Goal: Task Accomplishment & Management: Use online tool/utility

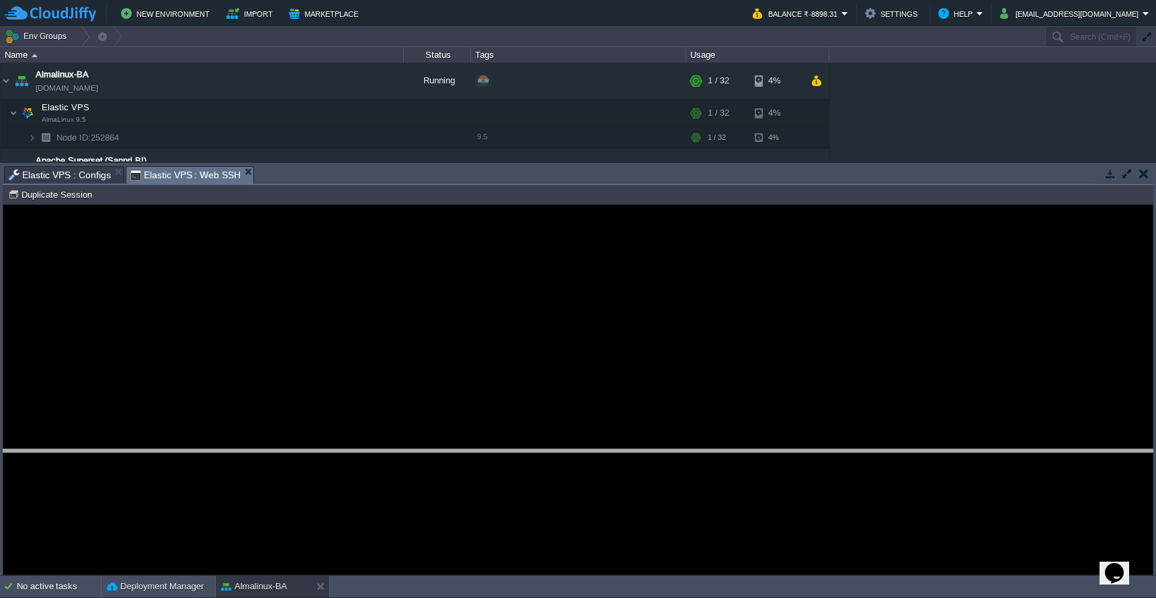
drag, startPoint x: 642, startPoint y: 167, endPoint x: 652, endPoint y: 448, distance: 280.5
click at [652, 450] on body "New Environment Import Marketplace Bonus ₹0.00 Upgrade Account Balance ₹-8898.3…" at bounding box center [578, 299] width 1156 height 598
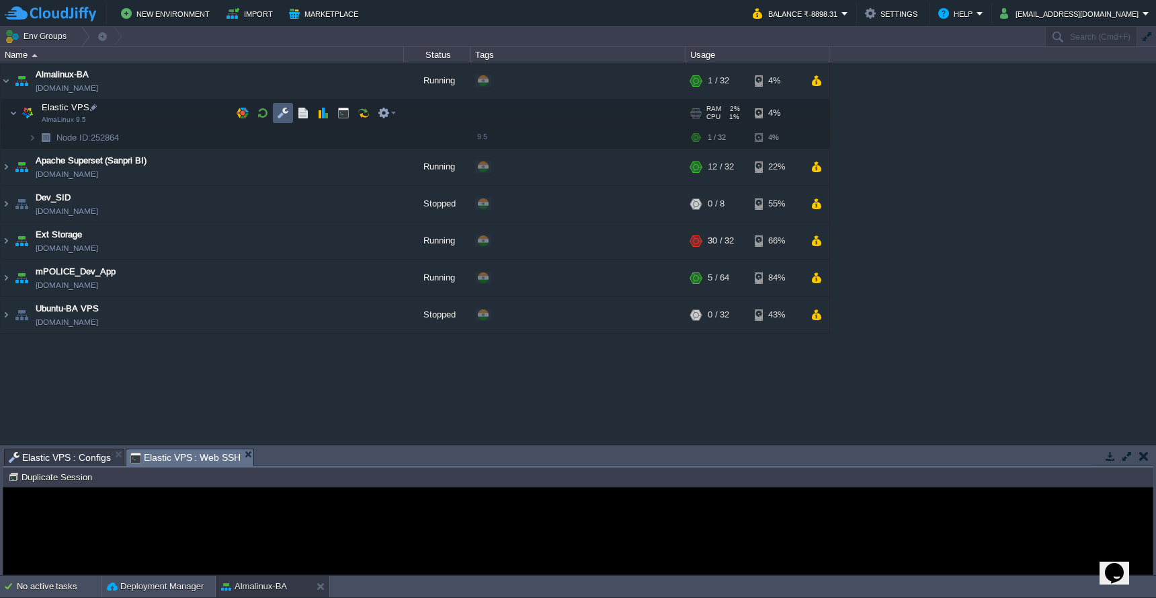
click at [284, 112] on button "button" at bounding box center [283, 113] width 12 height 12
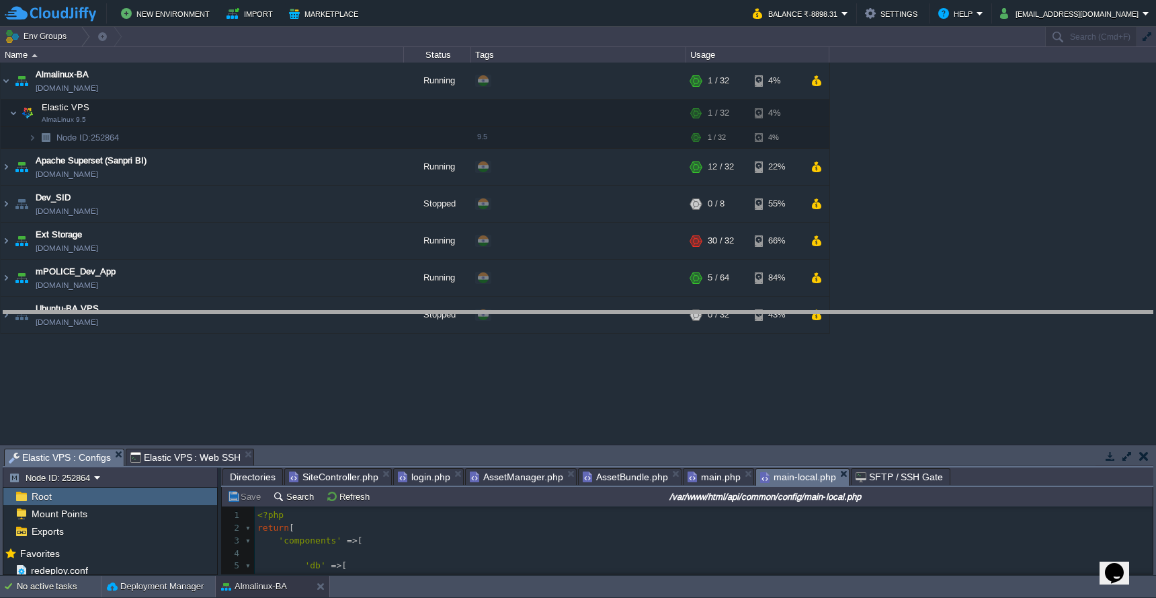
drag, startPoint x: 464, startPoint y: 450, endPoint x: 477, endPoint y: 260, distance: 190.6
click at [477, 260] on body "New Environment Import Marketplace Bonus ₹0.00 Upgrade Account Balance ₹-8898.3…" at bounding box center [578, 299] width 1156 height 598
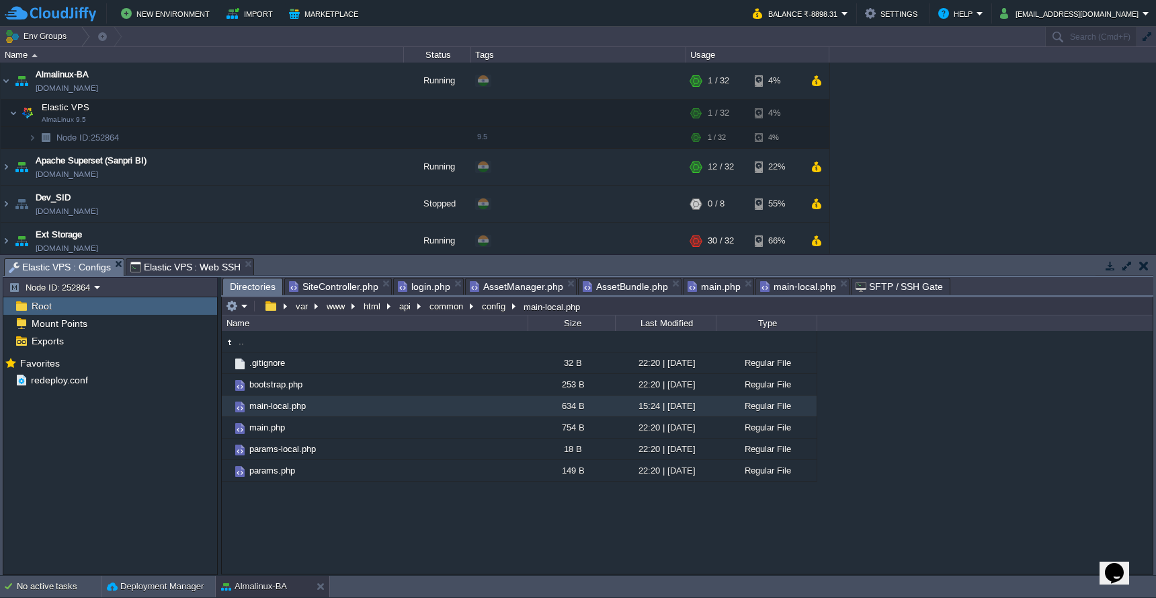
click at [257, 290] on span "Directories" at bounding box center [253, 286] width 46 height 17
click at [409, 309] on button "api" at bounding box center [405, 306] width 17 height 12
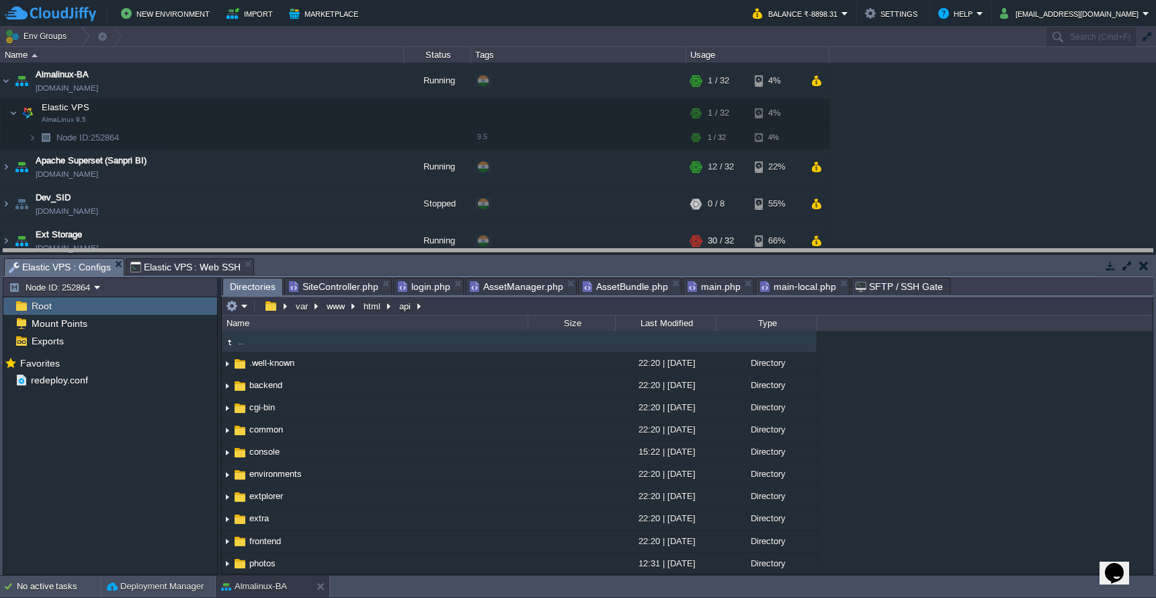
drag, startPoint x: 637, startPoint y: 260, endPoint x: 637, endPoint y: 191, distance: 69.2
click at [637, 191] on body "New Environment Import Marketplace Bonus ₹0.00 Upgrade Account Balance ₹-8898.3…" at bounding box center [578, 299] width 1156 height 598
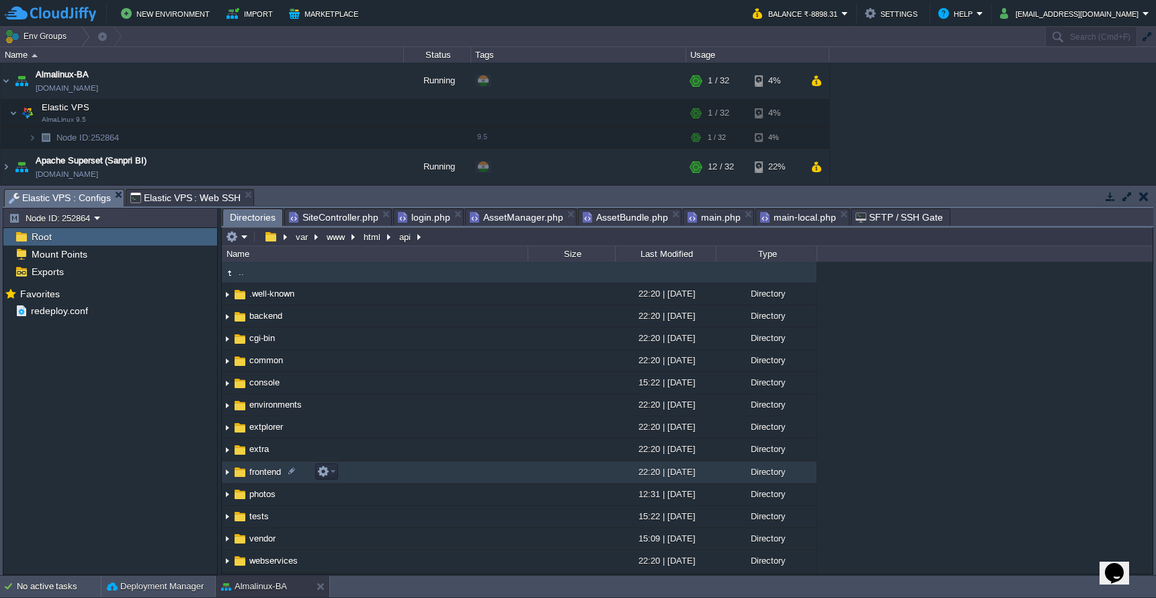
click at [440, 470] on td "frontend" at bounding box center [375, 472] width 306 height 22
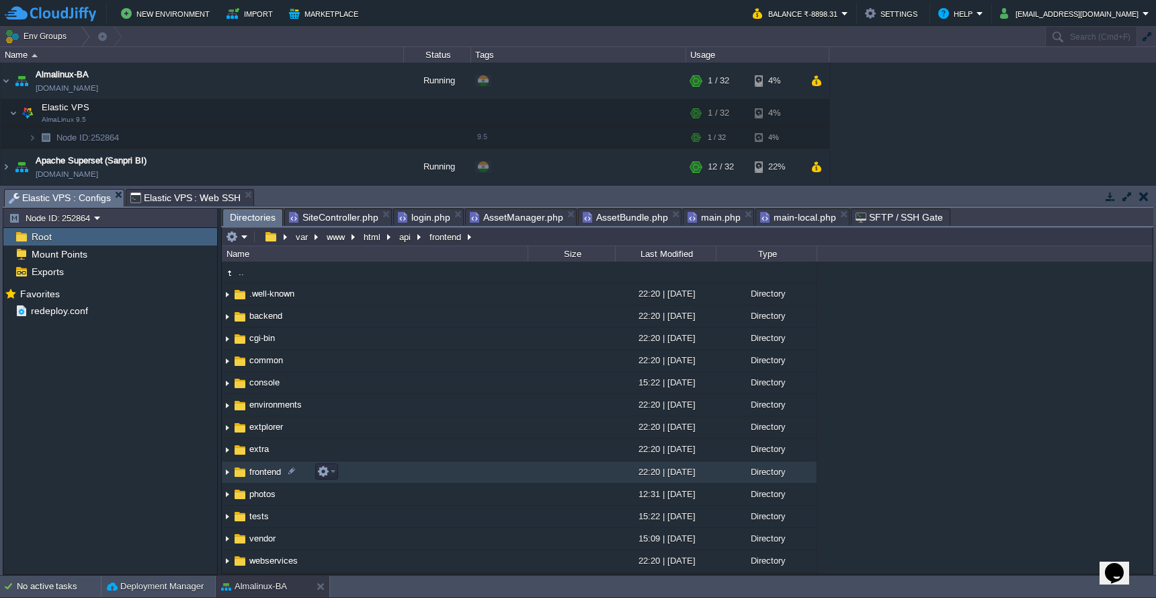
click at [440, 470] on td "frontend" at bounding box center [375, 472] width 306 height 22
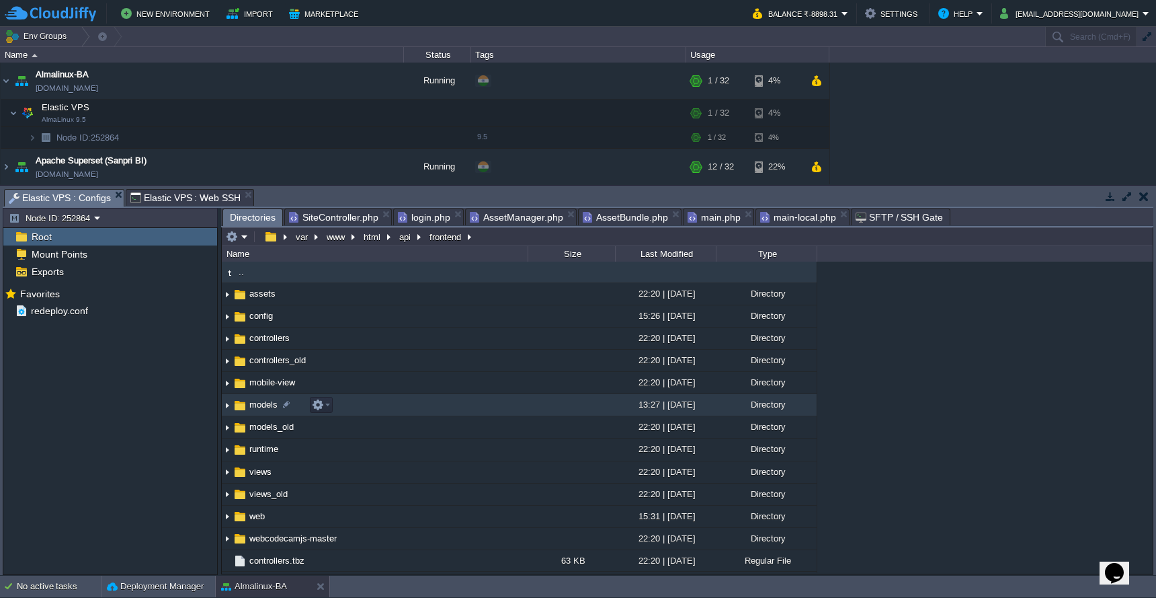
click at [464, 400] on td "models" at bounding box center [375, 405] width 306 height 22
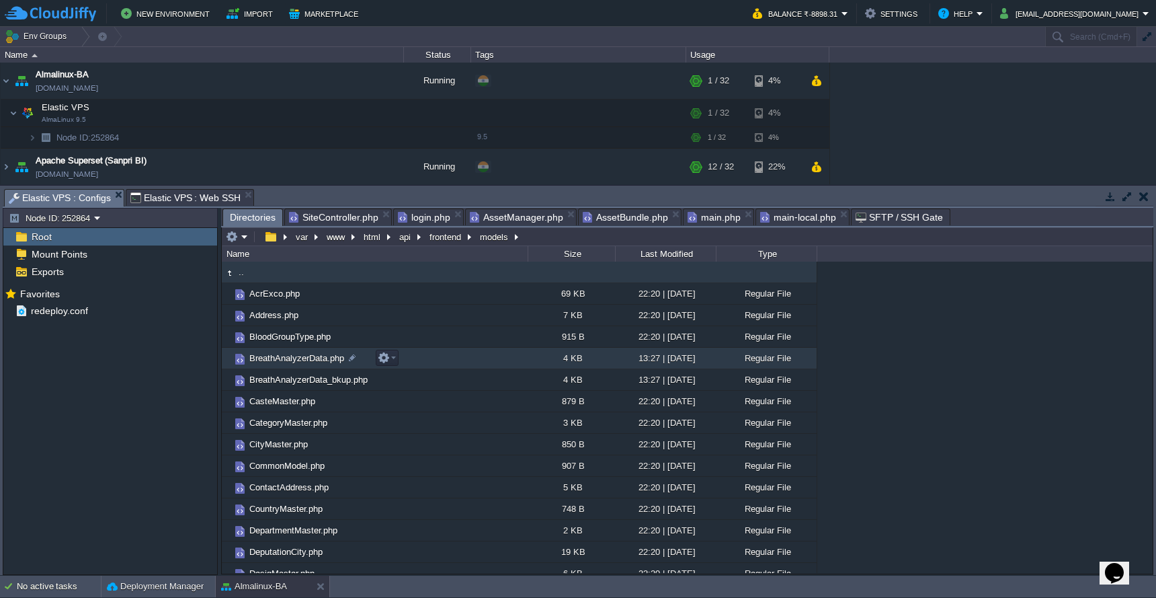
click at [456, 367] on td "BreathAnalyzerData.php" at bounding box center [375, 358] width 306 height 22
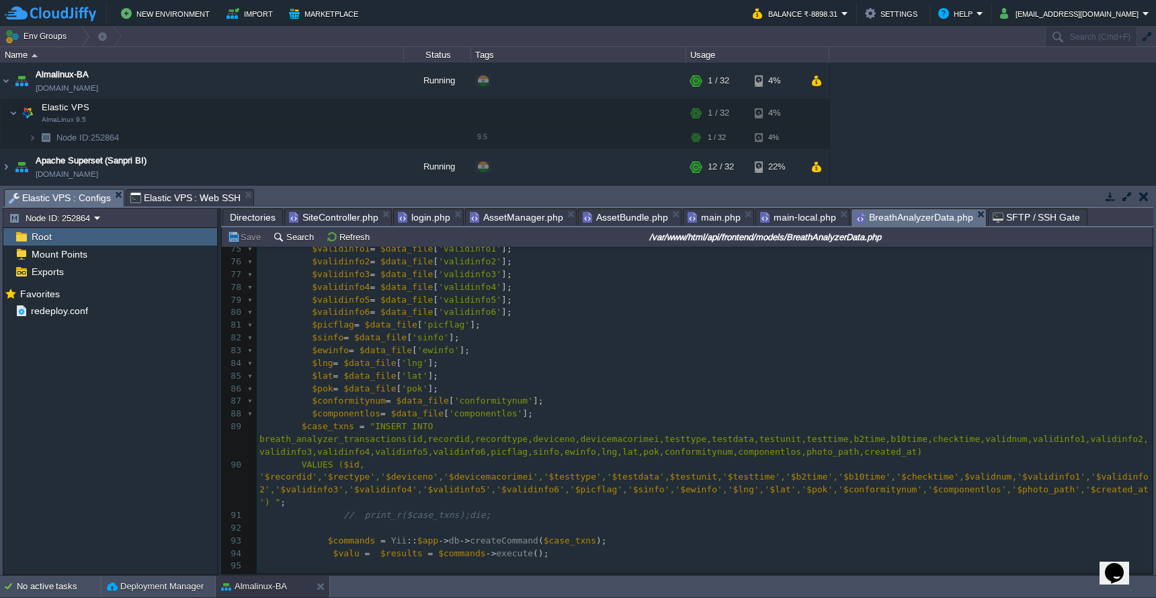
scroll to position [936, 0]
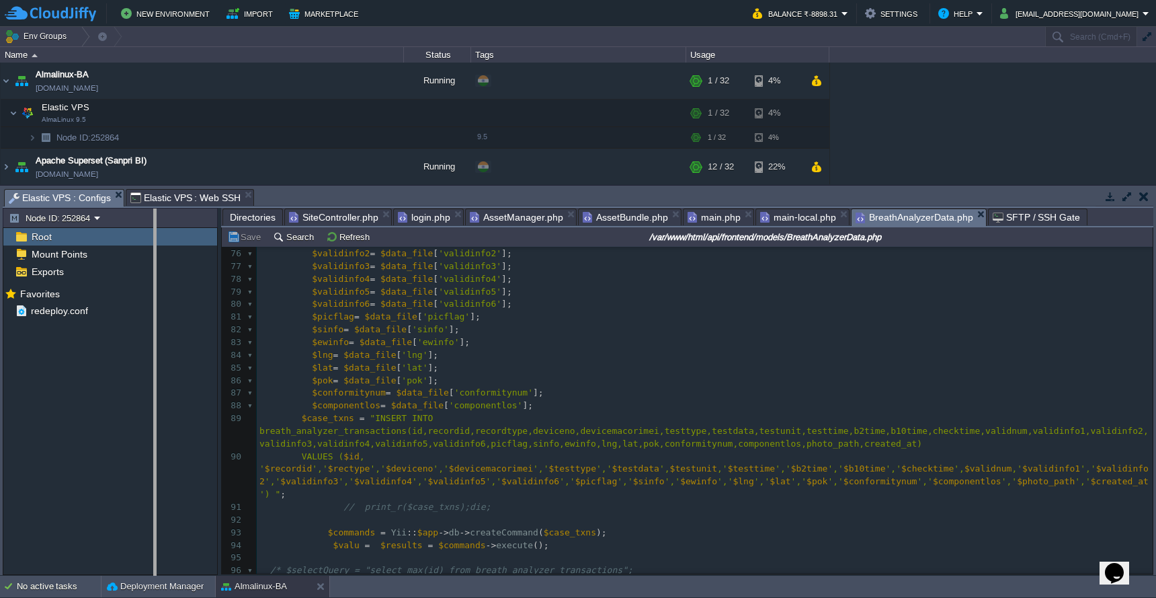
drag, startPoint x: 218, startPoint y: 302, endPoint x: 146, endPoint y: 299, distance: 72.6
click at [146, 299] on body "New Environment Import Marketplace Bonus ₹0.00 Upgrade Account Balance ₹-8898.3…" at bounding box center [578, 299] width 1156 height 598
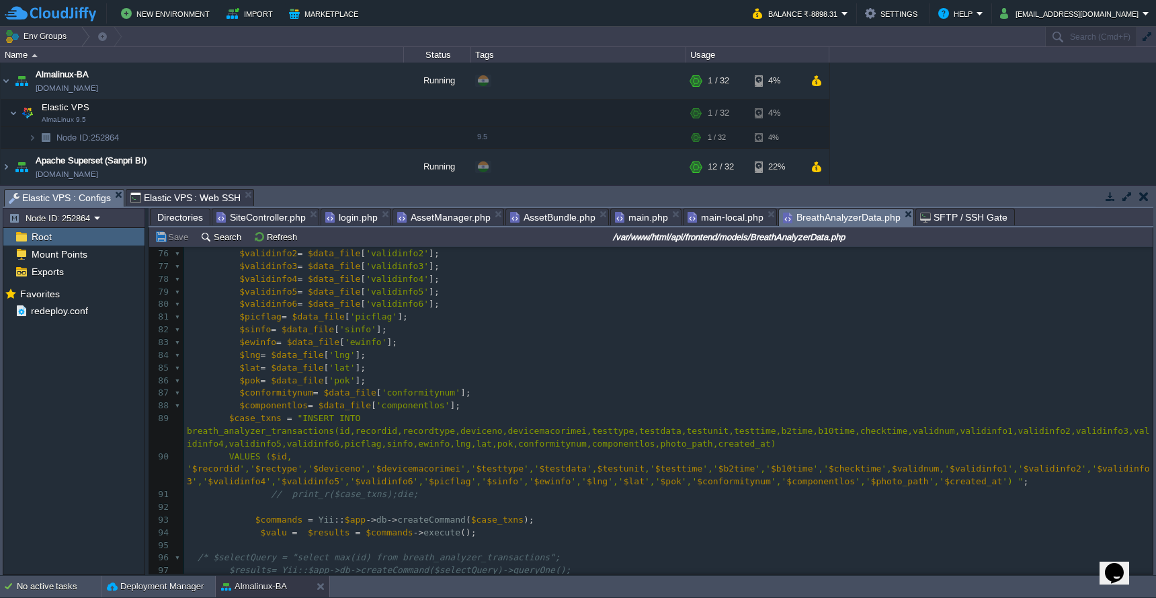
click at [1059, 448] on div "106 51 52 $photo_path = '' ; 53 54 55 $created_at = date ( 'Y-m-d h:i:sa' ); 56…" at bounding box center [668, 311] width 969 height 760
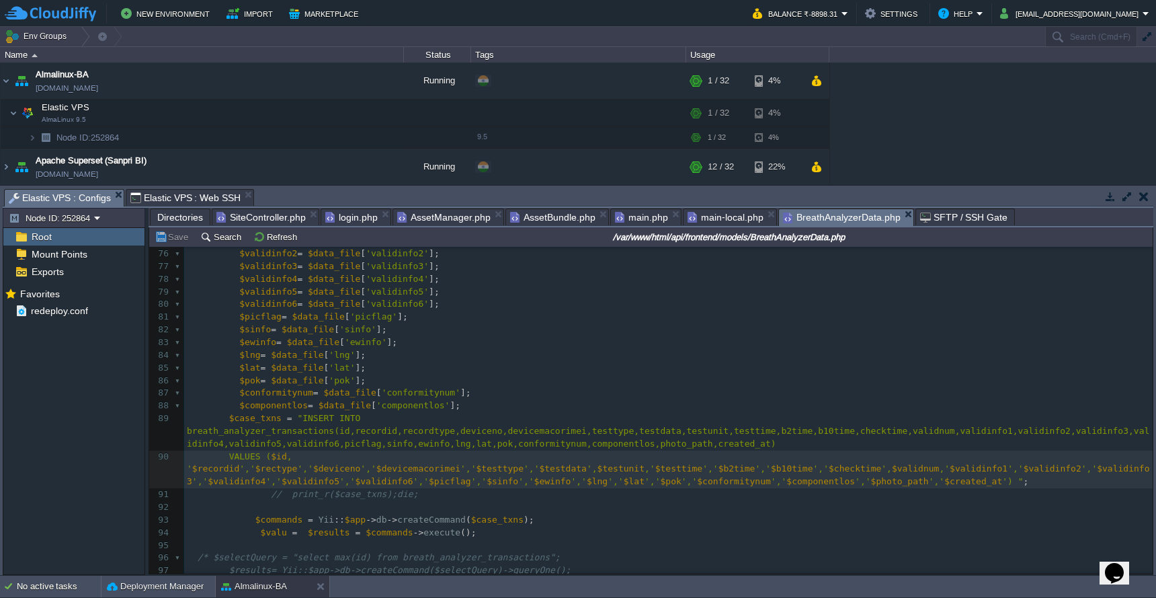
click at [453, 476] on span "$picflag" at bounding box center [450, 481] width 42 height 10
type textarea "$picflag"
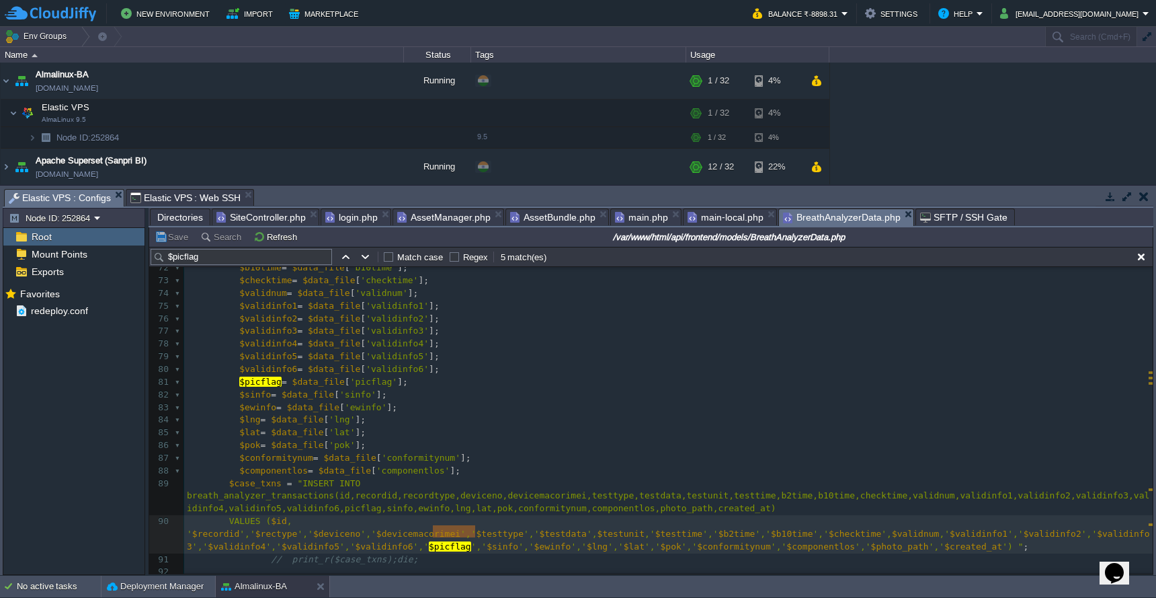
scroll to position [0, 0]
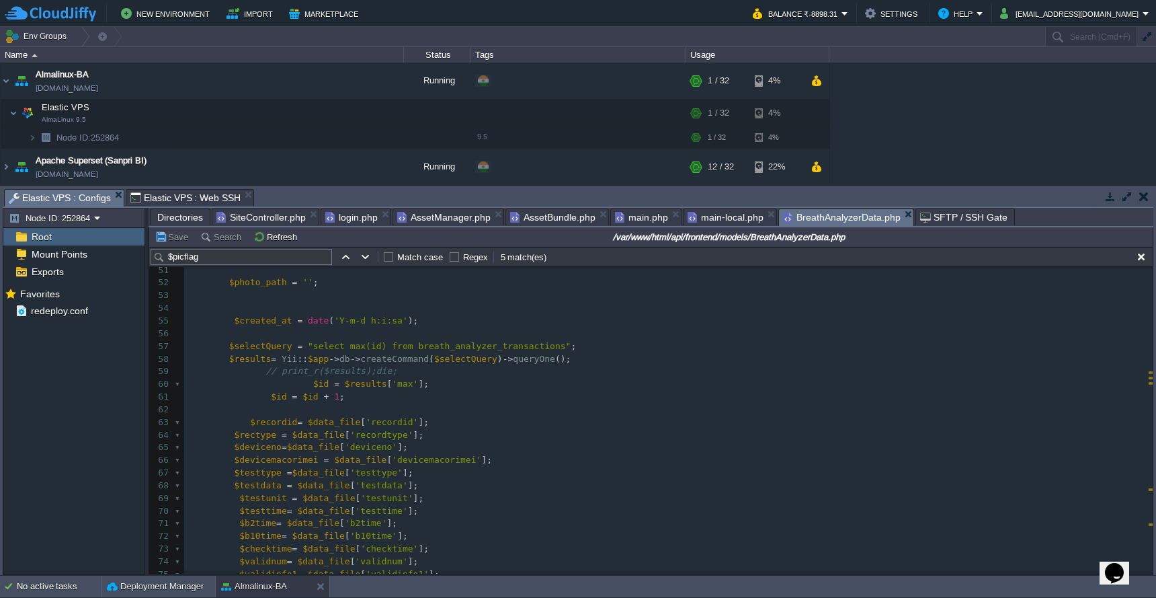
click at [341, 414] on div "x 42 $picflag = false ; 43 } 44 45 $pok = true ; 46 if ( $data_file -> pok == 1…" at bounding box center [668, 530] width 969 height 760
type textarea "$data_file"
click at [380, 295] on pre at bounding box center [668, 296] width 969 height 13
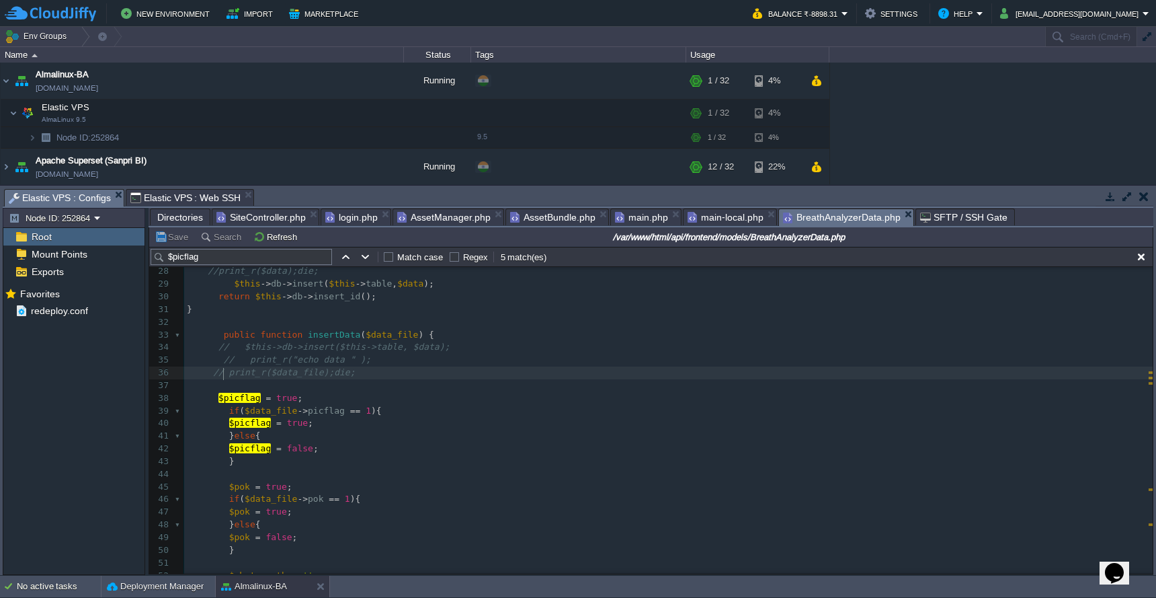
click at [225, 370] on div "x $this -> db -> insert ( $this -> table , $data ); 17 return [ 18 [[ 'testtime…" at bounding box center [668, 417] width 969 height 583
click at [178, 242] on button "Save" at bounding box center [174, 237] width 38 height 12
click at [322, 408] on span "picflag" at bounding box center [326, 410] width 37 height 10
type textarea "picflag"
paste textarea "'"
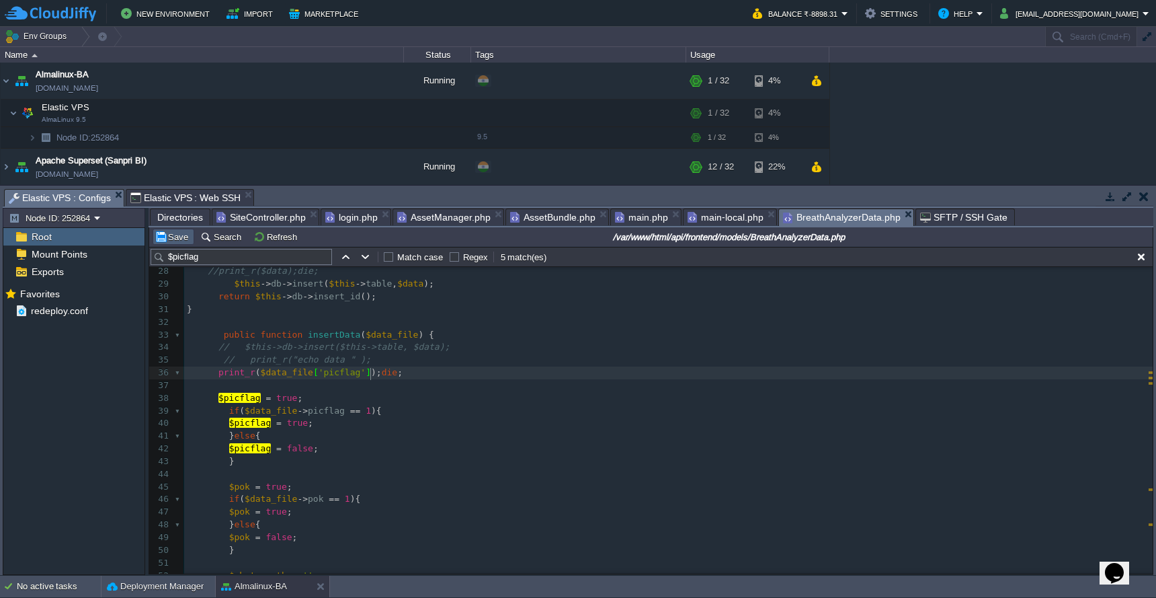
type textarea "['']"
click at [177, 239] on button "Save" at bounding box center [174, 237] width 38 height 12
type textarea "//"
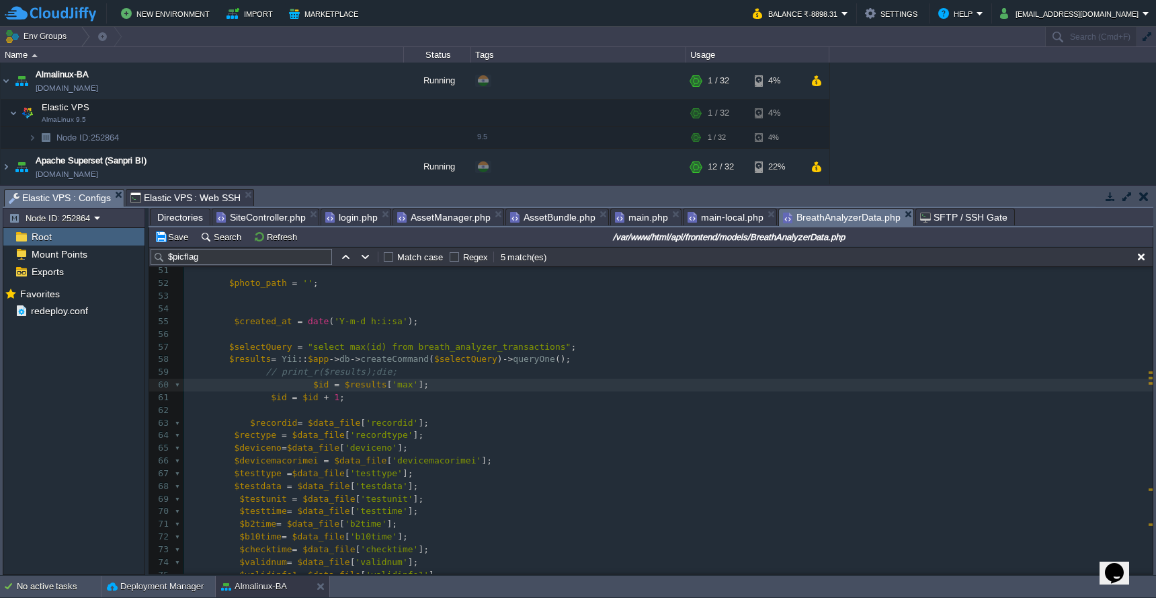
scroll to position [918, 0]
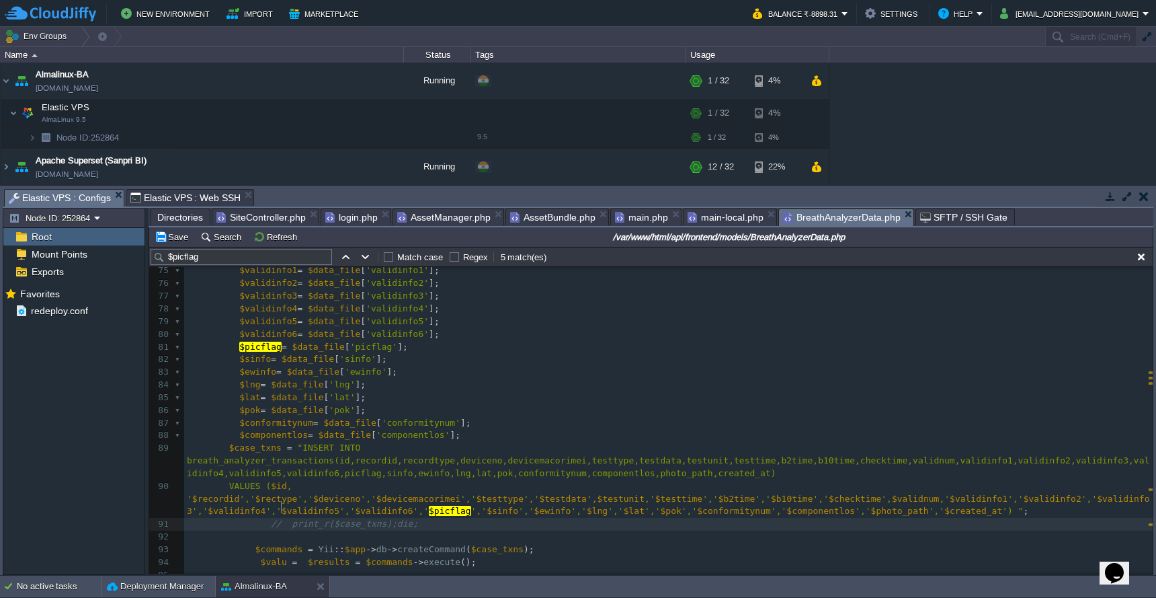
click at [282, 507] on div "xxxxxxxxxx 65 $deviceno = $data_file [ 'deviceno' ]; 66 $devicemacorimei = $dat…" at bounding box center [668, 429] width 969 height 583
click at [175, 234] on button "Save" at bounding box center [174, 237] width 38 height 12
click at [442, 341] on pre "$picflag = $data_file [ 'picflag' ];" at bounding box center [668, 347] width 969 height 13
type textarea "$picflag= $data_file['picflag'];"
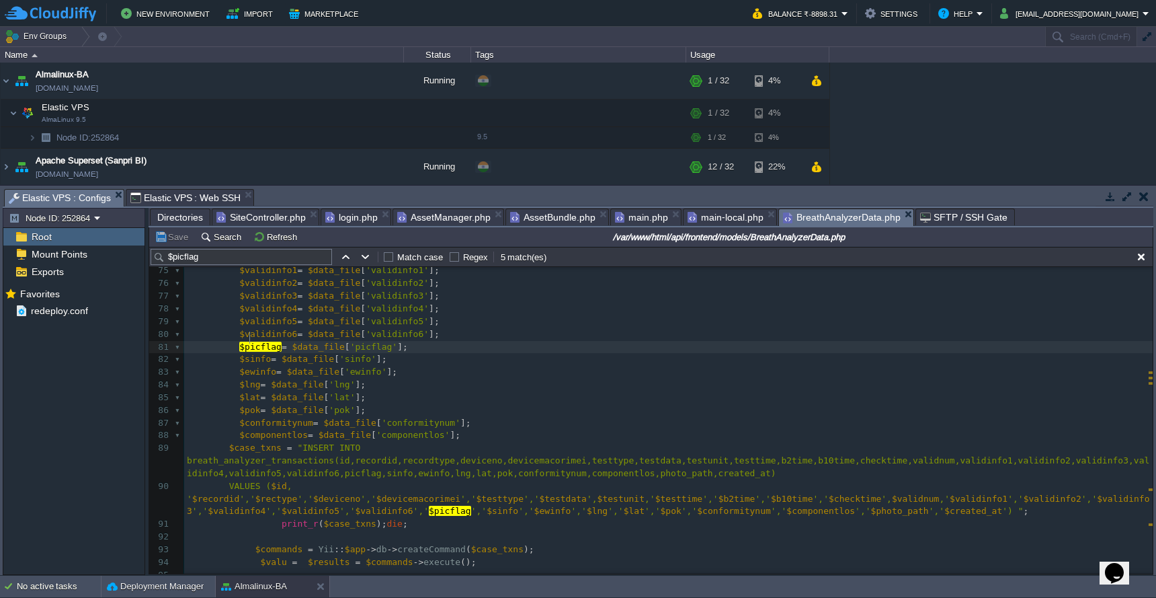
type textarea "$picflag"
click at [259, 341] on span "$picflg" at bounding box center [257, 346] width 37 height 10
type textarea "$picflg"
click at [450, 493] on div "xxxxxxxxxx 65 $deviceno = $data_file [ 'deviceno' ]; 66 $devicemacorimei = $dat…" at bounding box center [668, 429] width 969 height 583
type textarea "$picflag"
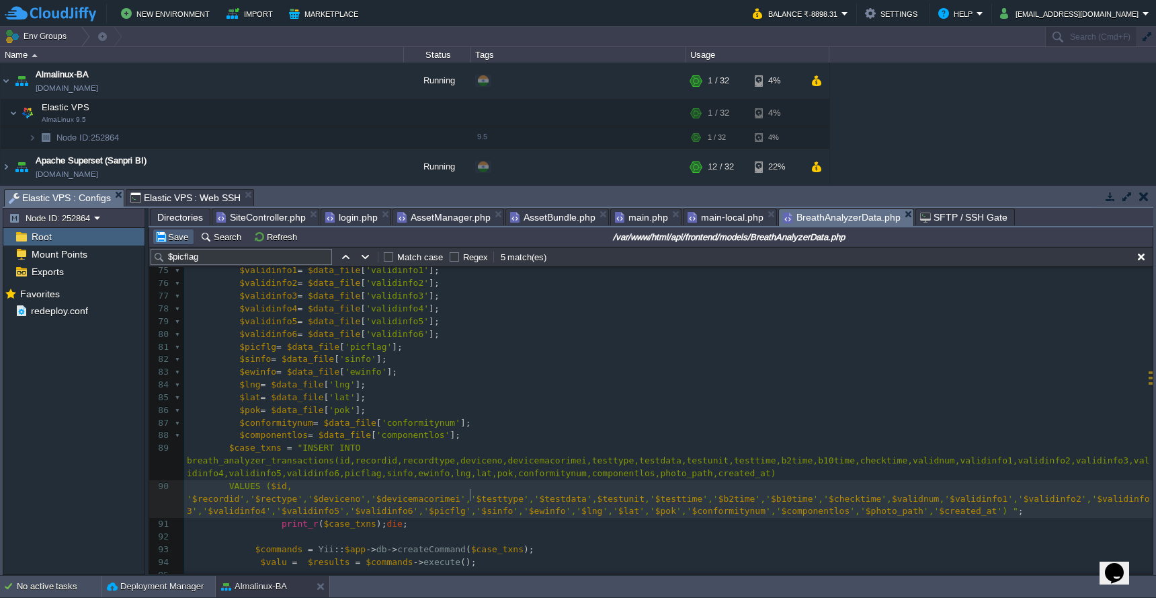
click at [167, 244] on td "Save" at bounding box center [174, 237] width 42 height 16
click at [475, 353] on pre "$sinfo = $data_file [ 'sinfo' ];" at bounding box center [668, 359] width 969 height 13
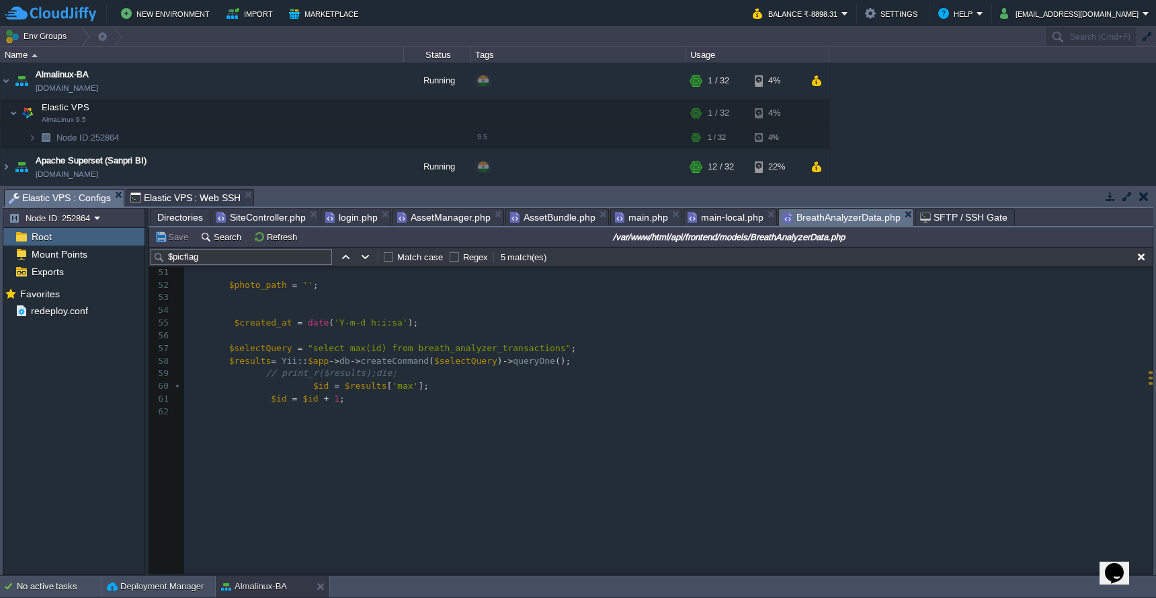
scroll to position [337, 0]
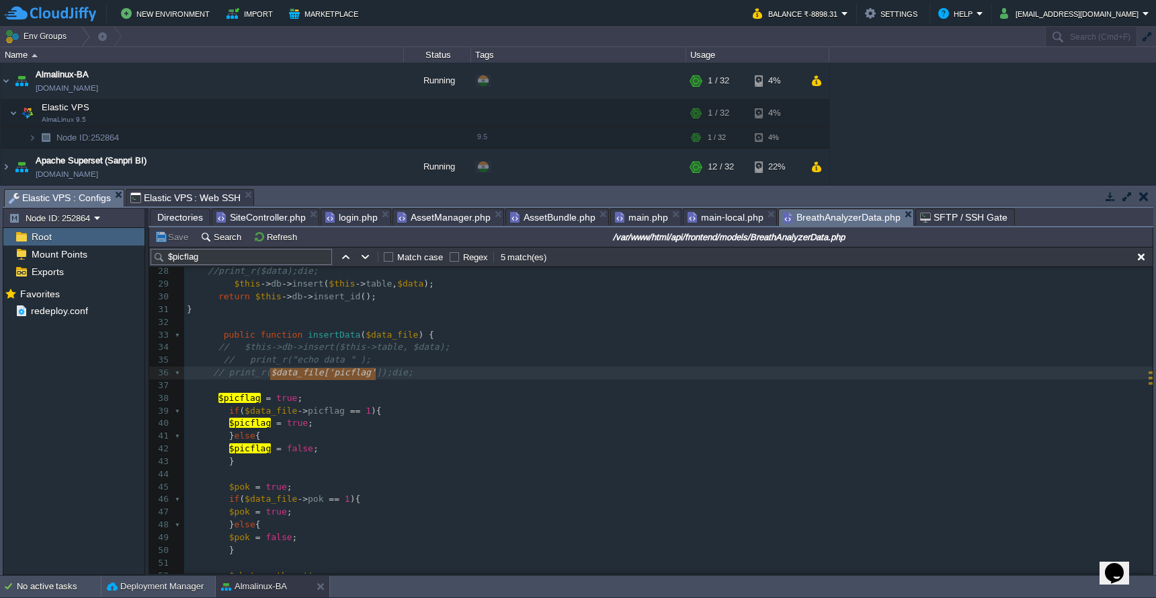
type textarea "$data_file['picflag']"
drag, startPoint x: 270, startPoint y: 373, endPoint x: 381, endPoint y: 372, distance: 111.6
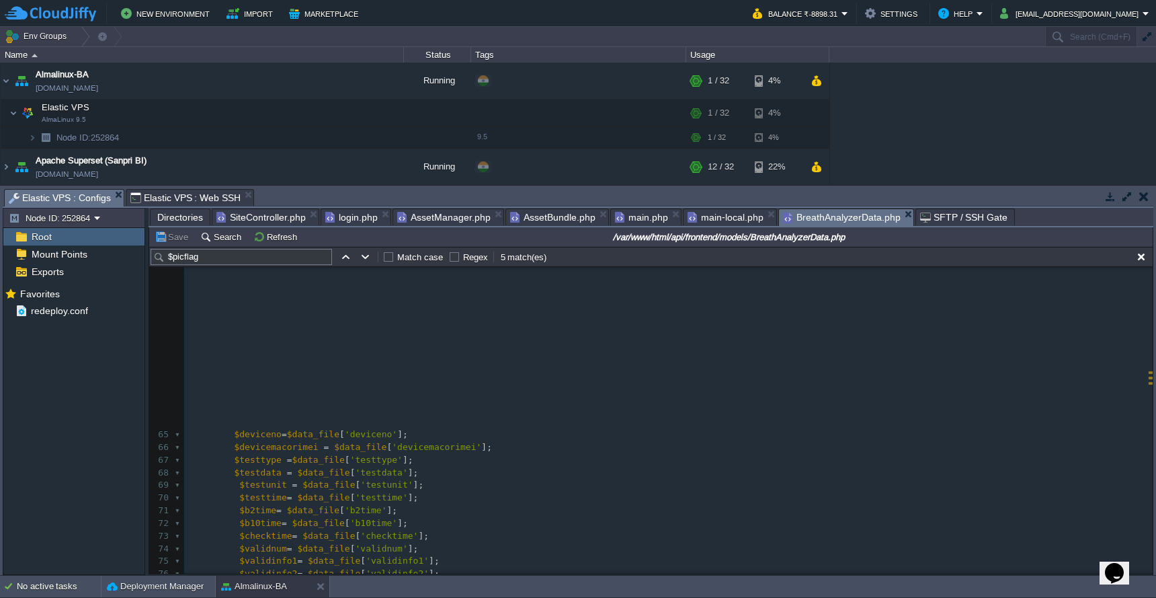
scroll to position [918, 0]
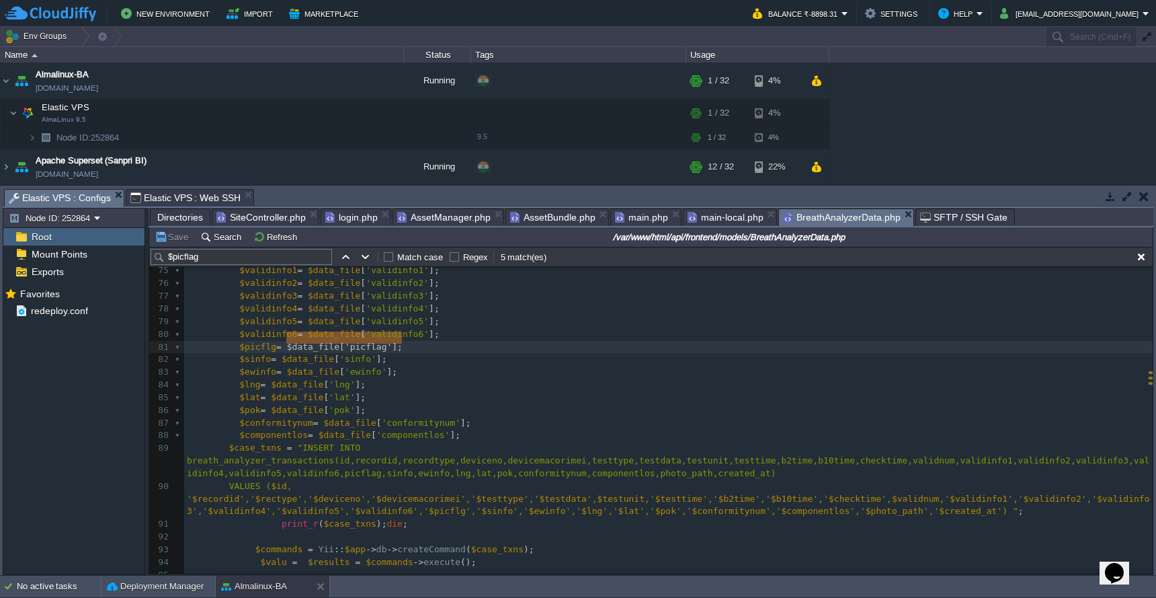
drag, startPoint x: 287, startPoint y: 341, endPoint x: 409, endPoint y: 339, distance: 121.7
paste textarea
type textarea ";"
click at [280, 518] on span at bounding box center [234, 523] width 95 height 10
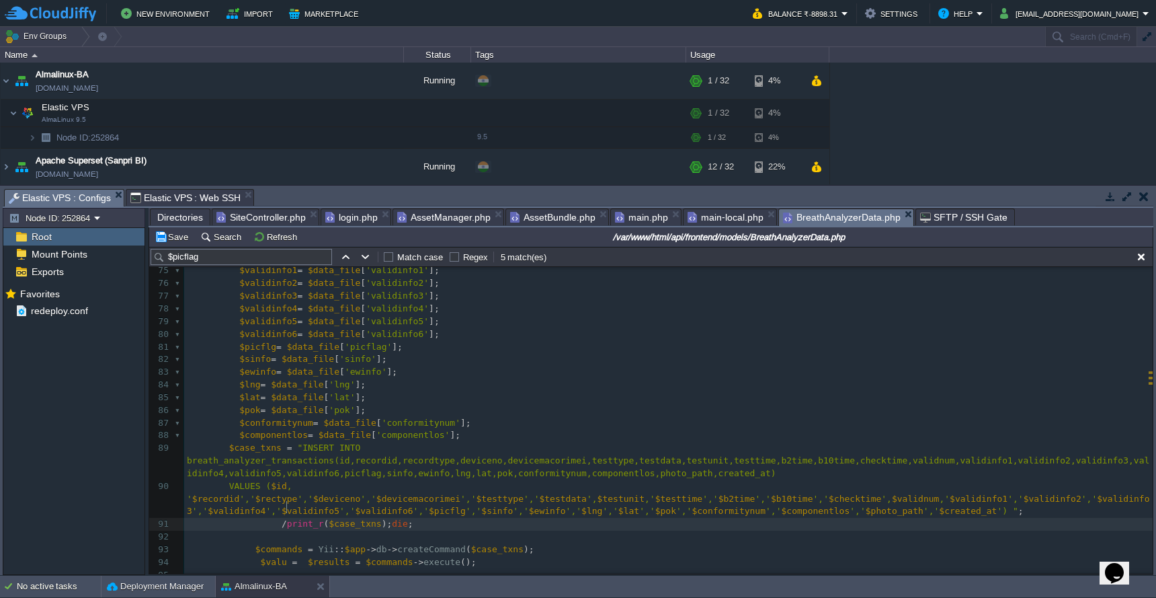
scroll to position [5, 5]
type textarea "print_r($case_txns);die;"
click at [466, 342] on pre "$picflg = $data_file [ 'picflag' ];" at bounding box center [668, 347] width 969 height 13
click at [473, 331] on pre "$validinfo6 = $data_file [ 'validinfo6' ];" at bounding box center [668, 334] width 969 height 13
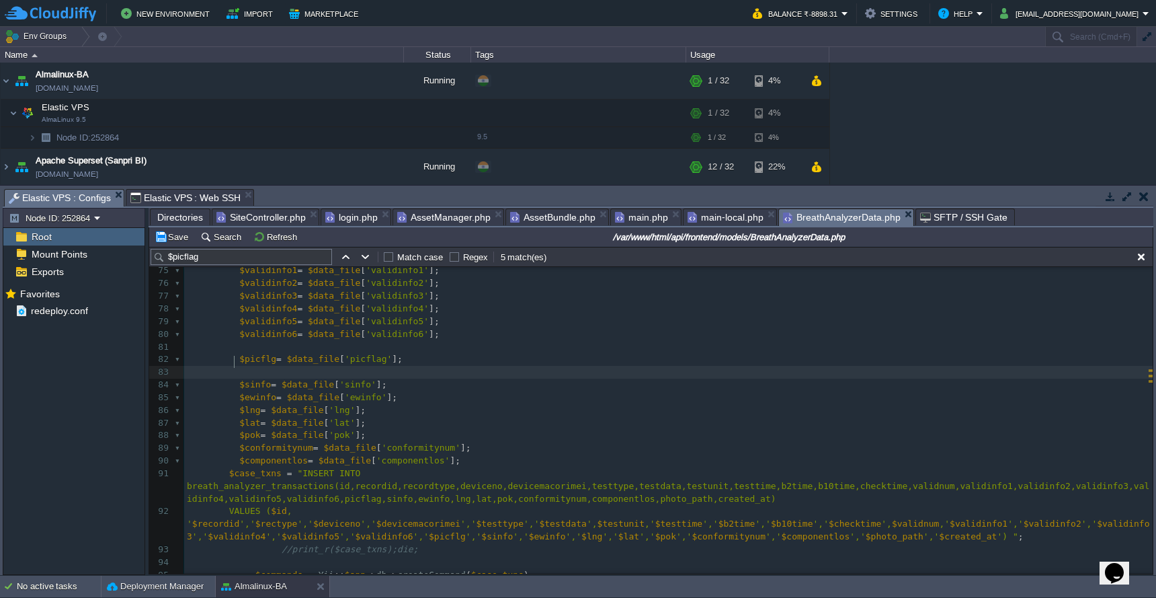
paste textarea "$data_file"
click at [315, 351] on div "xxxxxxxxxx $conformitynum = $data_file [ 'conformitynum' ]; 65 $deviceno = $dat…" at bounding box center [668, 442] width 969 height 608
type textarea "$data_file['picflag']"
click at [315, 362] on div "xxxxxxxxxx $conformitynum = $data_file [ 'conformitynum' ]; 65 $deviceno = $dat…" at bounding box center [668, 442] width 969 height 608
type textarea "$case_txns"
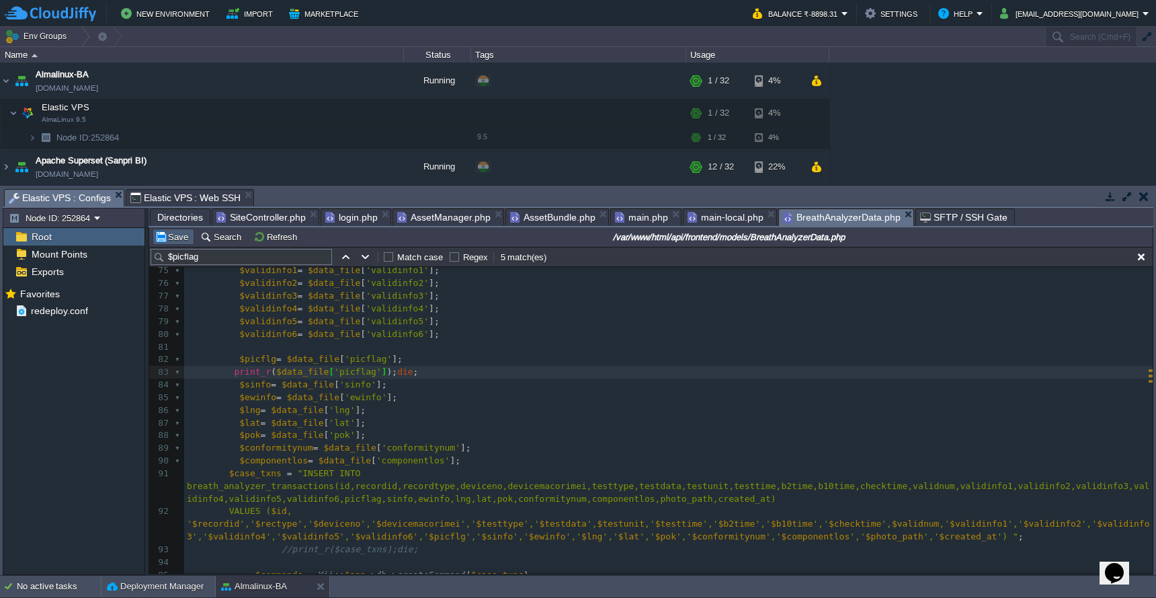
click at [180, 241] on button "Save" at bounding box center [174, 237] width 38 height 12
click at [617, 378] on pre "$sinfo = $data_file [ 'sinfo' ];" at bounding box center [668, 384] width 969 height 13
click at [231, 362] on div "xxxxxxxxxx $conformitynum = $data_file [ 'conformitynum' ]; 65 $deviceno = $dat…" at bounding box center [668, 442] width 969 height 608
type textarea "//"
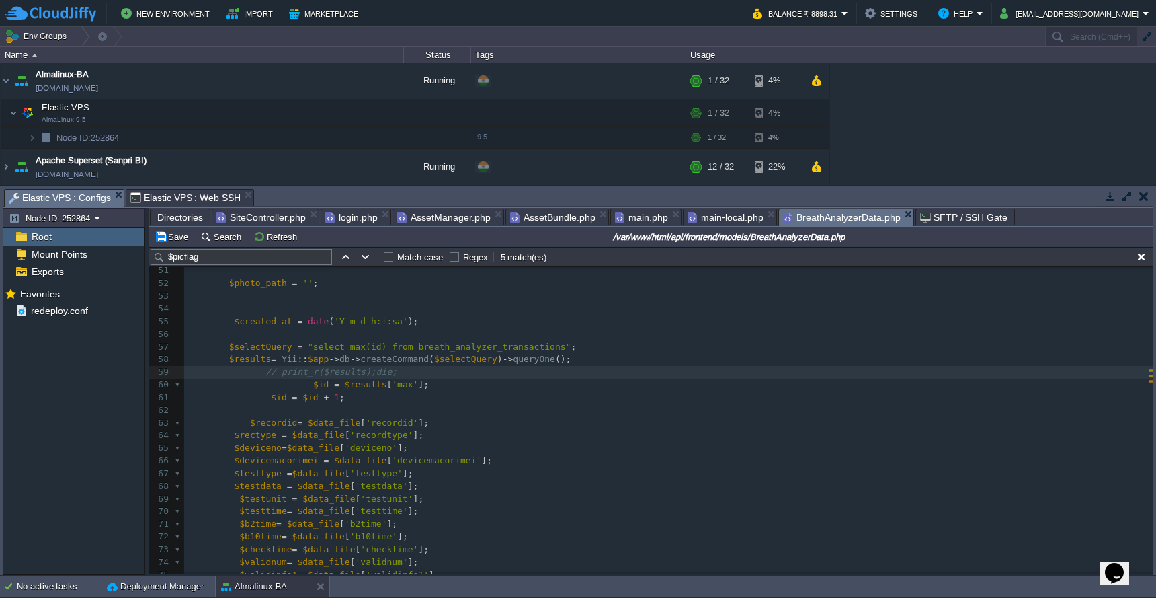
scroll to position [337, 0]
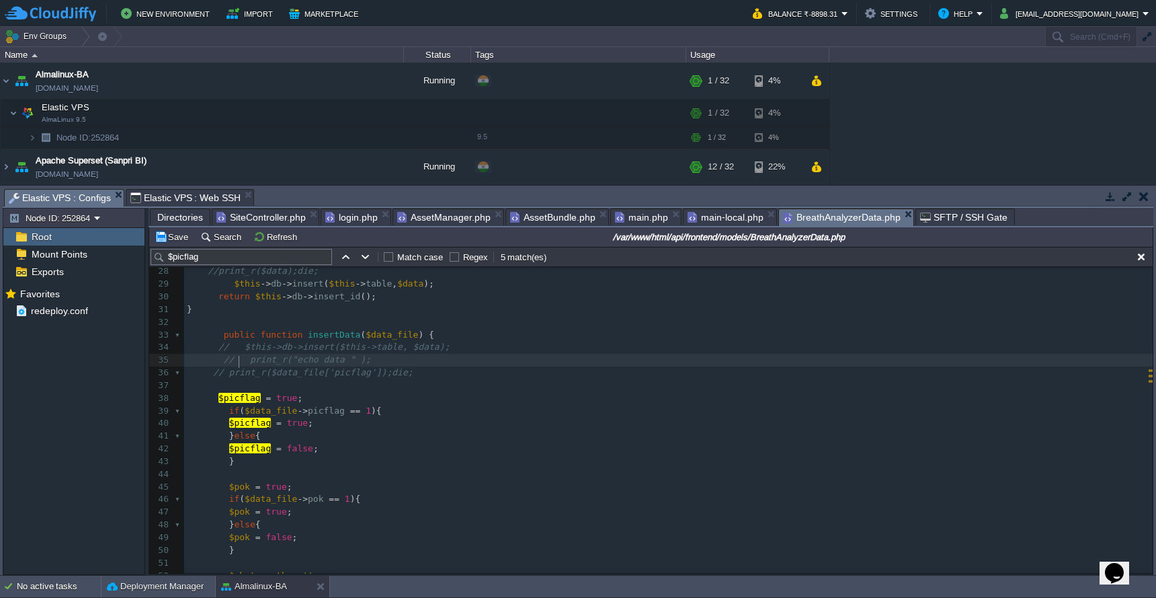
click at [371, 385] on pre at bounding box center [668, 385] width 969 height 13
type textarea "$json_data ="
click at [390, 341] on pre "public function insertData ( $data_file ) {" at bounding box center [668, 335] width 969 height 13
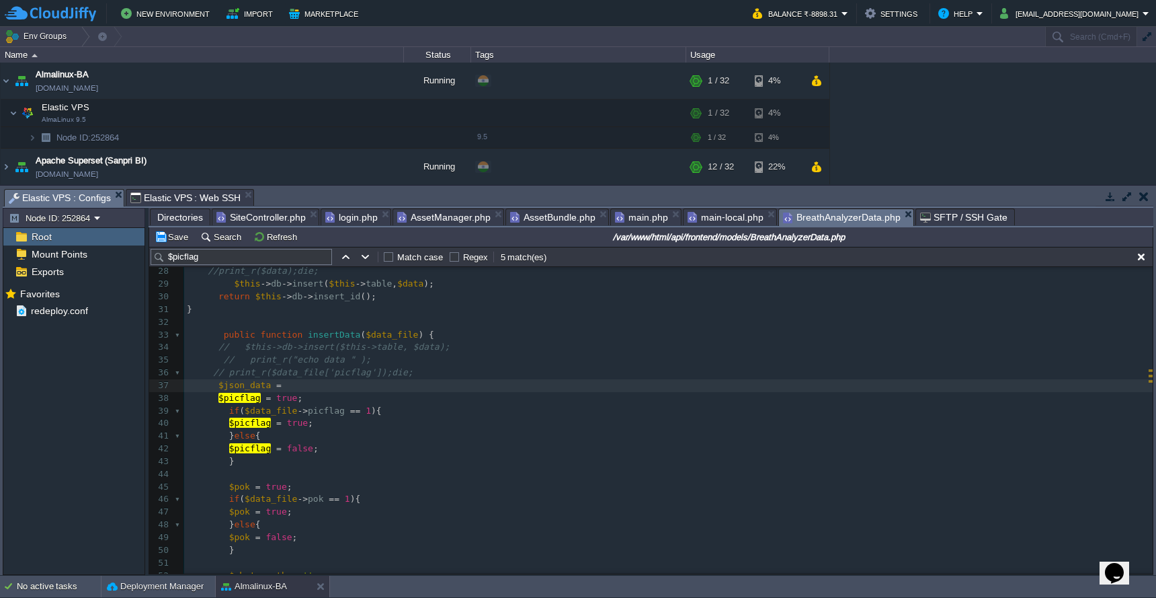
type textarea "$data_file"
click at [347, 384] on pre "$json_data =" at bounding box center [668, 385] width 969 height 13
paste textarea ";"
type textarea ";"
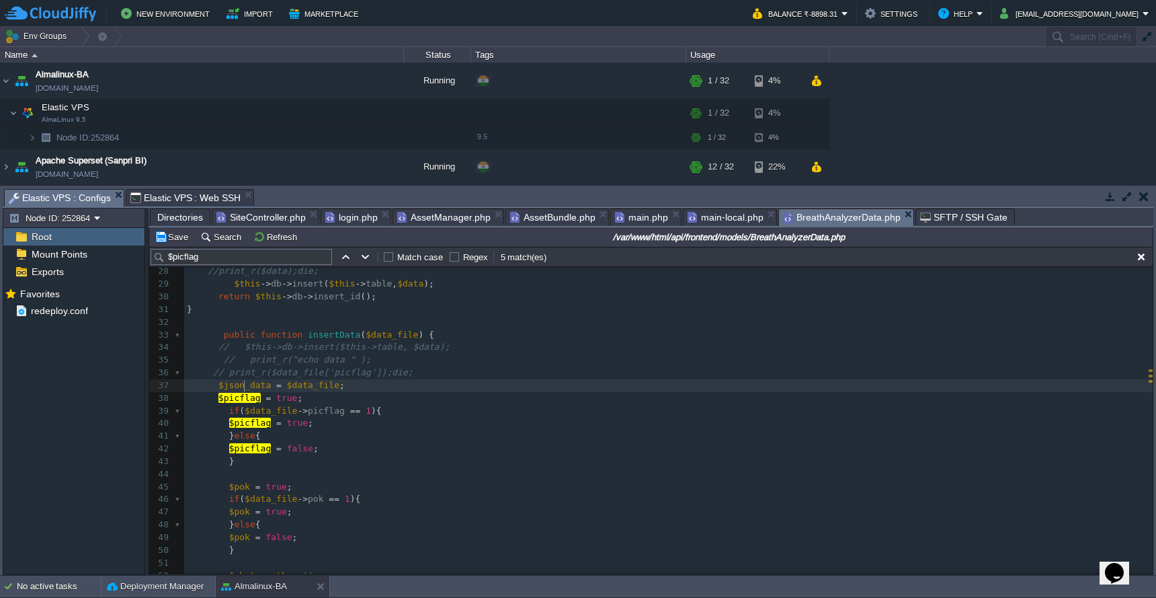
click at [242, 389] on span "$json_data" at bounding box center [244, 385] width 52 height 10
type textarea "$json_data"
click at [214, 399] on div "xxxxxxxxxx // print_r("echo data " ); 17 return [ 18 [[ 'testtime' , 'b2time' ,…" at bounding box center [668, 417] width 969 height 583
type textarea "/*"
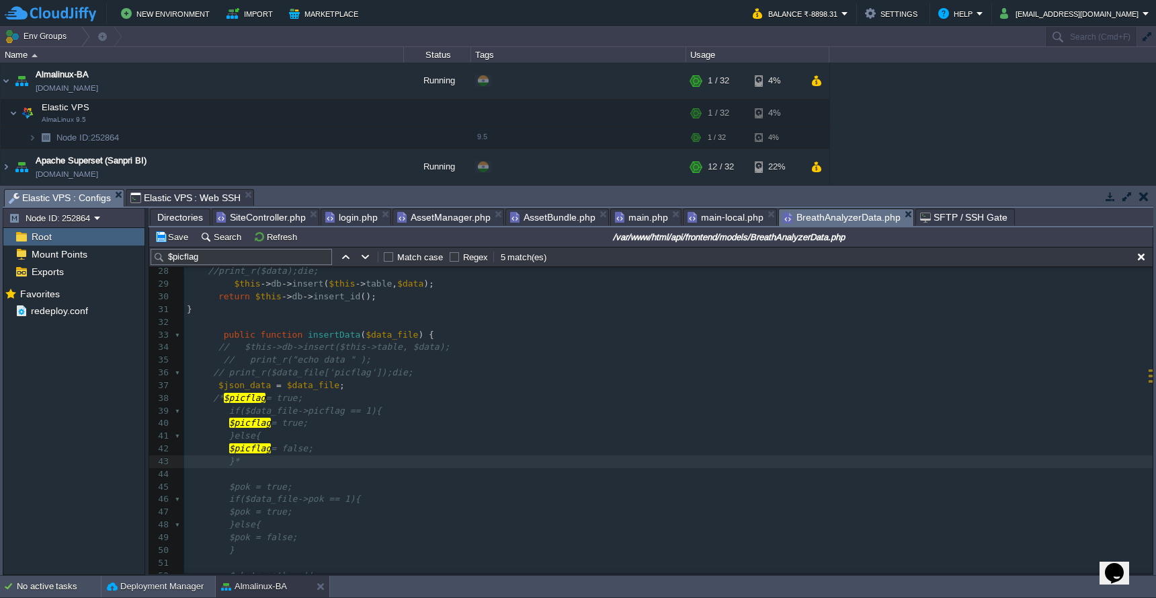
scroll to position [5, 5]
type textarea "*/"
click at [171, 242] on button "Save" at bounding box center [174, 237] width 38 height 12
click at [786, 379] on pre "// print_r($data_file['picflag']);die;" at bounding box center [668, 372] width 969 height 13
click at [272, 462] on pre "}*/" at bounding box center [668, 461] width 969 height 13
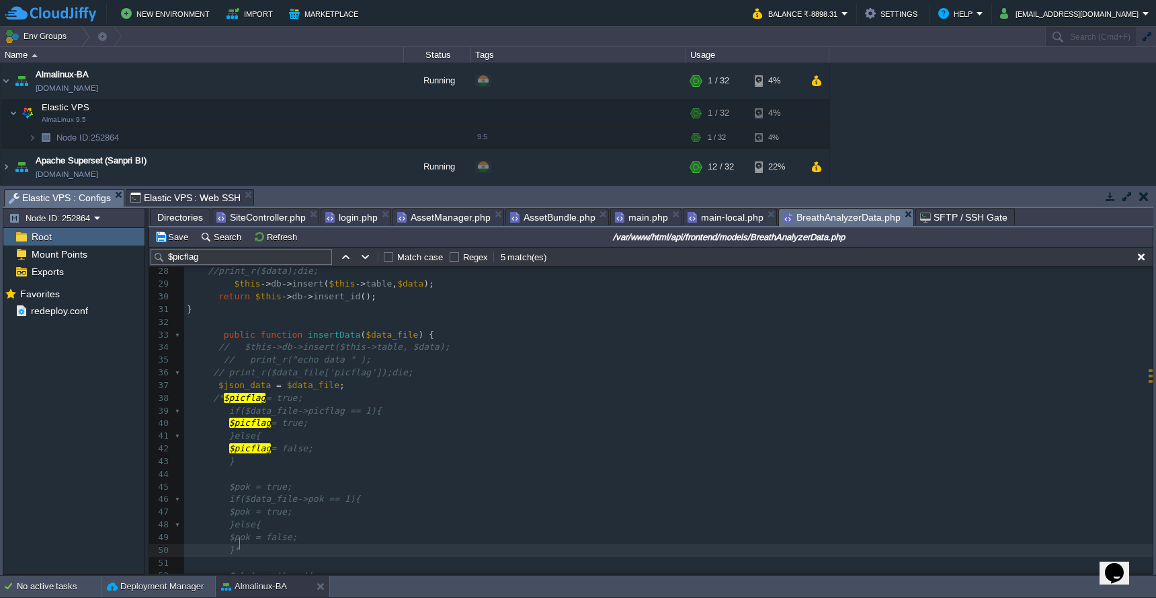
type textarea "*/"
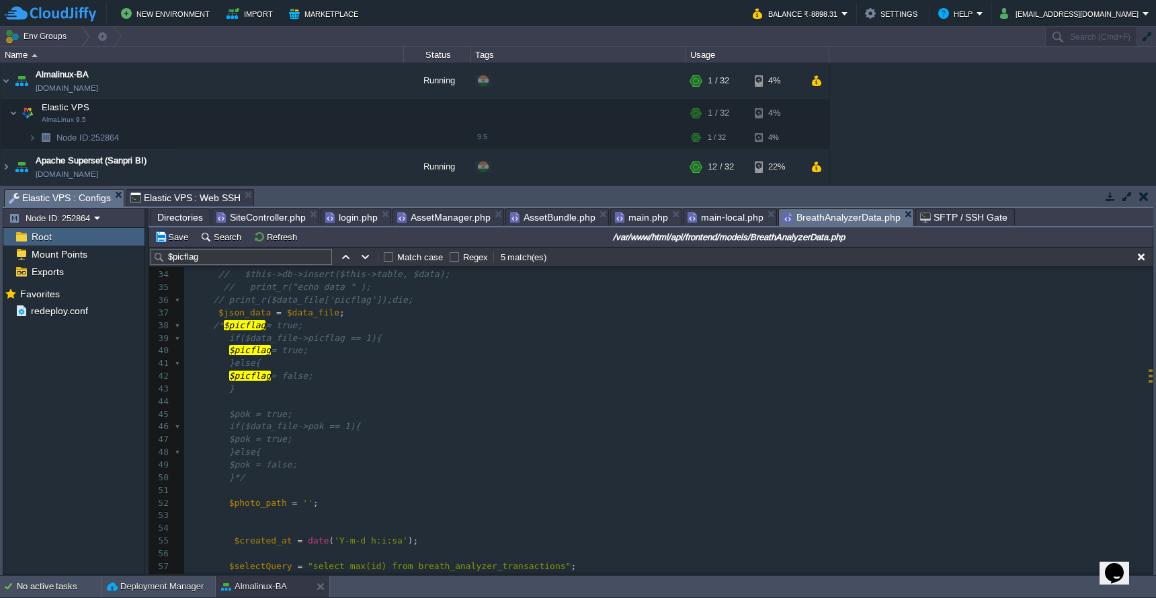
scroll to position [434, 0]
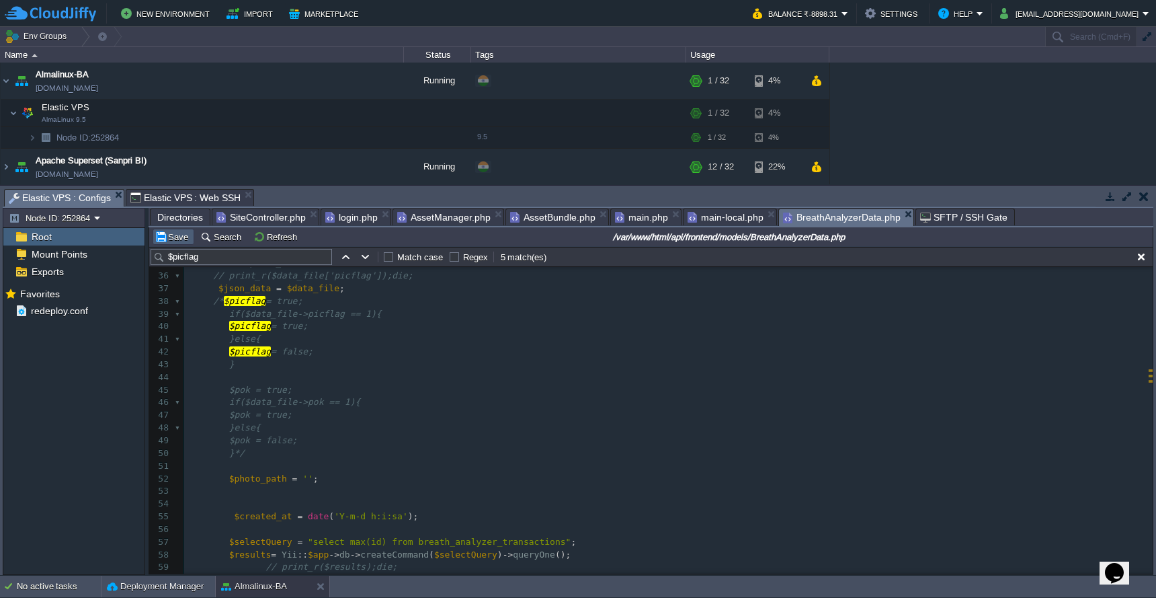
click at [178, 244] on td "Save" at bounding box center [174, 237] width 42 height 16
click at [739, 216] on span "main-local.php" at bounding box center [726, 217] width 76 height 16
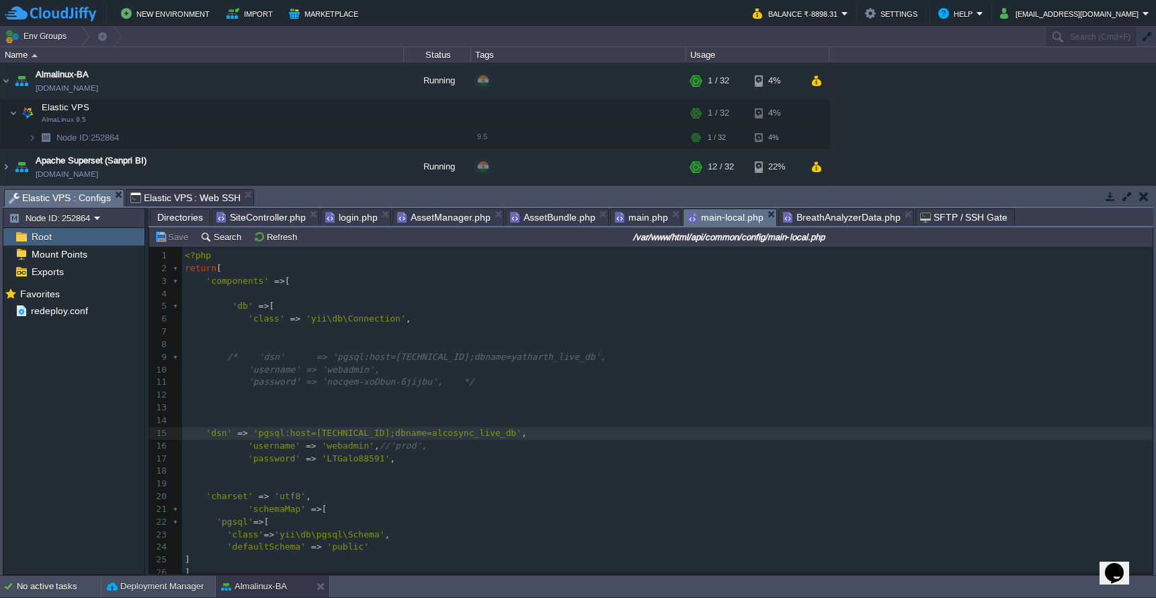
click at [812, 218] on span "BreathAnalyzerData.php" at bounding box center [842, 217] width 118 height 16
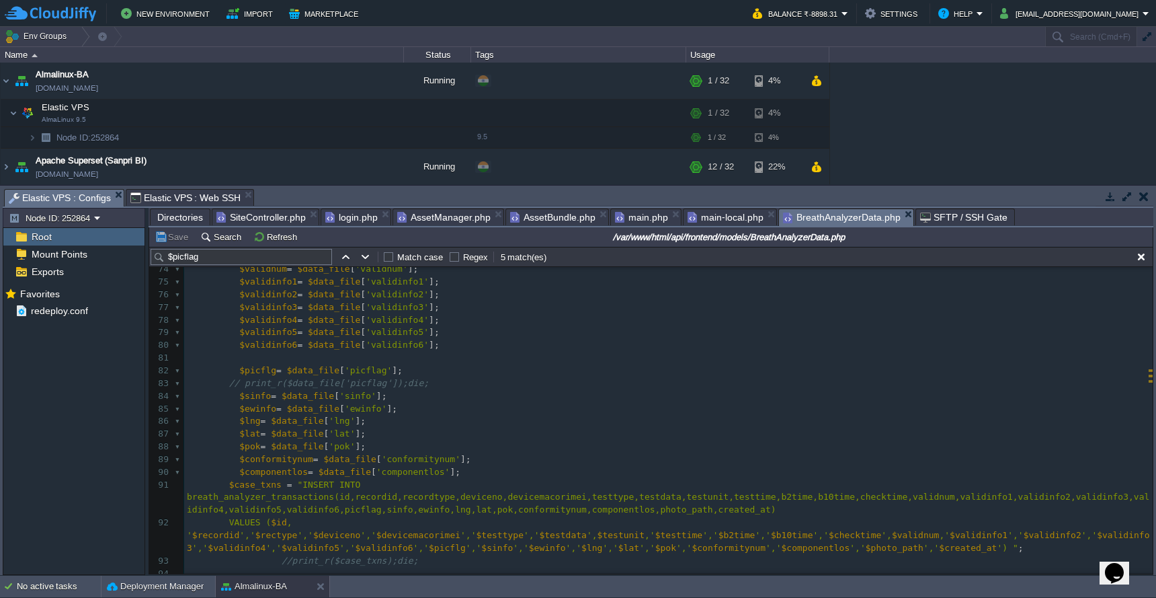
scroll to position [928, 0]
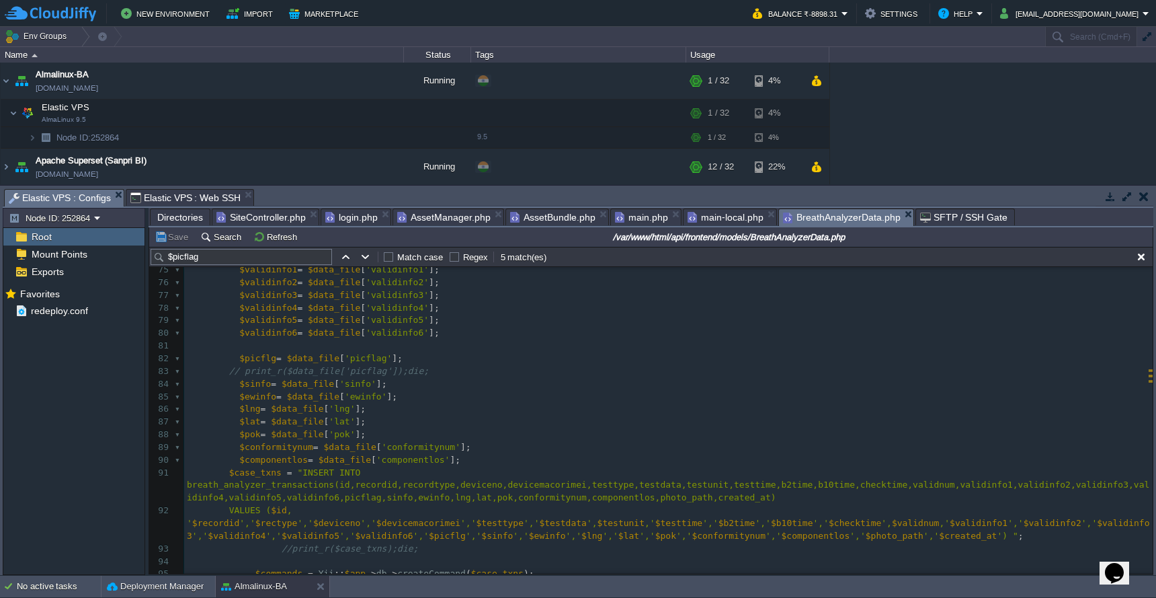
click at [713, 222] on span "main-local.php" at bounding box center [726, 217] width 76 height 16
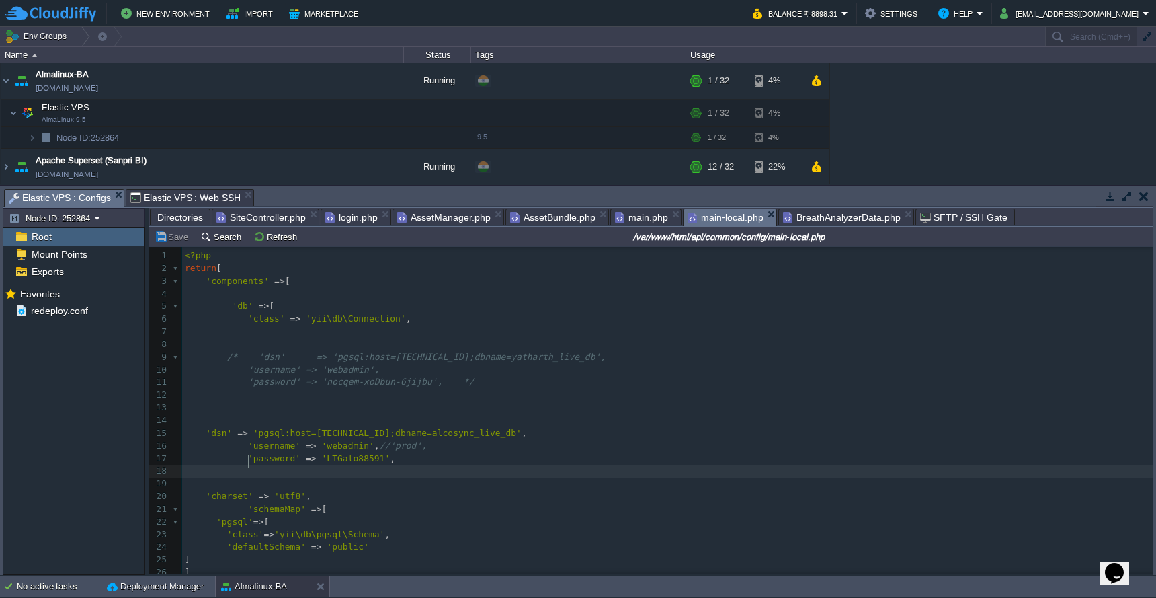
click at [465, 464] on pre at bounding box center [667, 470] width 971 height 13
click at [177, 242] on button "Save" at bounding box center [174, 237] width 38 height 12
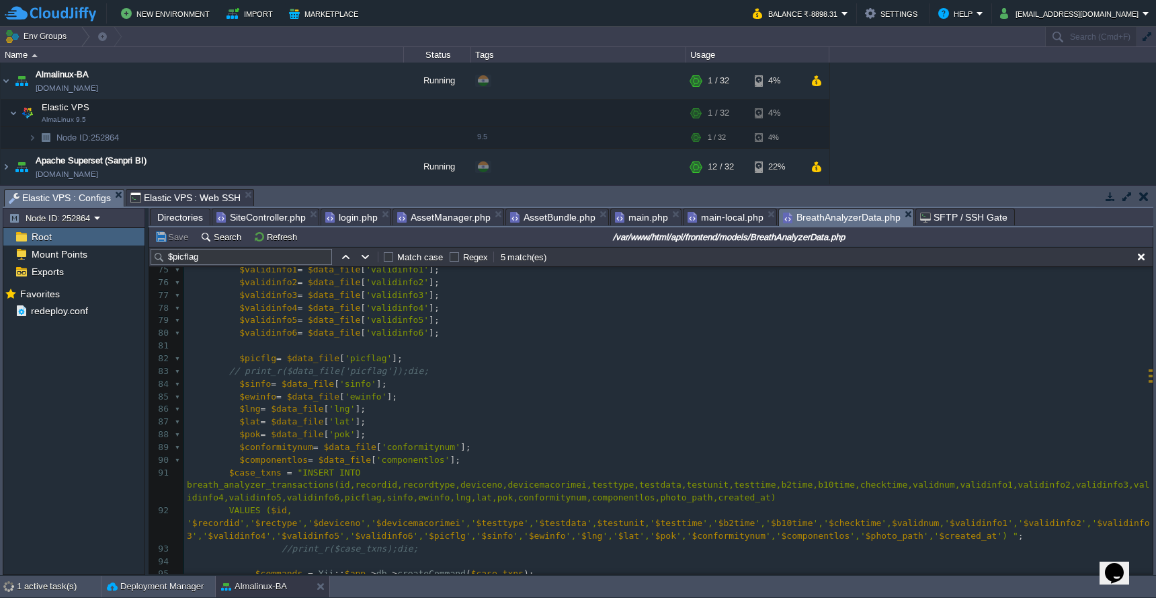
click at [837, 220] on span "BreathAnalyzerData.php" at bounding box center [842, 217] width 118 height 17
click at [186, 214] on span "Directories" at bounding box center [180, 217] width 46 height 16
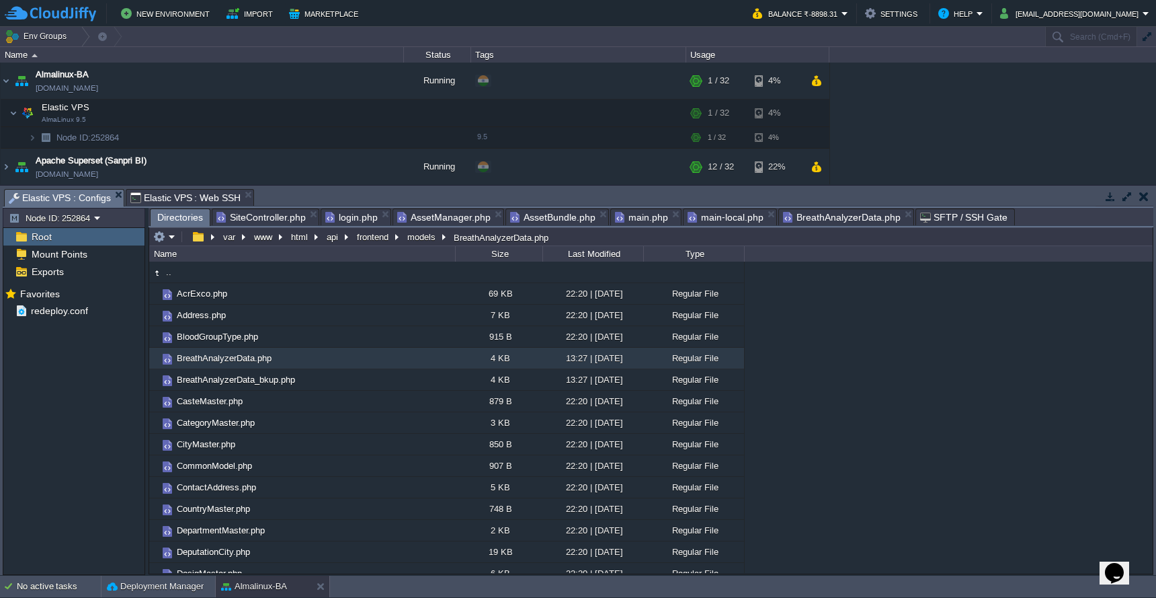
click at [330, 239] on button "api" at bounding box center [333, 237] width 17 height 12
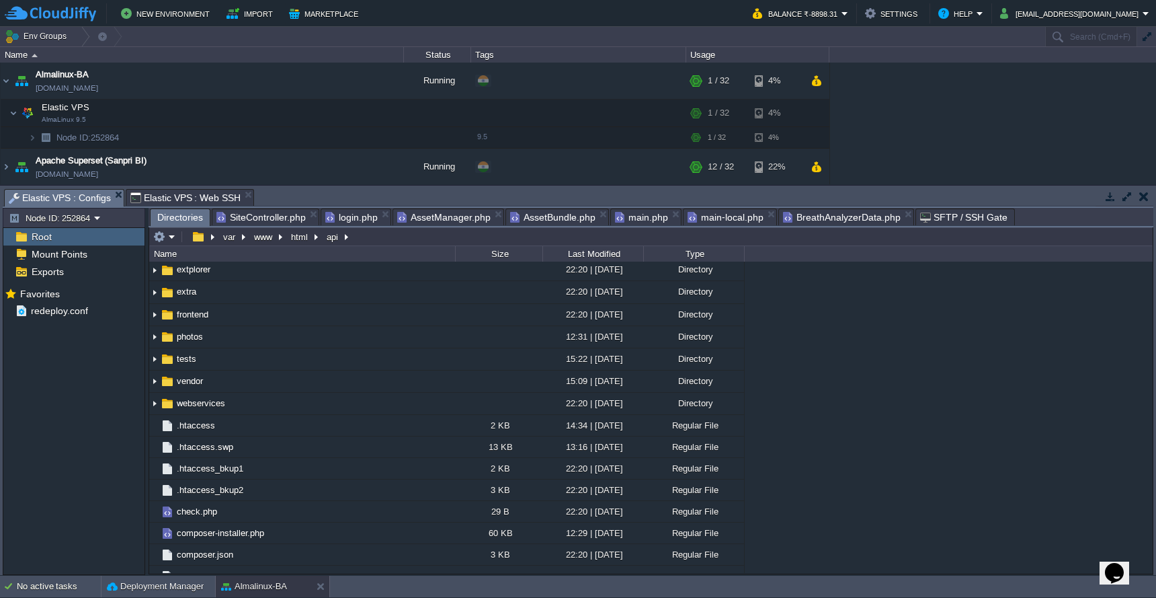
scroll to position [173, 0]
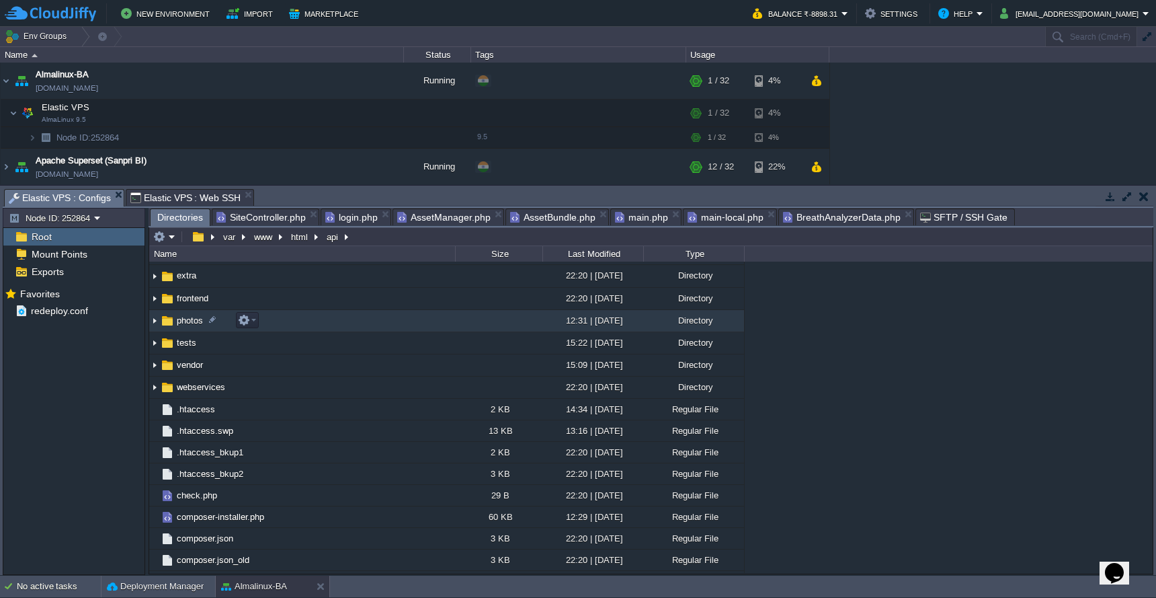
click at [288, 325] on td "photos" at bounding box center [302, 321] width 306 height 22
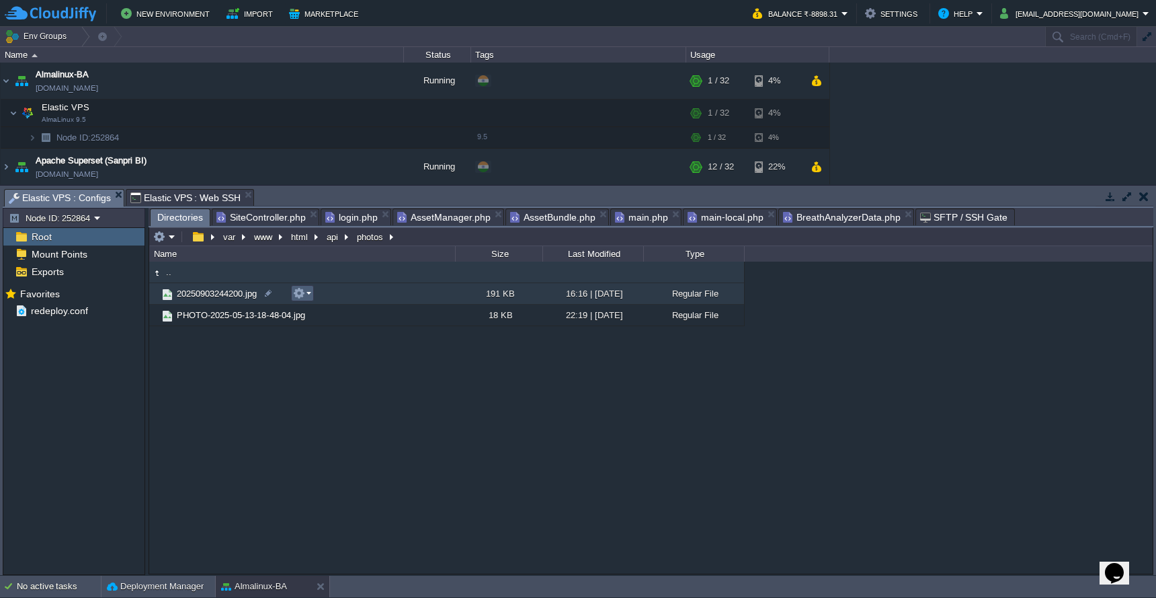
click at [301, 298] on button "button" at bounding box center [299, 293] width 12 height 12
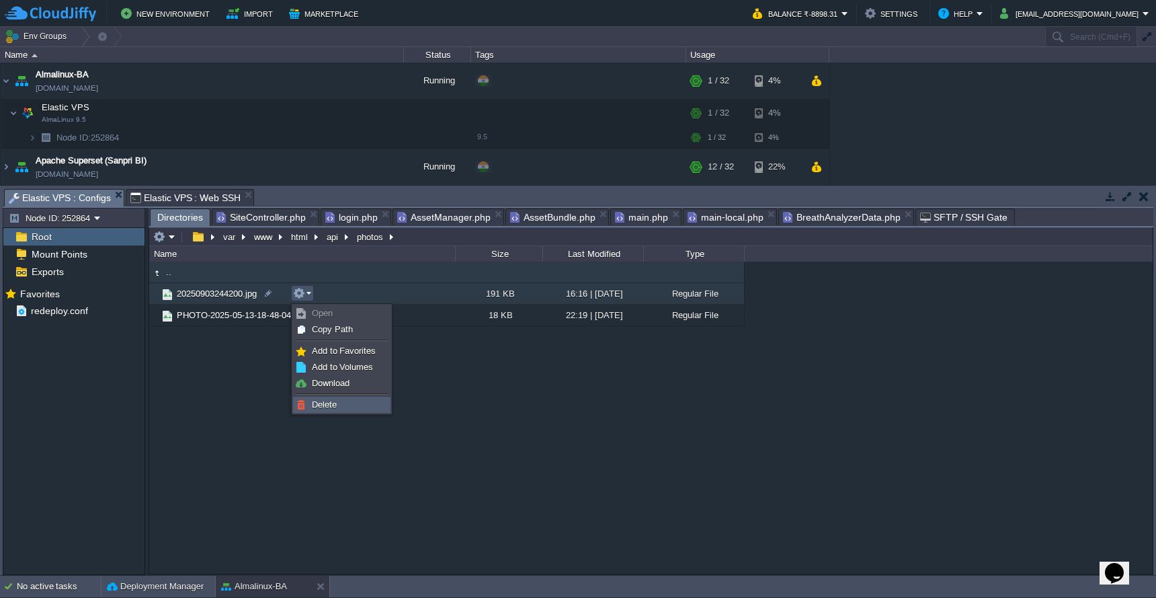
click at [350, 405] on link "Delete" at bounding box center [342, 404] width 96 height 15
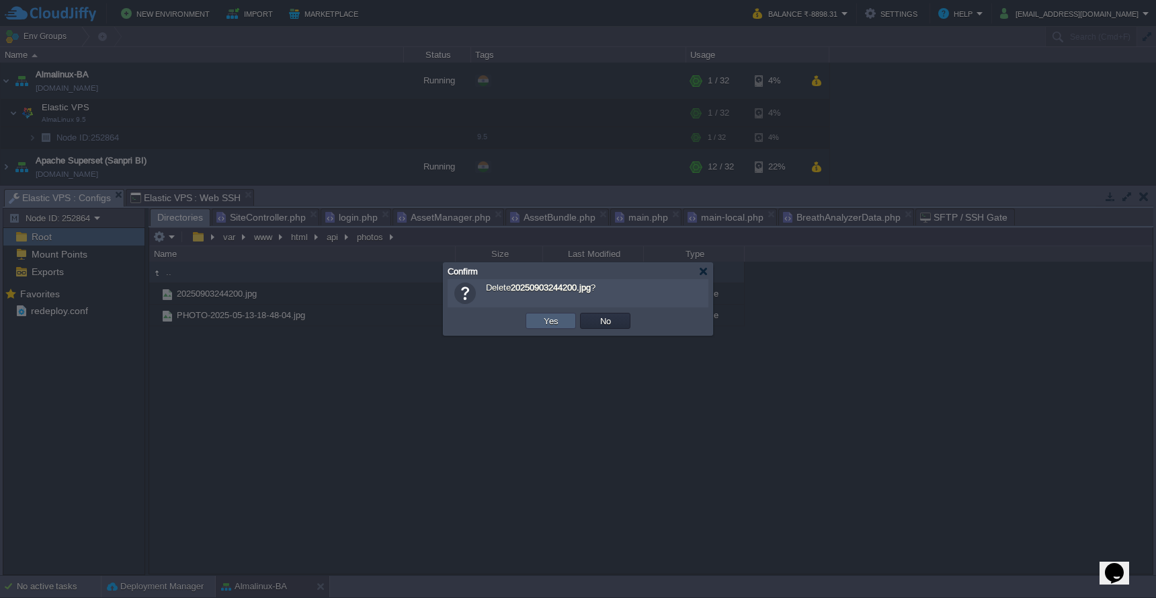
click at [552, 327] on button "Yes" at bounding box center [551, 321] width 23 height 12
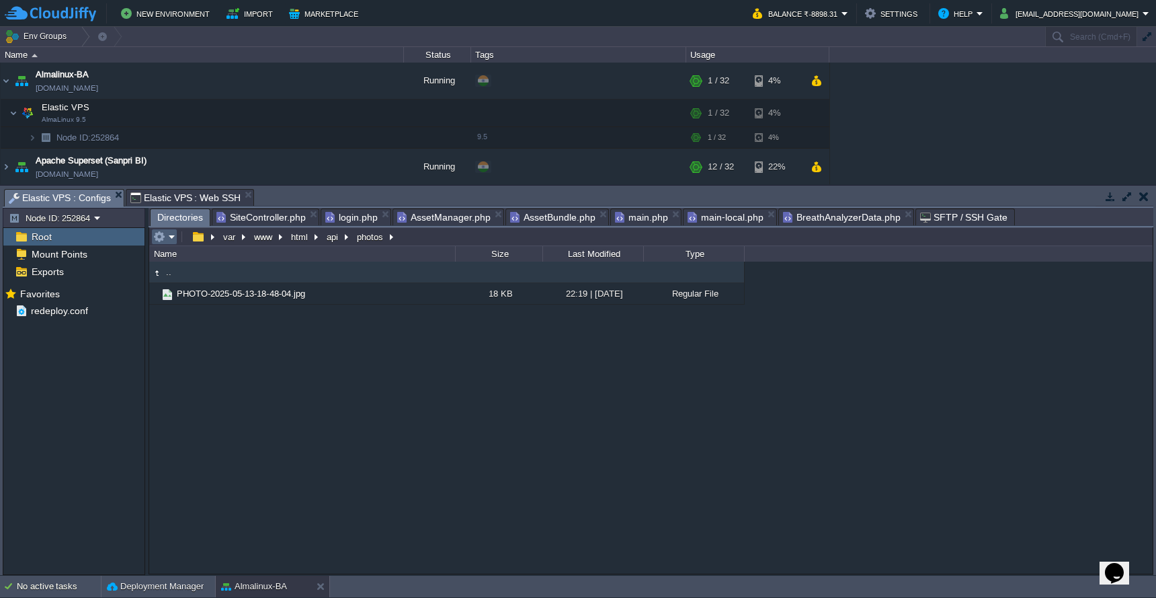
click at [167, 240] on em at bounding box center [164, 237] width 22 height 12
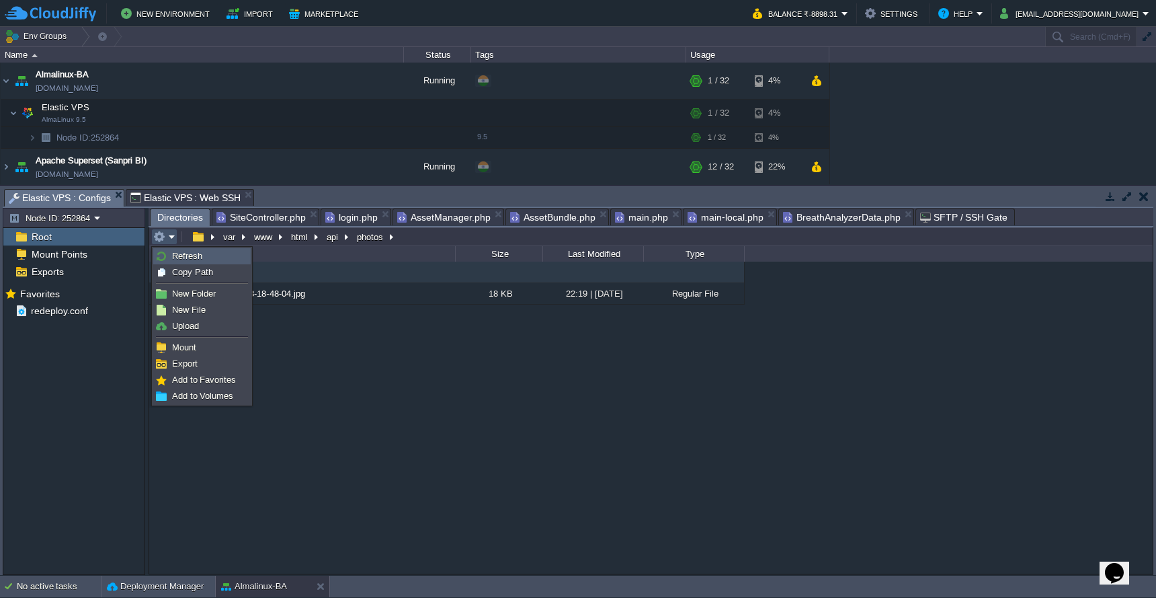
click at [177, 250] on link "Refresh" at bounding box center [202, 256] width 96 height 15
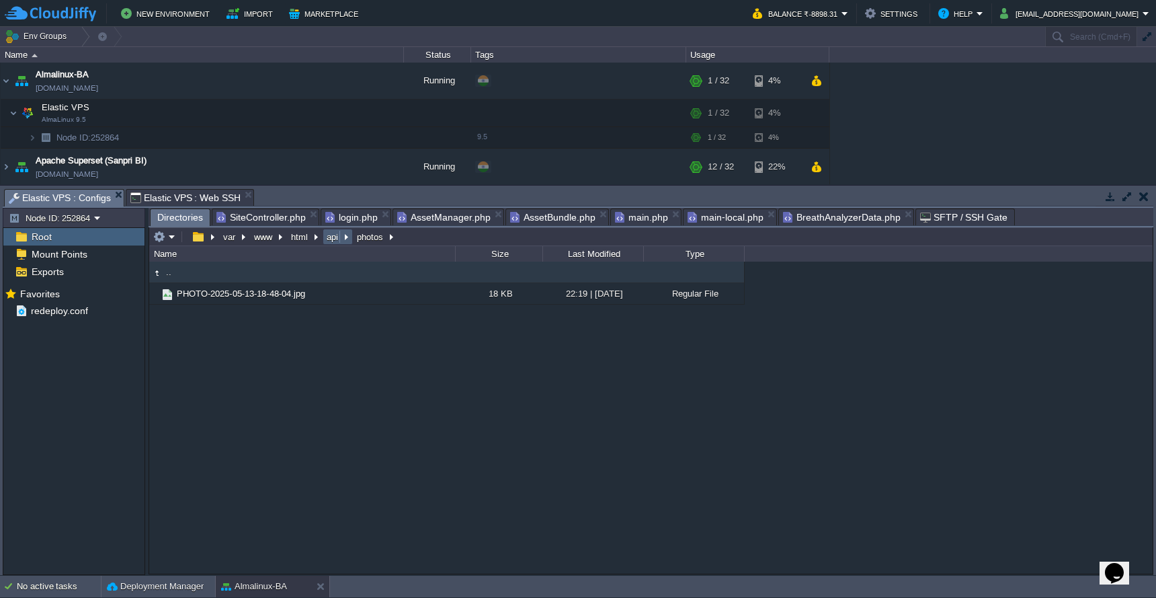
click at [333, 243] on button "api" at bounding box center [333, 237] width 17 height 12
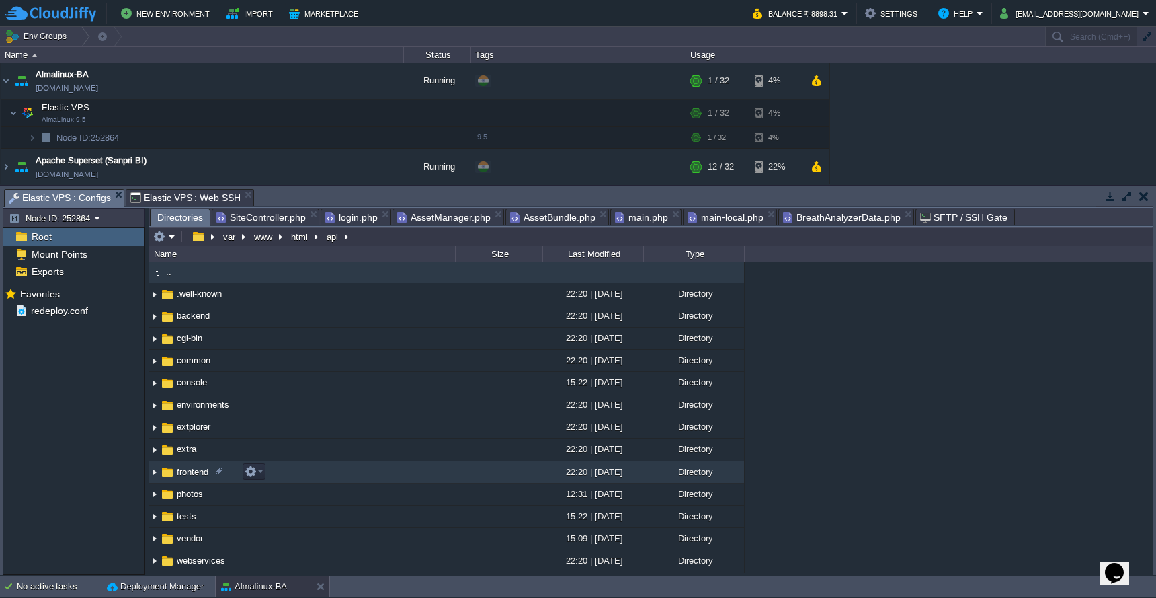
click at [358, 469] on td "frontend" at bounding box center [302, 472] width 306 height 22
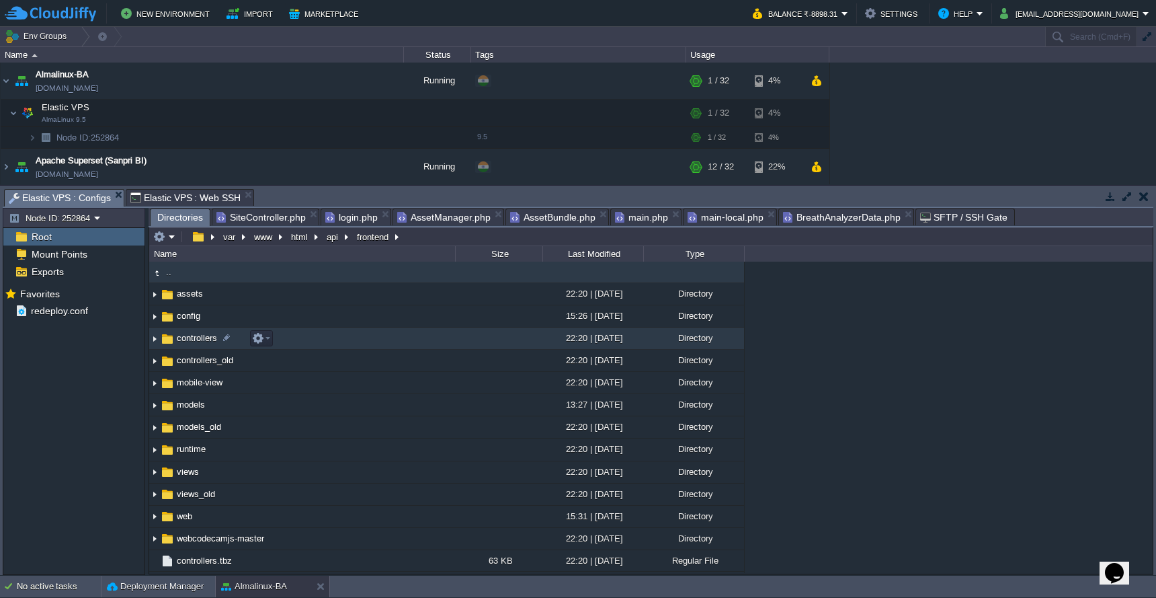
click at [384, 335] on td "controllers" at bounding box center [302, 338] width 306 height 22
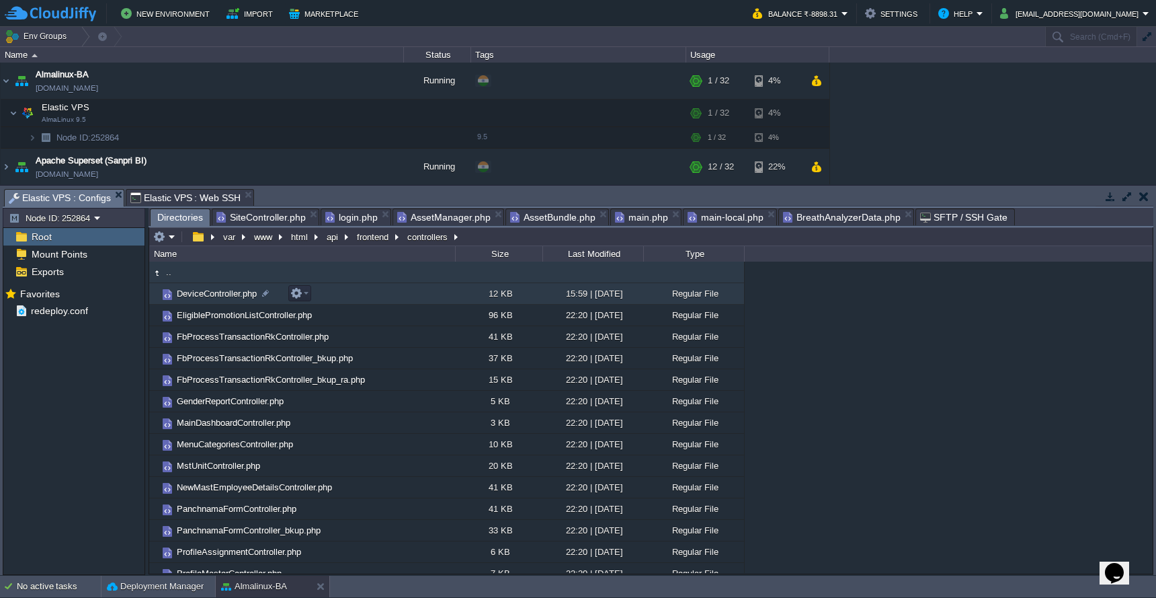
click at [405, 298] on td "DeviceController.php" at bounding box center [302, 294] width 306 height 22
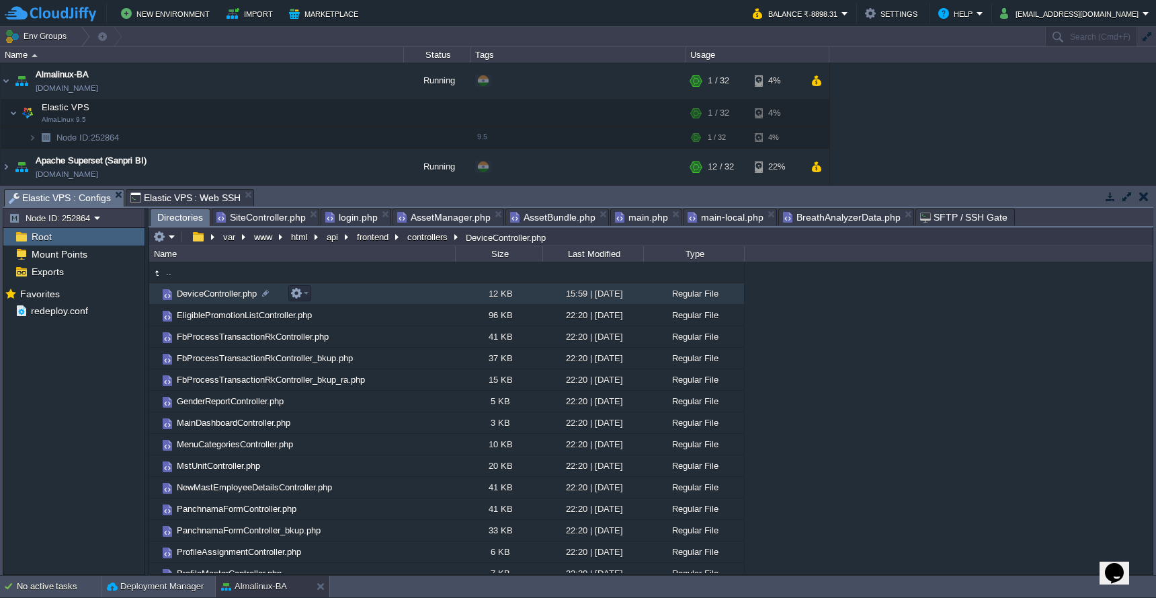
click at [405, 298] on td "DeviceController.php" at bounding box center [302, 294] width 306 height 22
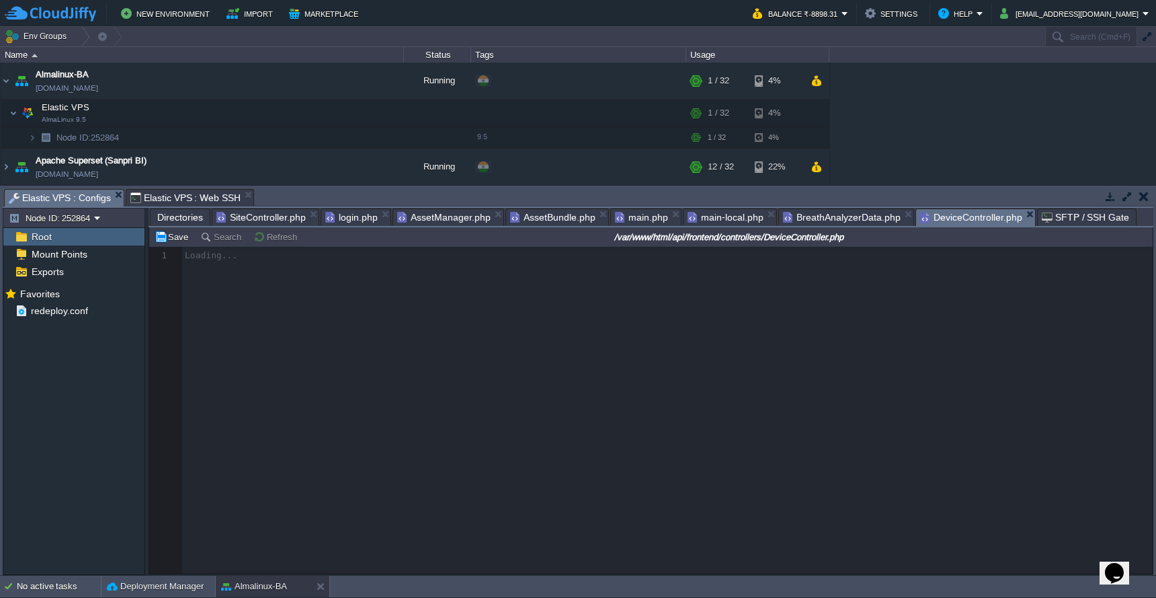
click at [183, 217] on span "Directories" at bounding box center [180, 217] width 46 height 16
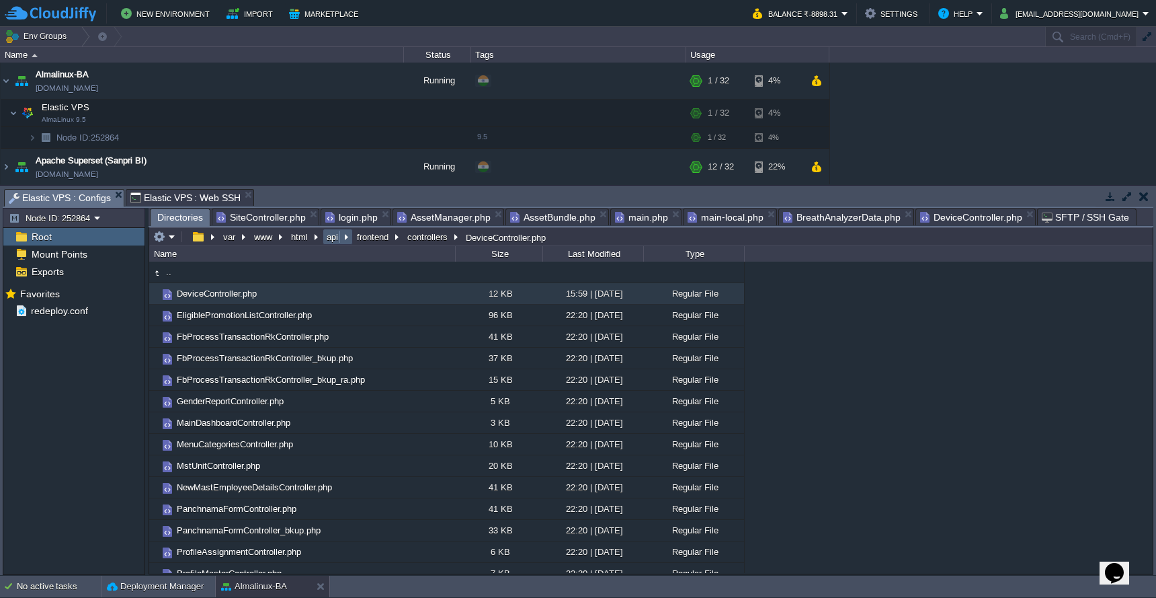
click at [339, 238] on button "api" at bounding box center [333, 237] width 17 height 12
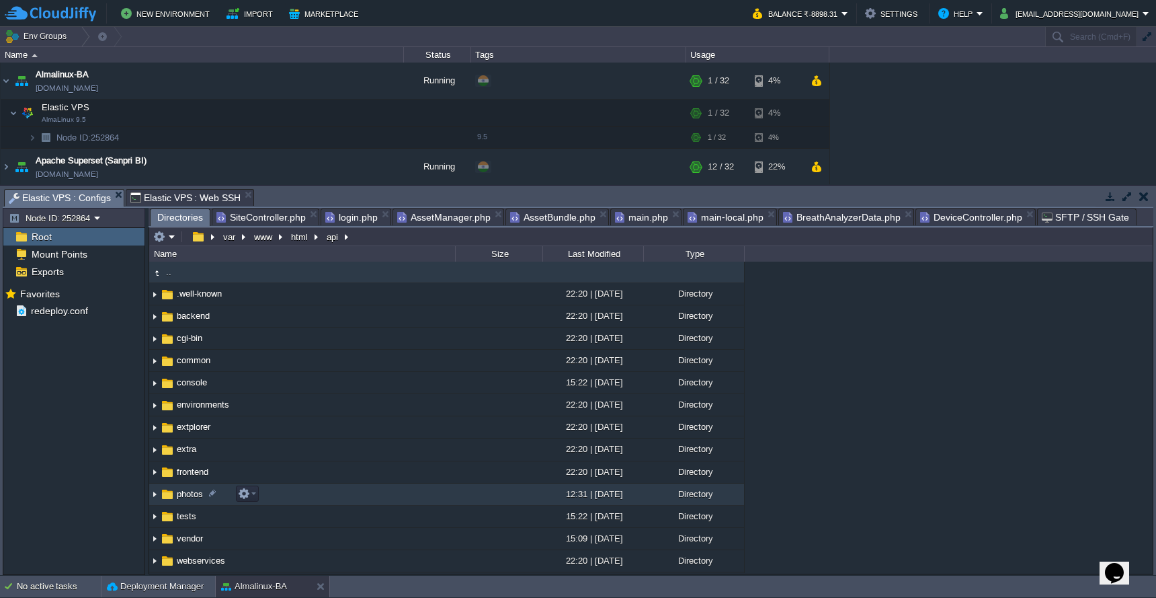
click at [400, 496] on td "photos" at bounding box center [302, 494] width 306 height 22
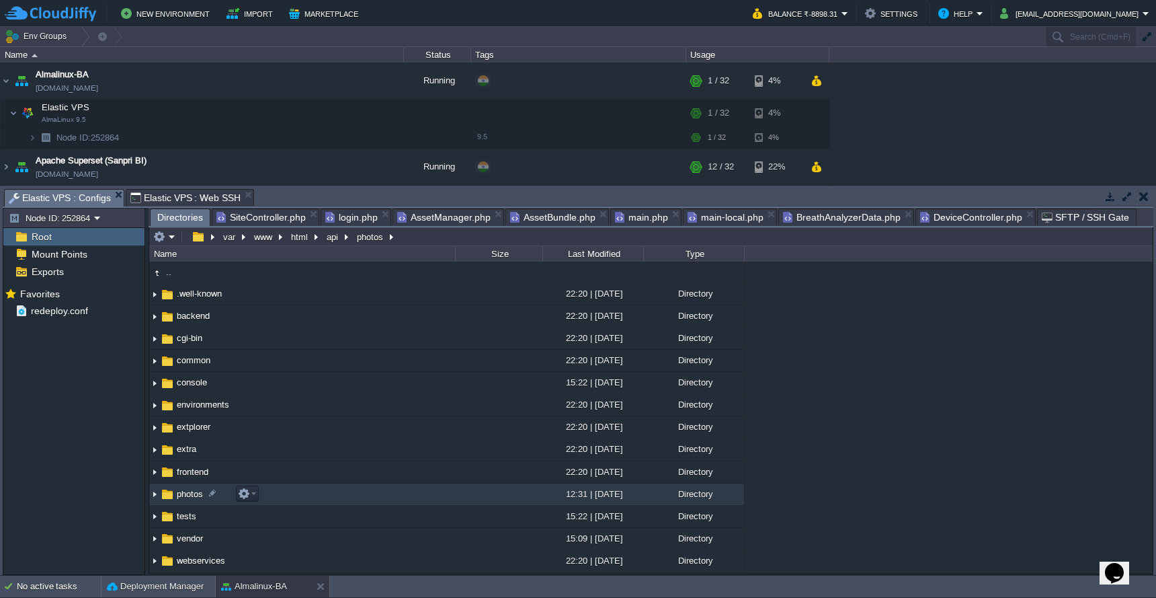
click at [400, 496] on td "photos" at bounding box center [302, 494] width 306 height 22
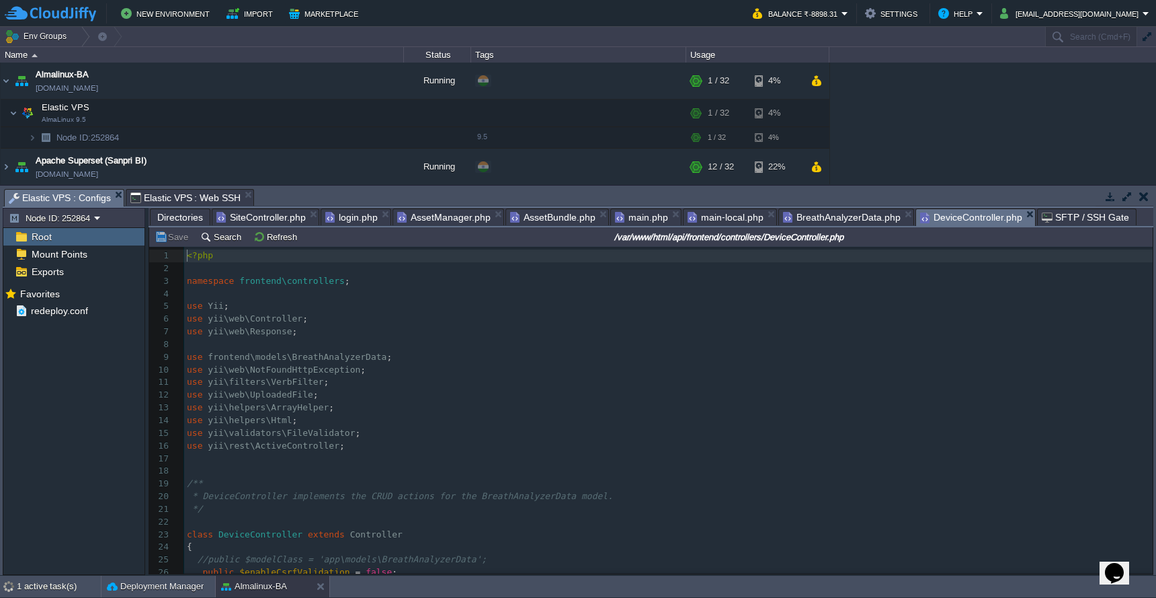
click at [954, 224] on span "DeviceController.php" at bounding box center [971, 217] width 102 height 17
click at [536, 406] on pre "use yii\helpers\ArrayHelper ;" at bounding box center [668, 407] width 969 height 13
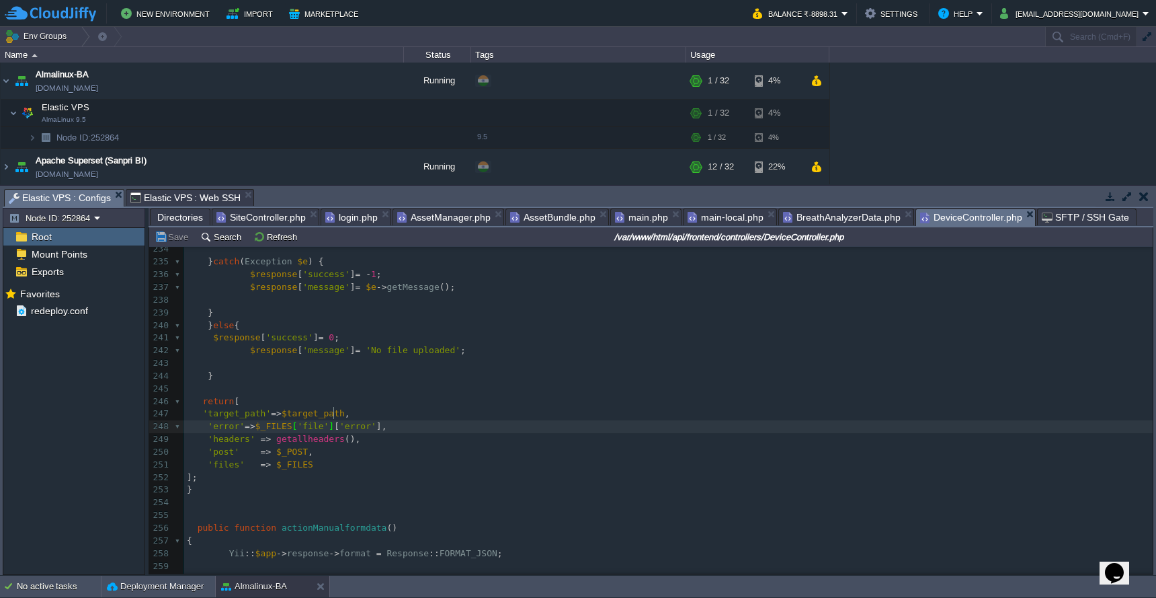
scroll to position [5, 1]
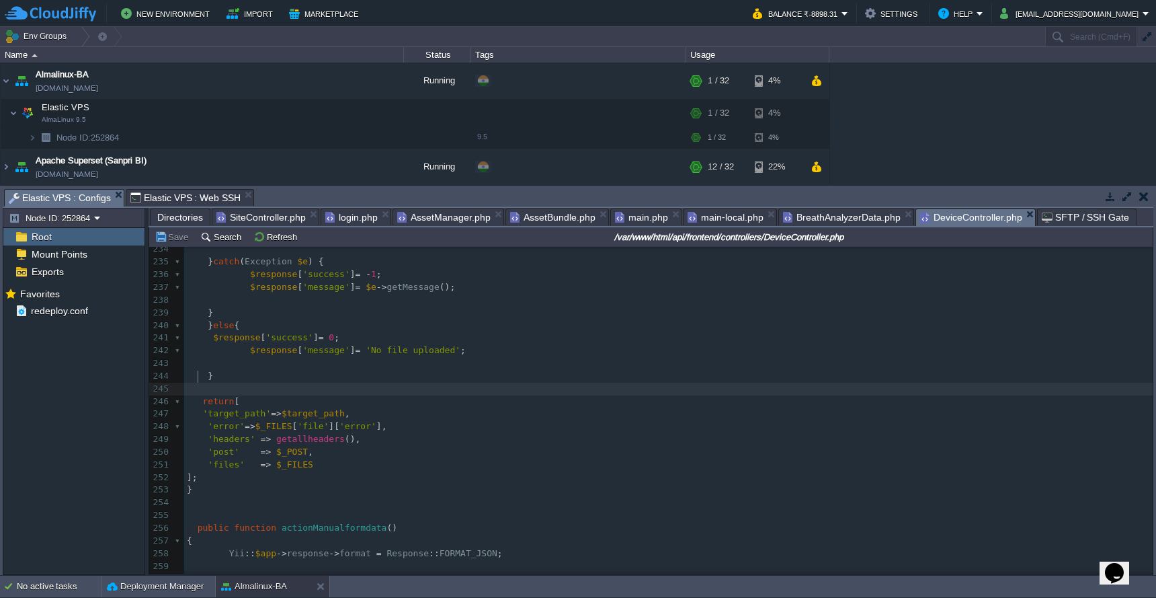
click at [528, 382] on pre at bounding box center [668, 388] width 969 height 13
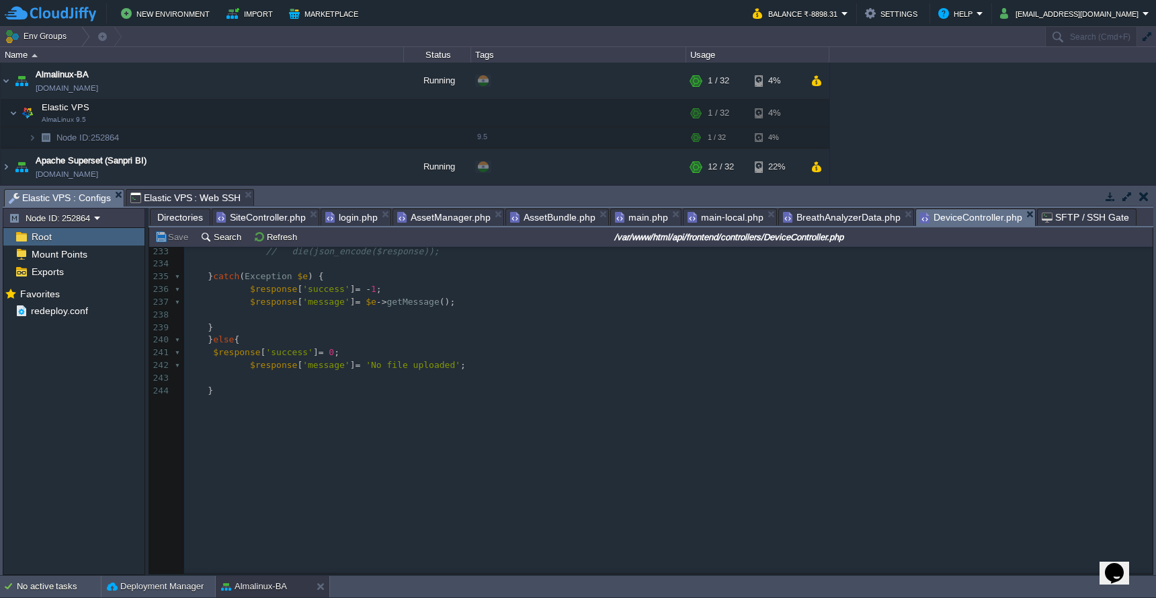
scroll to position [2516, 0]
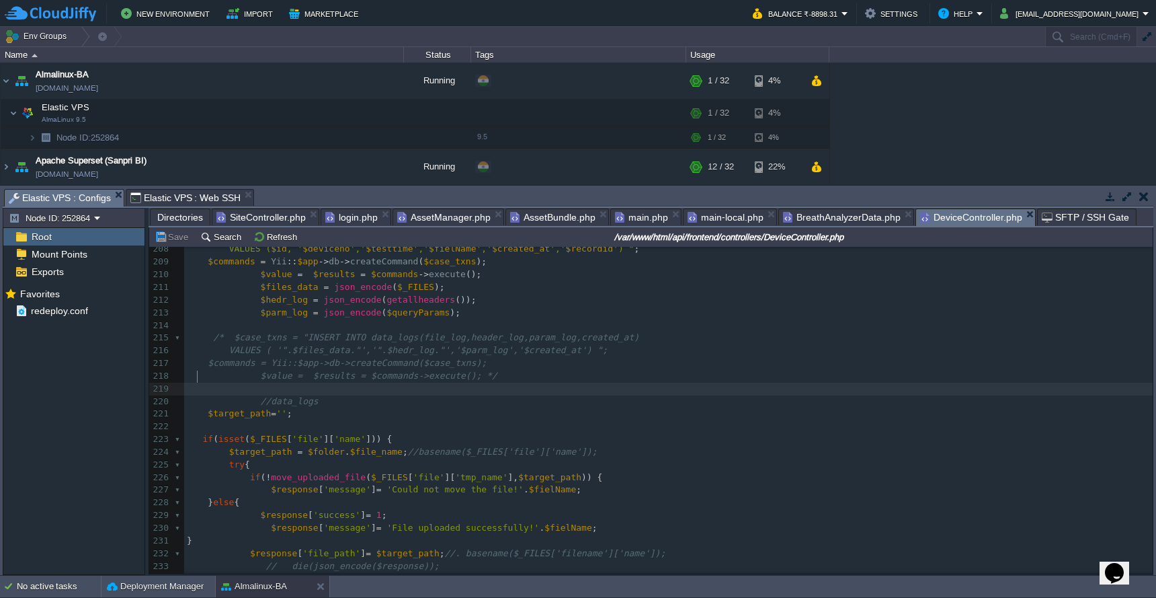
click at [276, 536] on div "399 198 $selectQuery = "select recordid from breath_analyzer_transactions WHERE…" at bounding box center [668, 414] width 969 height 596
type textarea "$response"
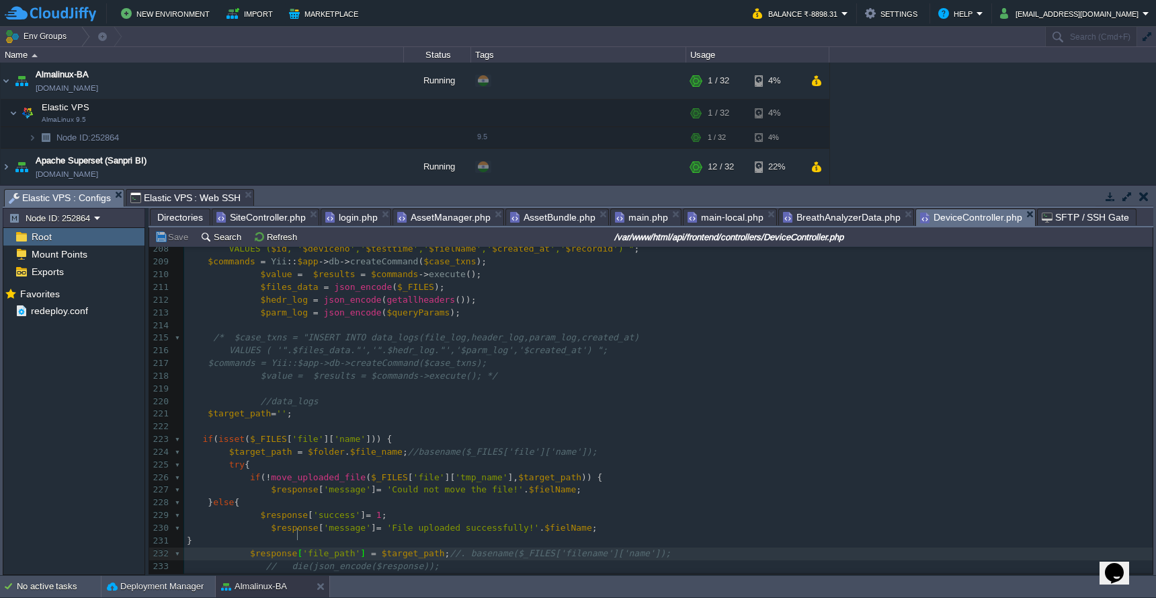
drag, startPoint x: 1147, startPoint y: 430, endPoint x: 1157, endPoint y: 483, distance: 54.0
click at [1155, 483] on html "New Environment Import Marketplace Bonus ₹0.00 Upgrade Account Balance ₹-8898.3…" at bounding box center [578, 299] width 1156 height 598
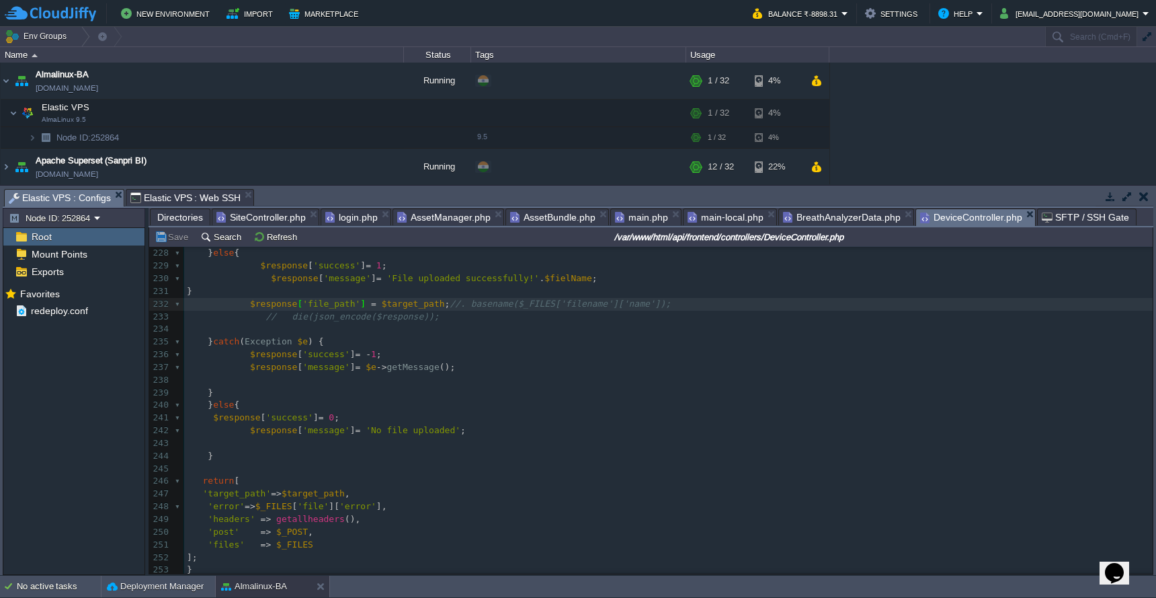
scroll to position [2775, 0]
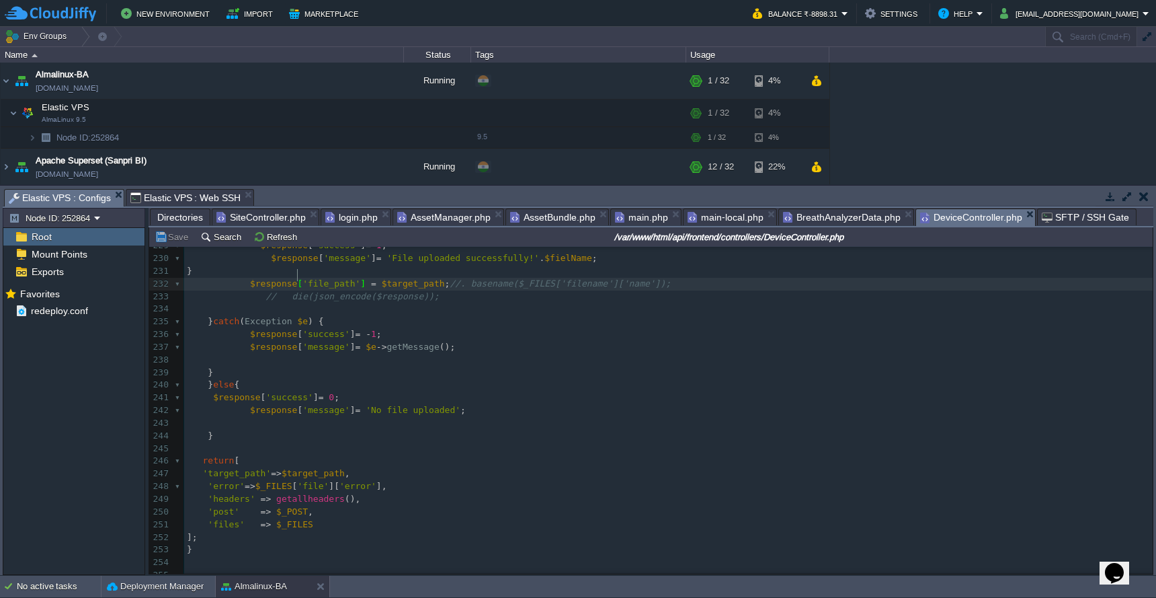
click at [314, 459] on div "xxxxxxxxxx 217 $commands = Yii::$app->db->createCommand($case_txns); 218 $value…" at bounding box center [668, 385] width 969 height 596
type textarea "$target_path"
click at [170, 240] on button "Save" at bounding box center [174, 237] width 38 height 12
click at [676, 328] on pre "$response [ 'success' ] = - 1 ;" at bounding box center [668, 334] width 969 height 13
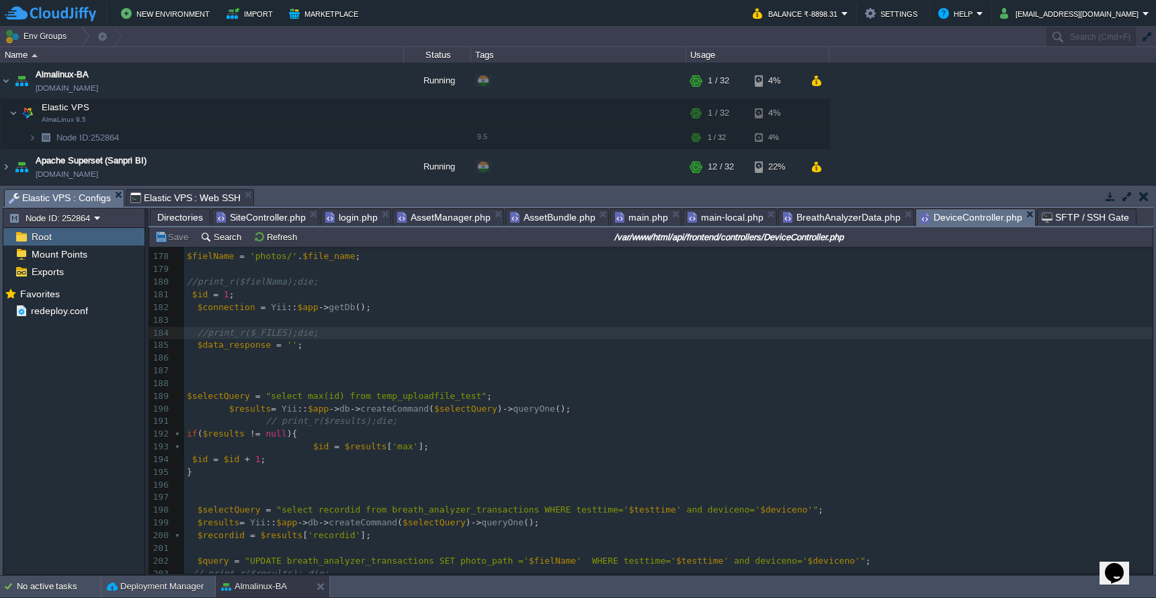
scroll to position [1832, 0]
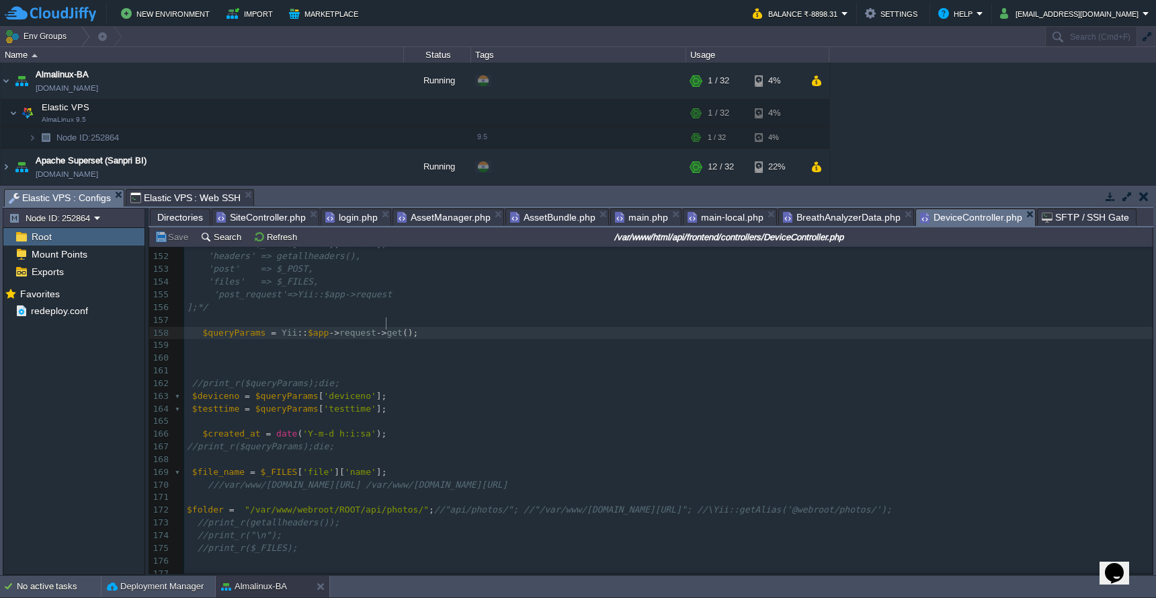
click at [322, 504] on span ""/var/www/webroot/ROOT/api/photos/"" at bounding box center [337, 509] width 184 height 10
type textarea "html"
click at [178, 241] on button "Save" at bounding box center [174, 237] width 38 height 12
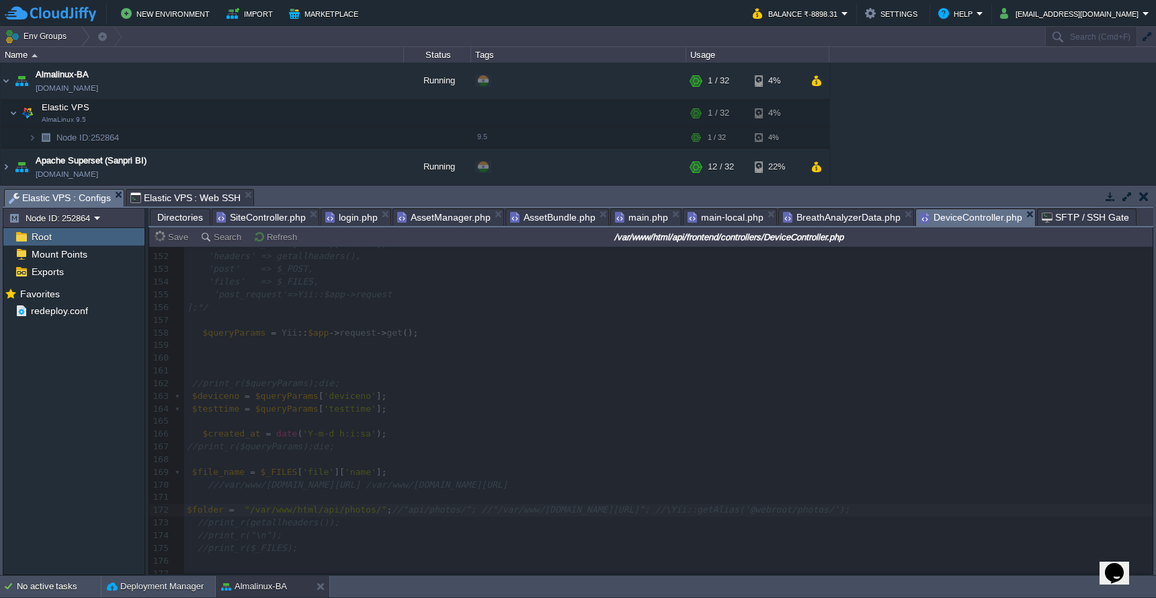
click at [175, 218] on span "Directories" at bounding box center [180, 217] width 46 height 16
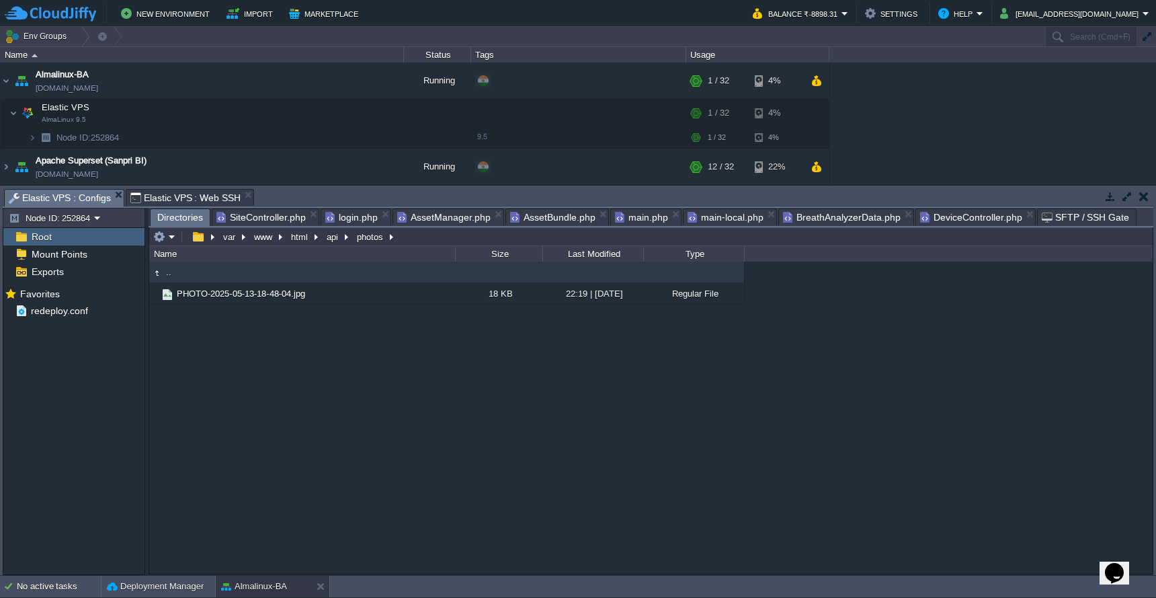
click at [962, 218] on span "DeviceController.php" at bounding box center [971, 217] width 102 height 16
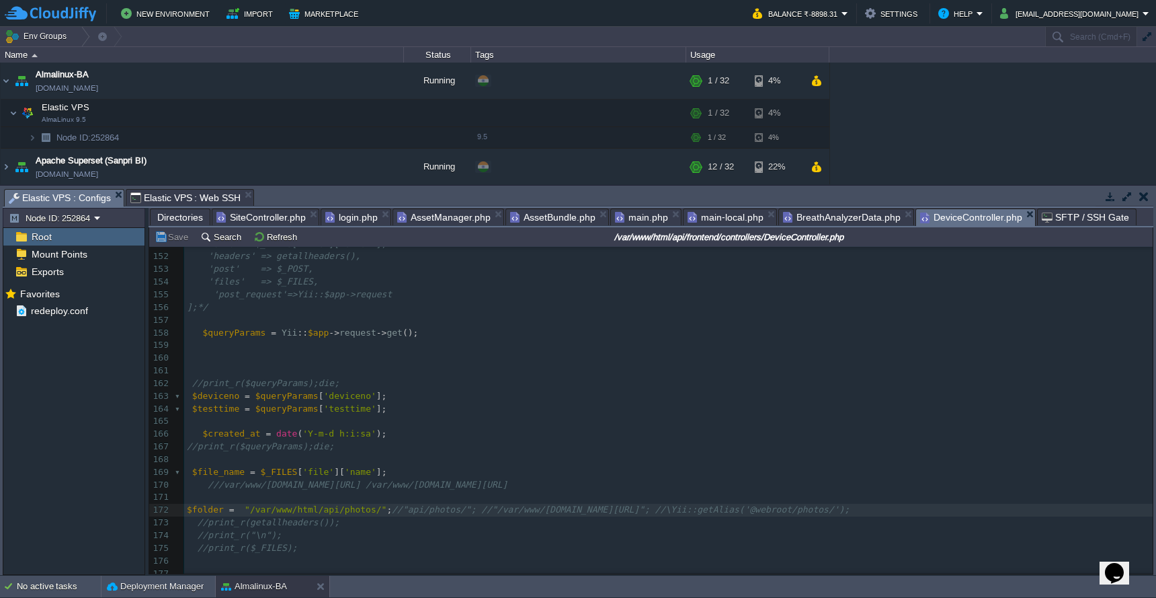
click at [179, 215] on span "Directories" at bounding box center [180, 217] width 46 height 16
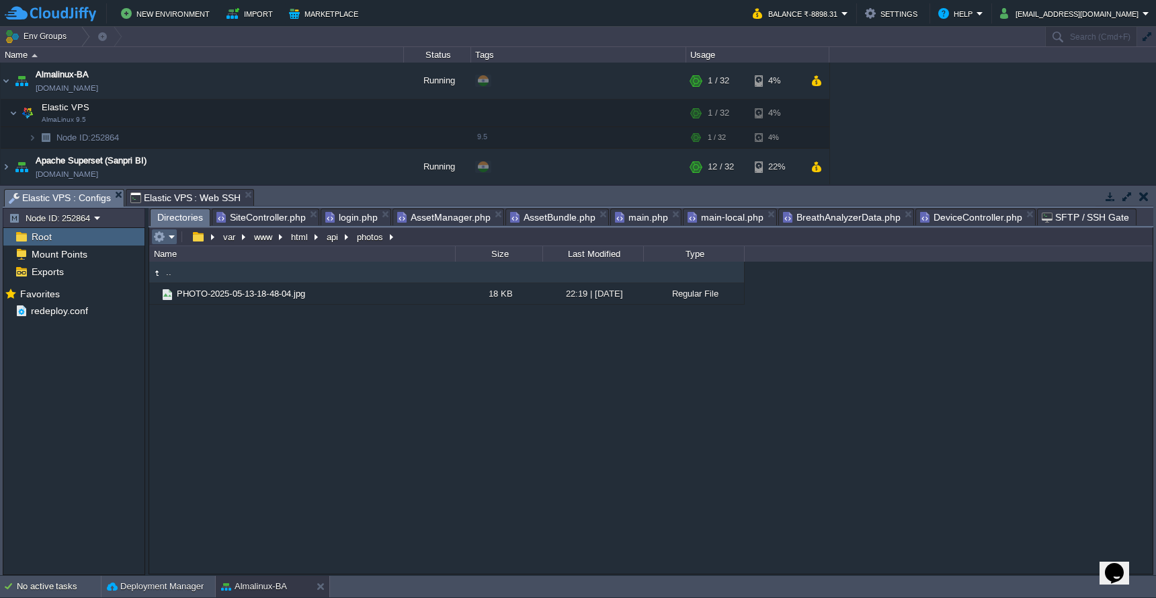
click at [171, 233] on em at bounding box center [164, 237] width 22 height 12
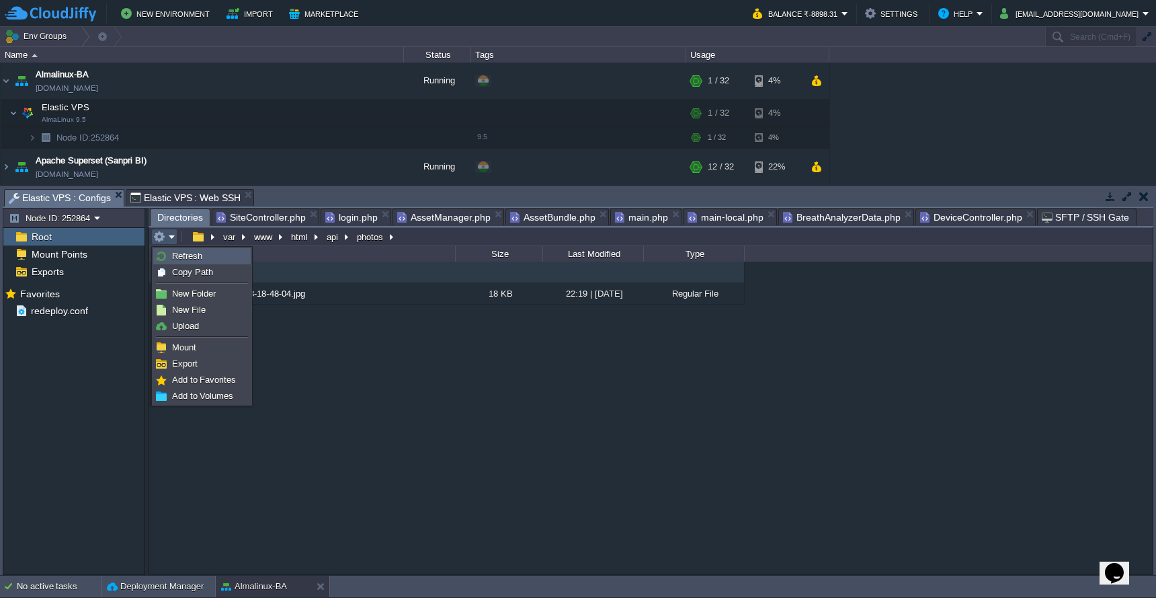
click at [177, 259] on span "Refresh" at bounding box center [187, 256] width 30 height 10
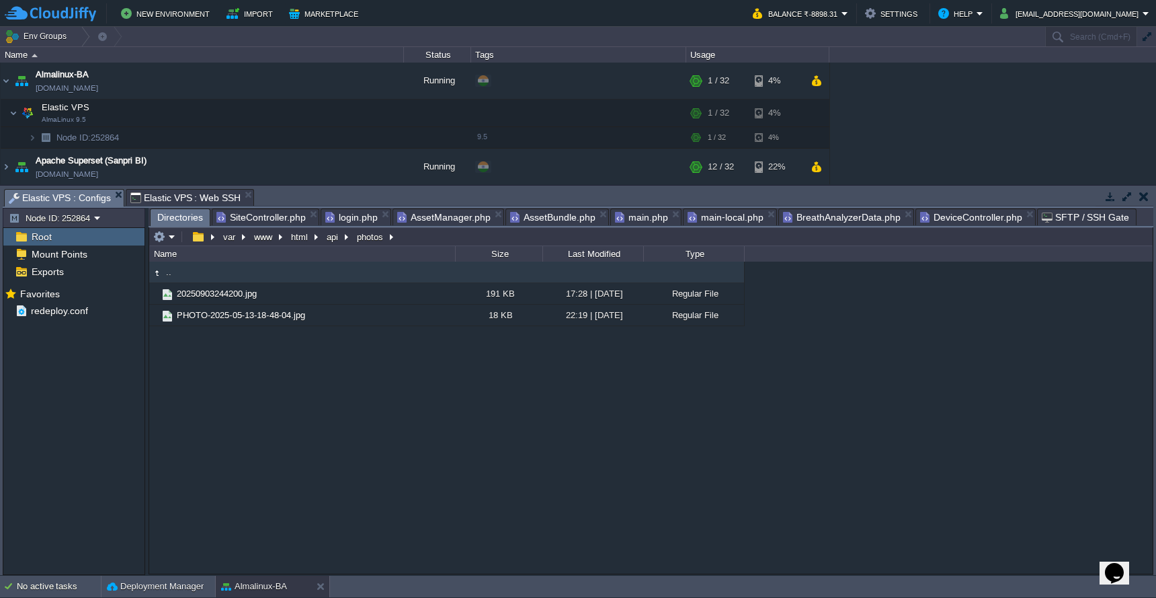
click at [960, 227] on div "Directories SiteController.php login.php AssetManager.php AssetBundle.php main.…" at bounding box center [651, 217] width 1005 height 19
click at [304, 295] on button "button" at bounding box center [299, 293] width 12 height 12
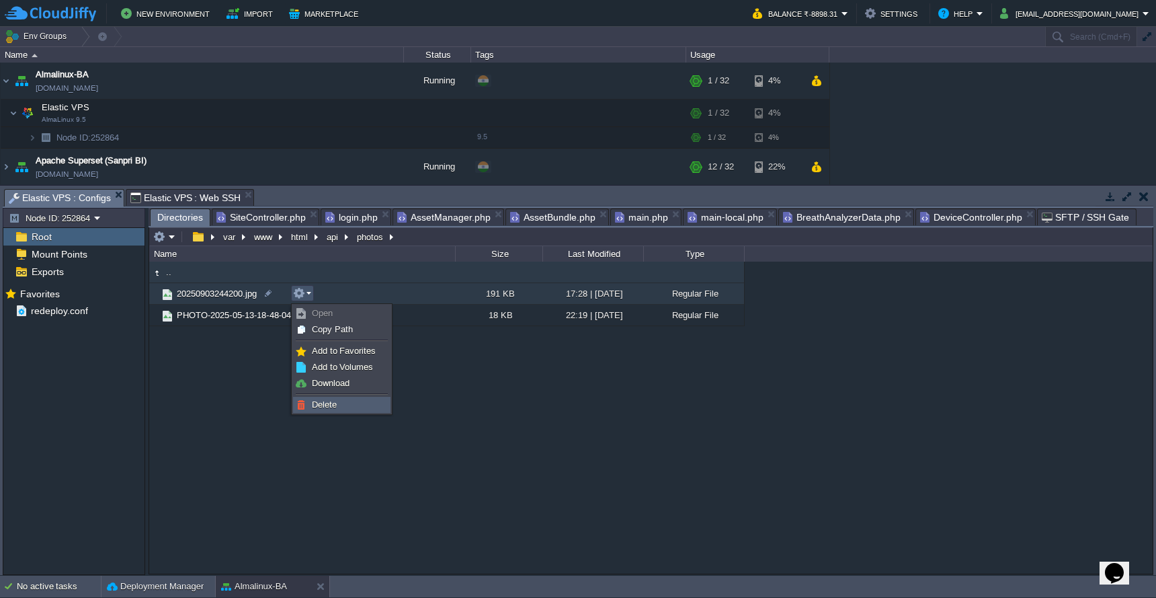
click at [356, 405] on link "Delete" at bounding box center [342, 404] width 96 height 15
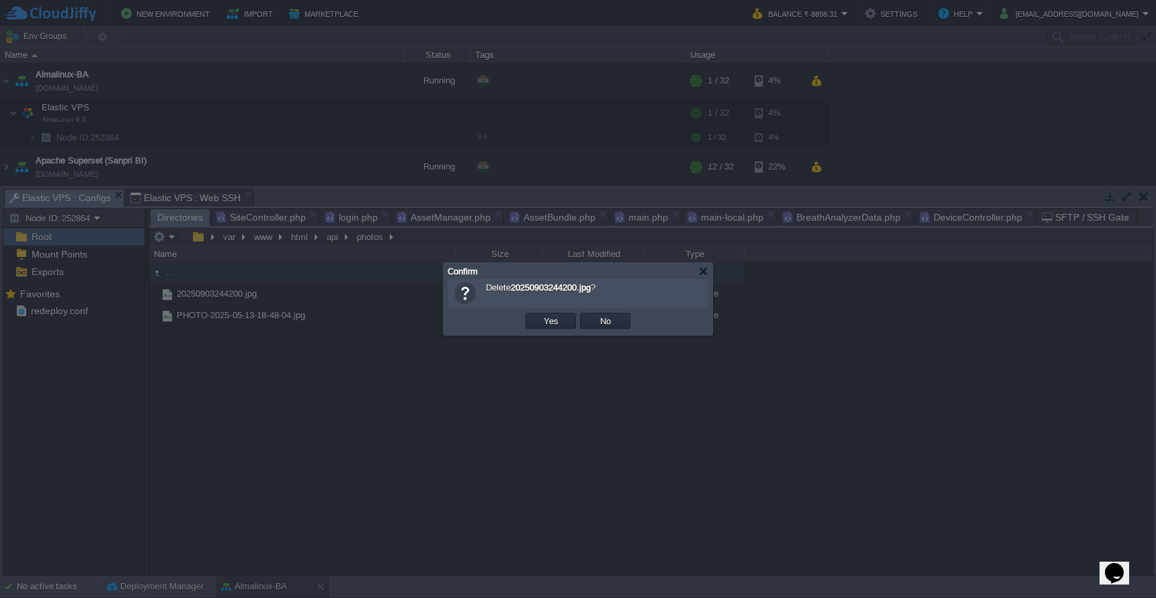
click at [549, 317] on button "Yes" at bounding box center [551, 321] width 23 height 12
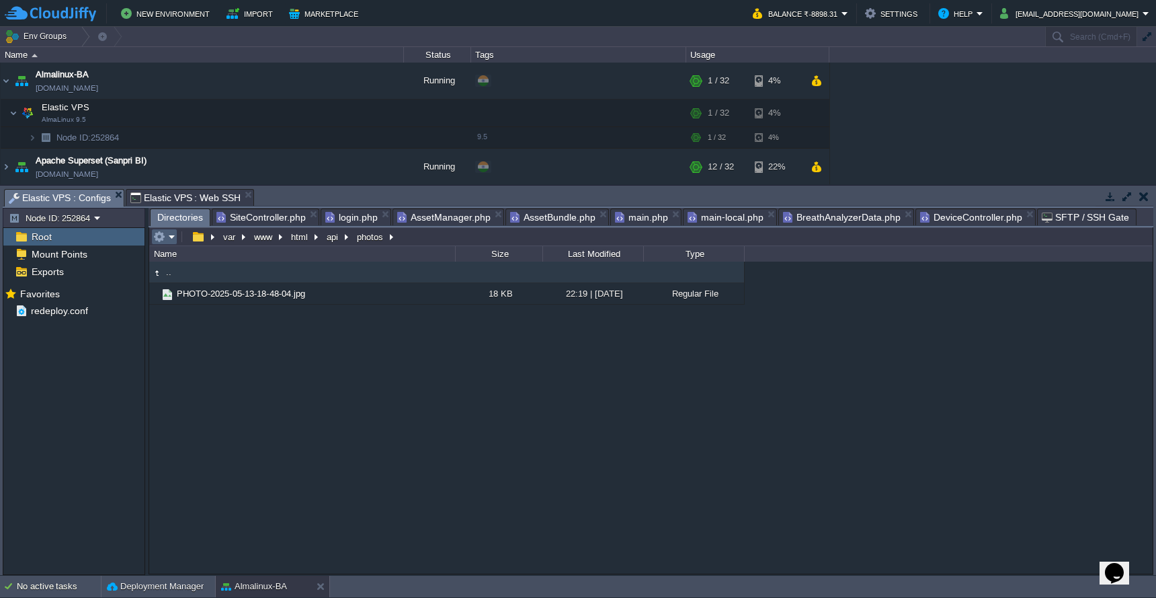
click at [173, 233] on em at bounding box center [164, 237] width 22 height 12
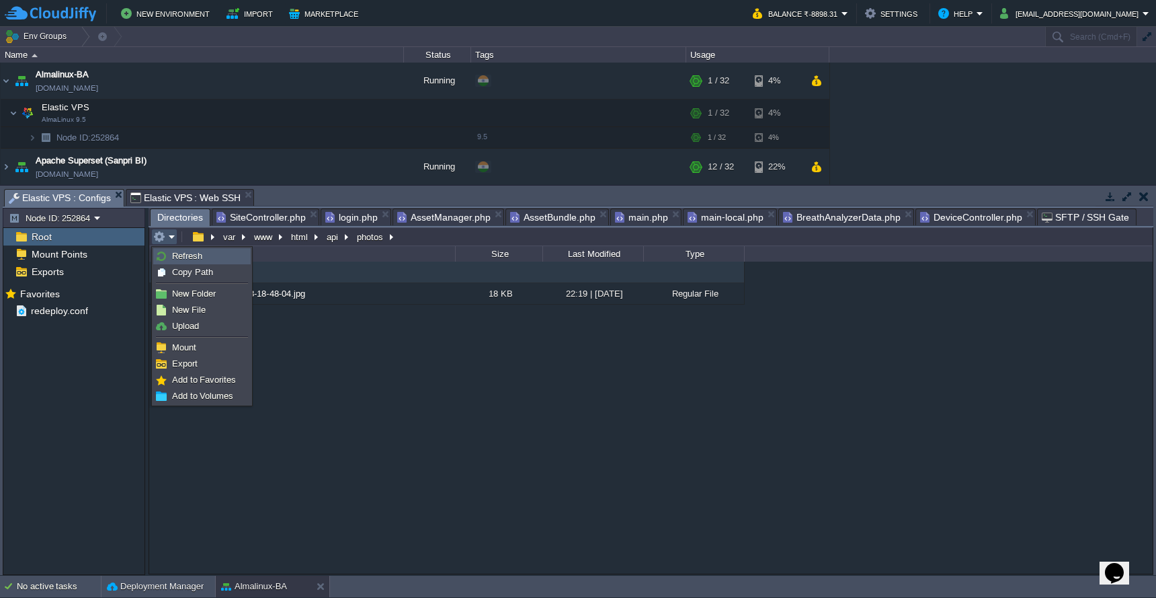
click at [179, 262] on link "Refresh" at bounding box center [202, 256] width 96 height 15
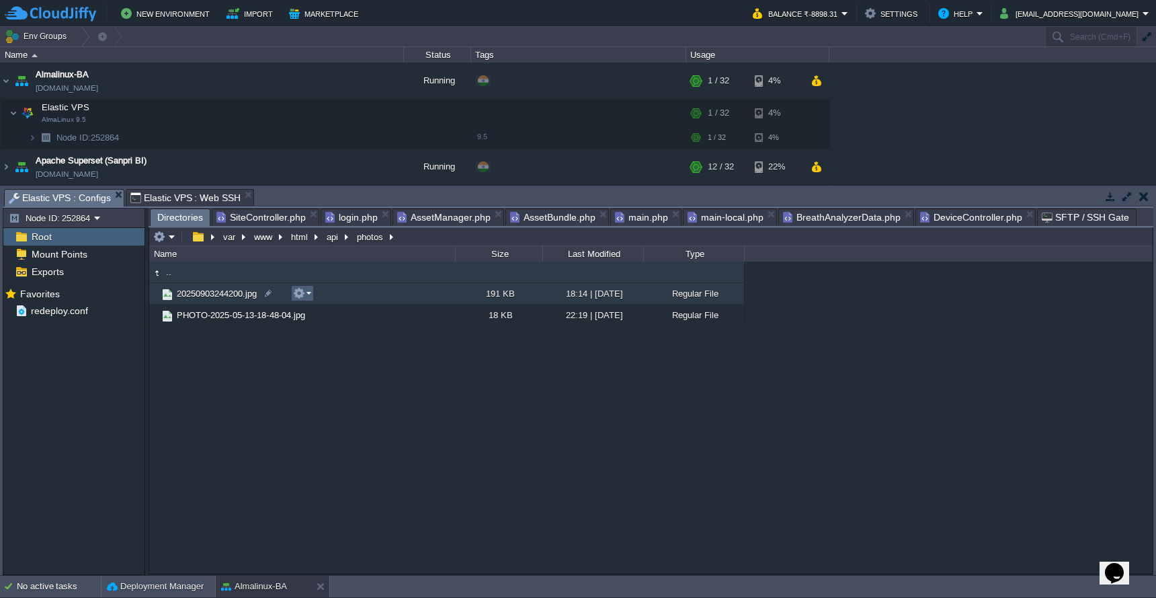
click at [306, 298] on em at bounding box center [302, 293] width 18 height 12
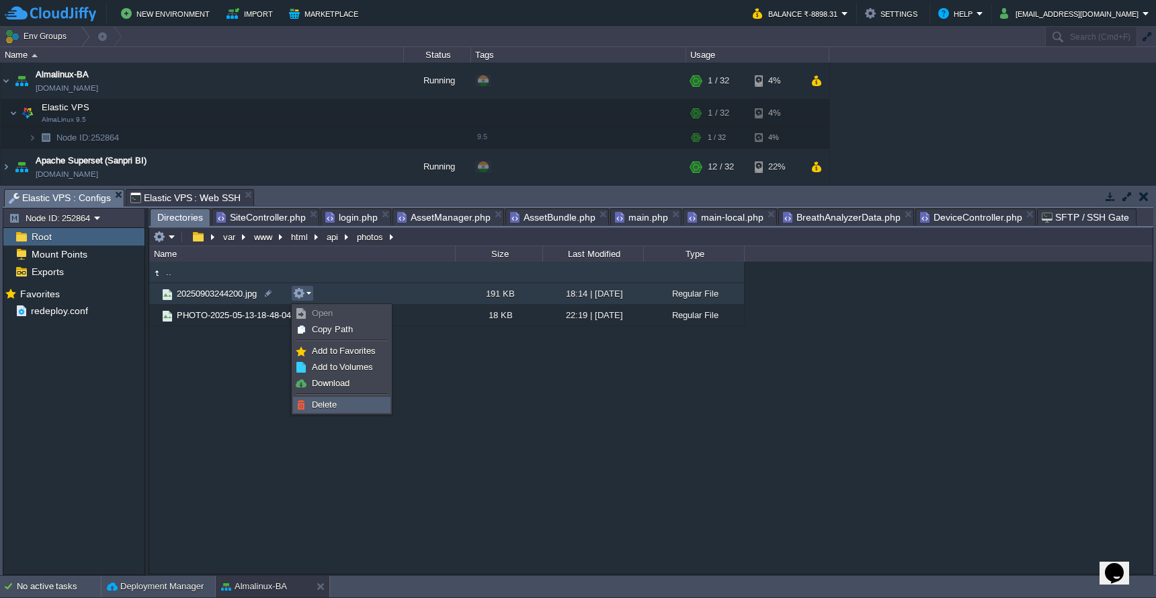
click at [319, 409] on span "Delete" at bounding box center [324, 404] width 25 height 10
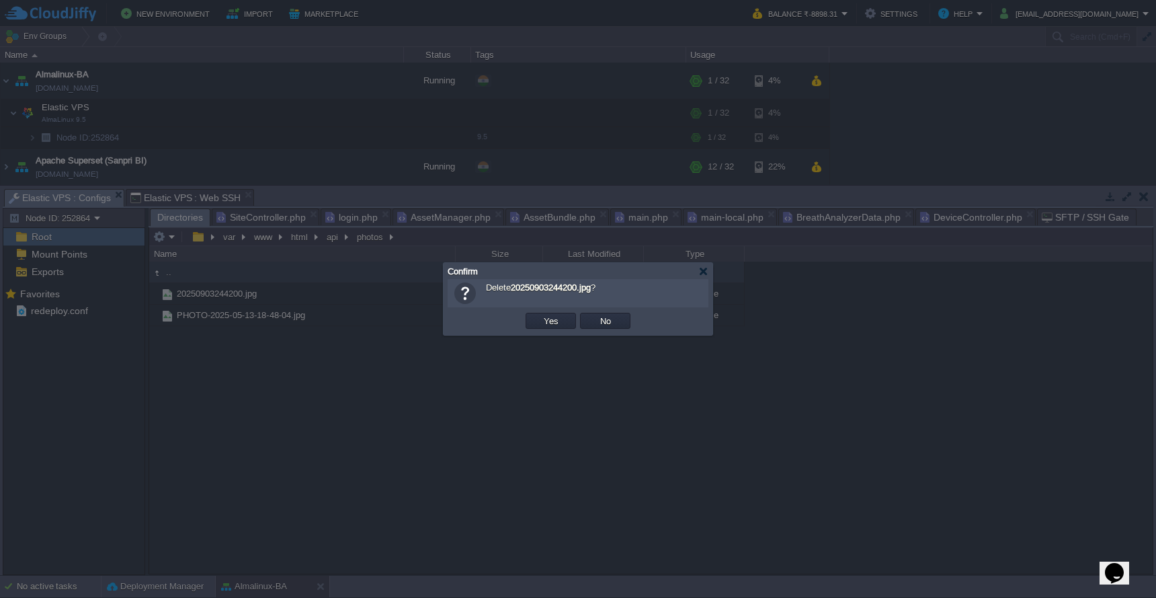
click at [553, 327] on button "Yes" at bounding box center [551, 321] width 23 height 12
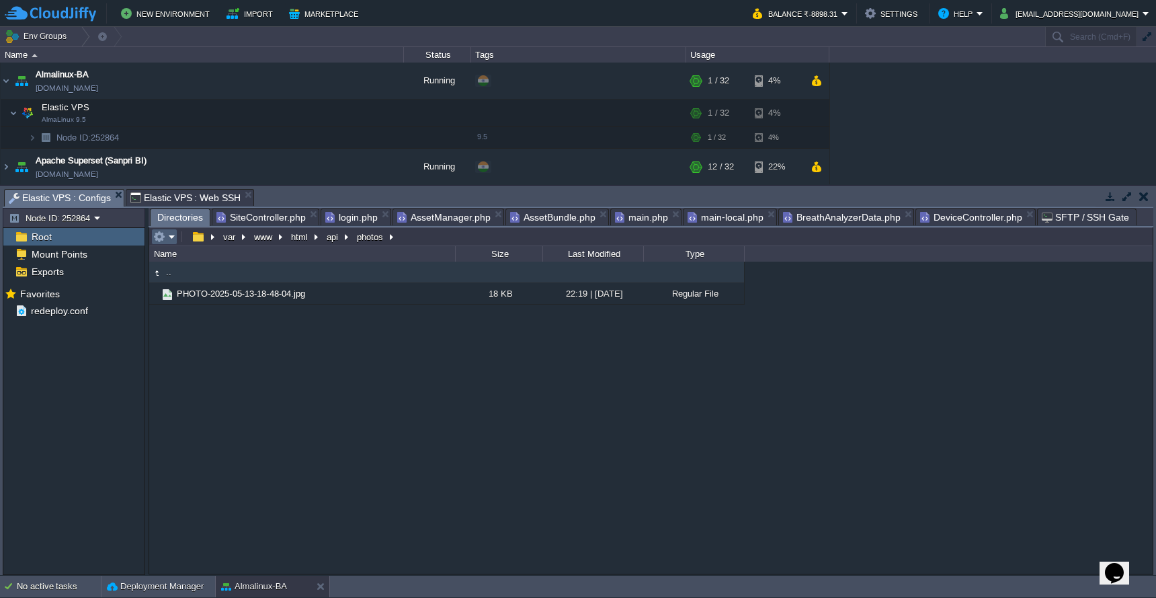
click at [159, 243] on button "button" at bounding box center [159, 237] width 12 height 12
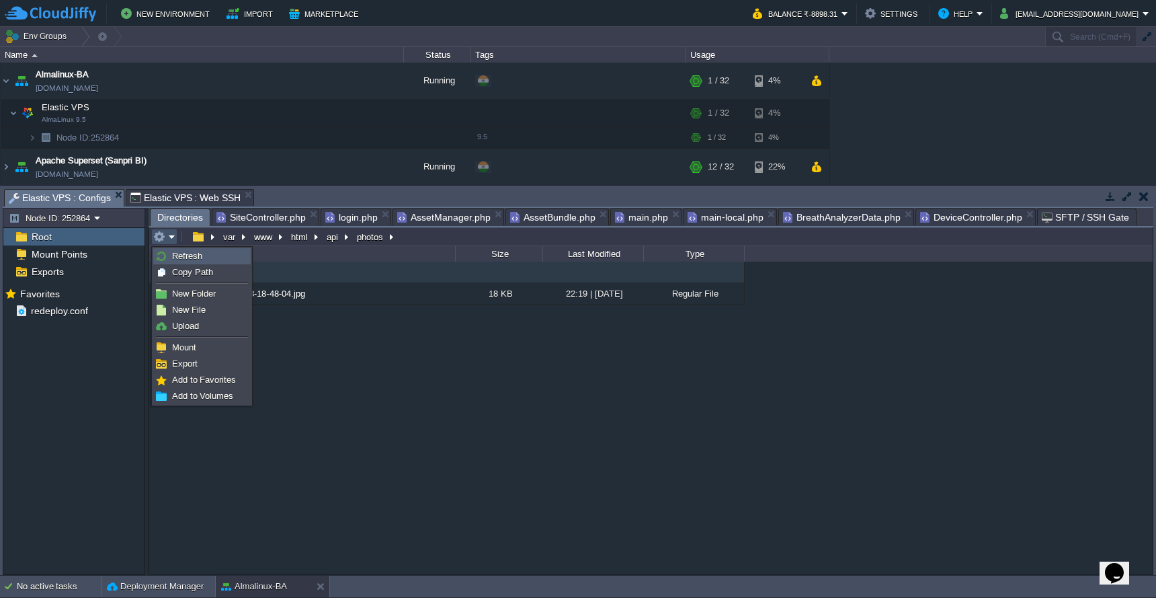
click at [168, 261] on link "Refresh" at bounding box center [202, 256] width 96 height 15
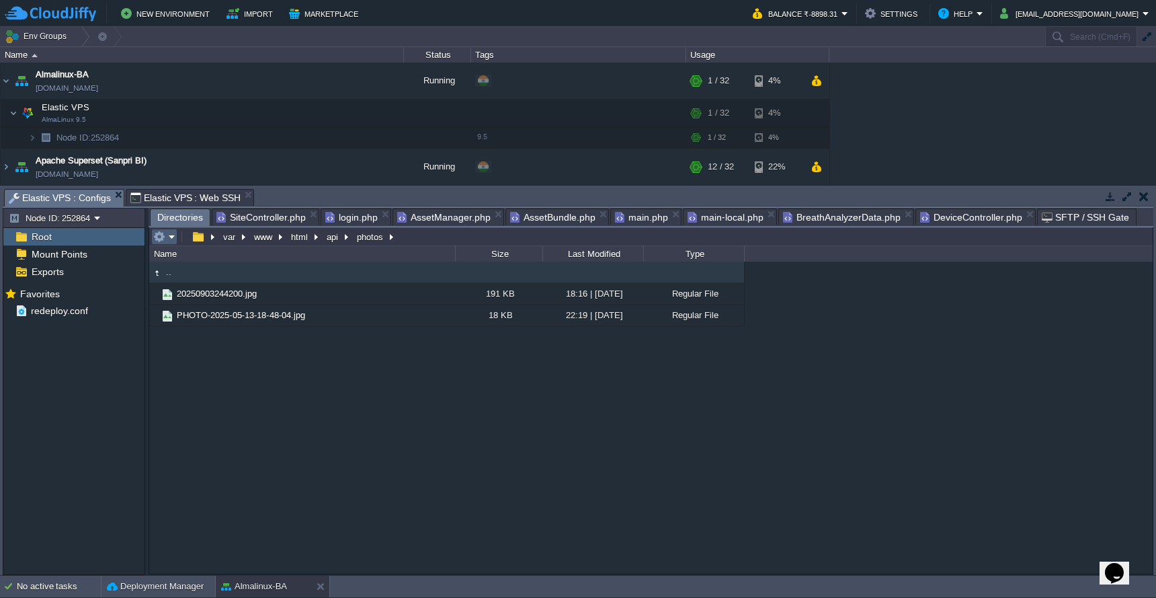
click at [170, 241] on em at bounding box center [164, 237] width 22 height 12
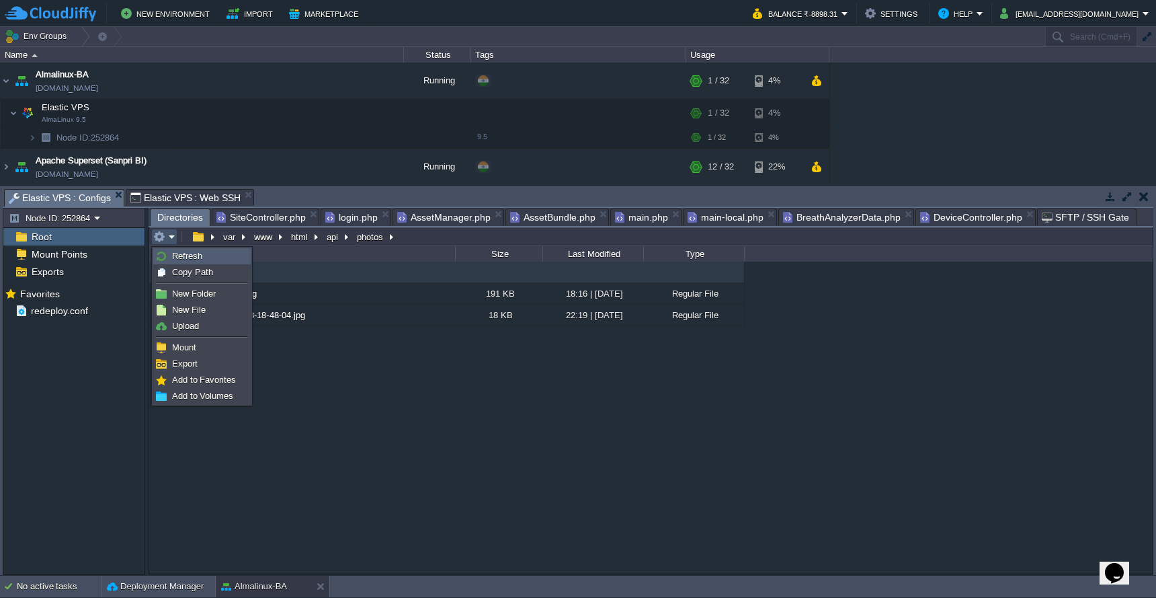
click at [173, 255] on span "Refresh" at bounding box center [187, 256] width 30 height 10
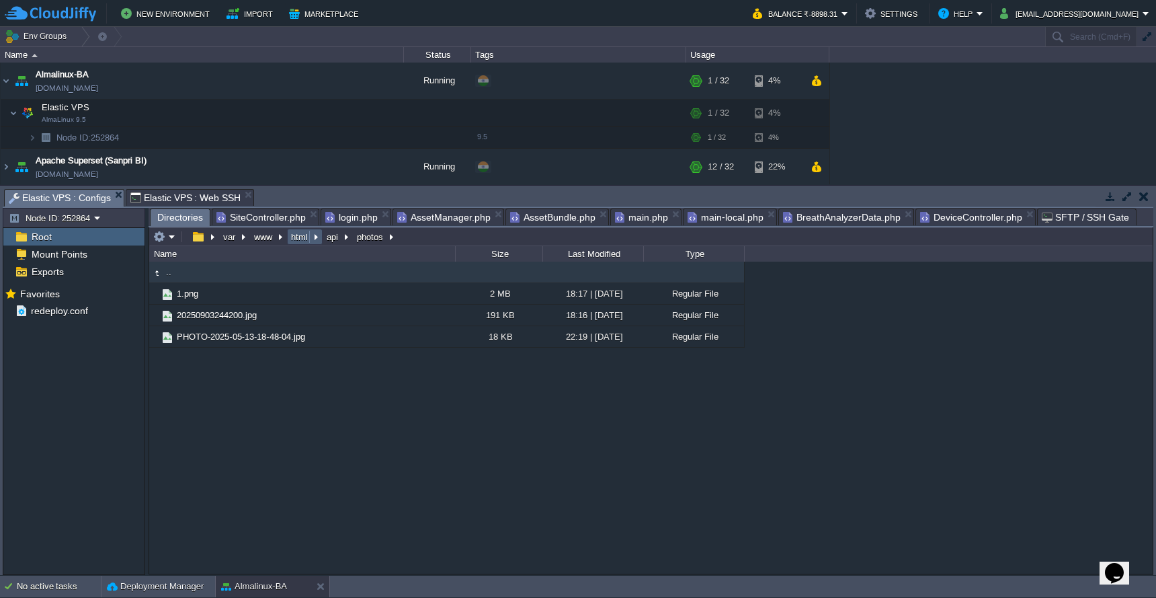
click at [303, 242] on button "html" at bounding box center [300, 237] width 22 height 12
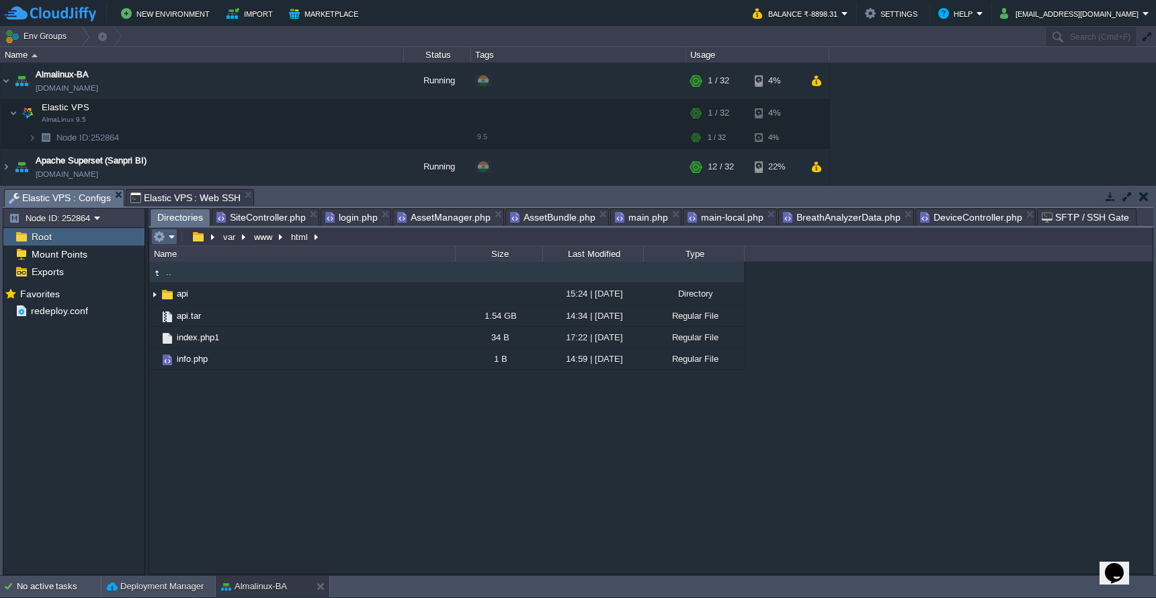
click at [169, 239] on em at bounding box center [164, 237] width 22 height 12
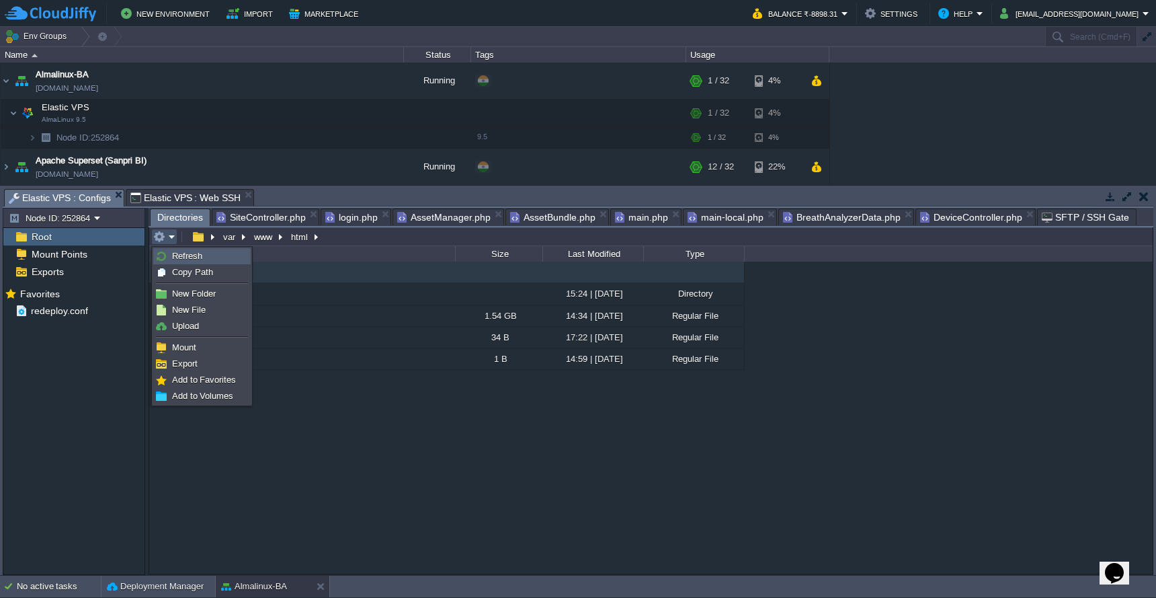
click at [169, 256] on link "Refresh" at bounding box center [202, 256] width 96 height 15
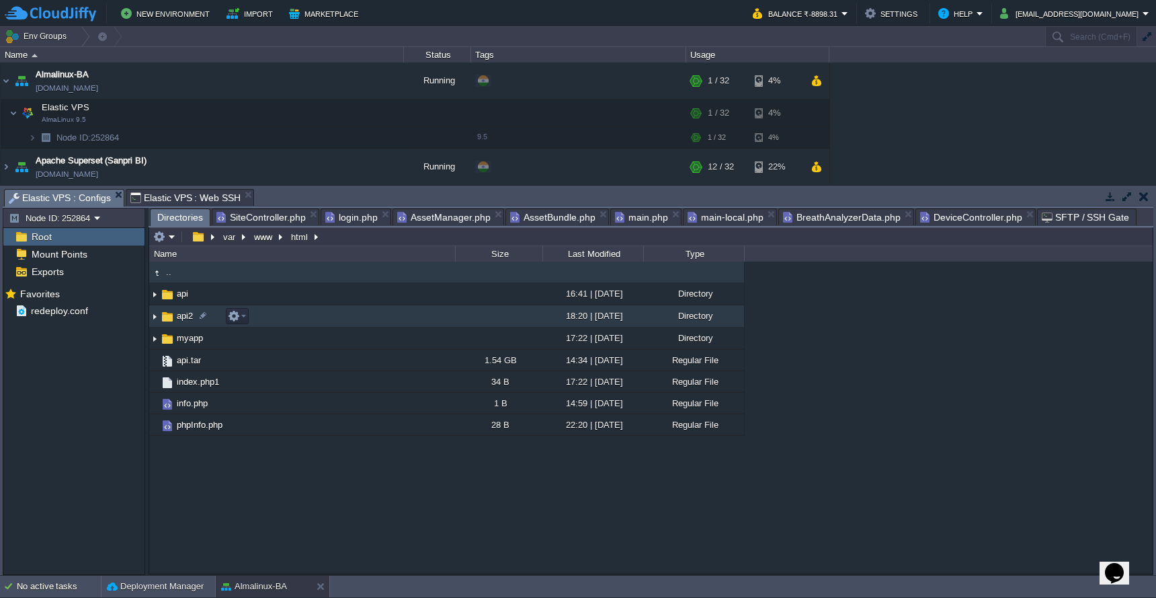
click at [282, 316] on td "api2" at bounding box center [302, 316] width 306 height 22
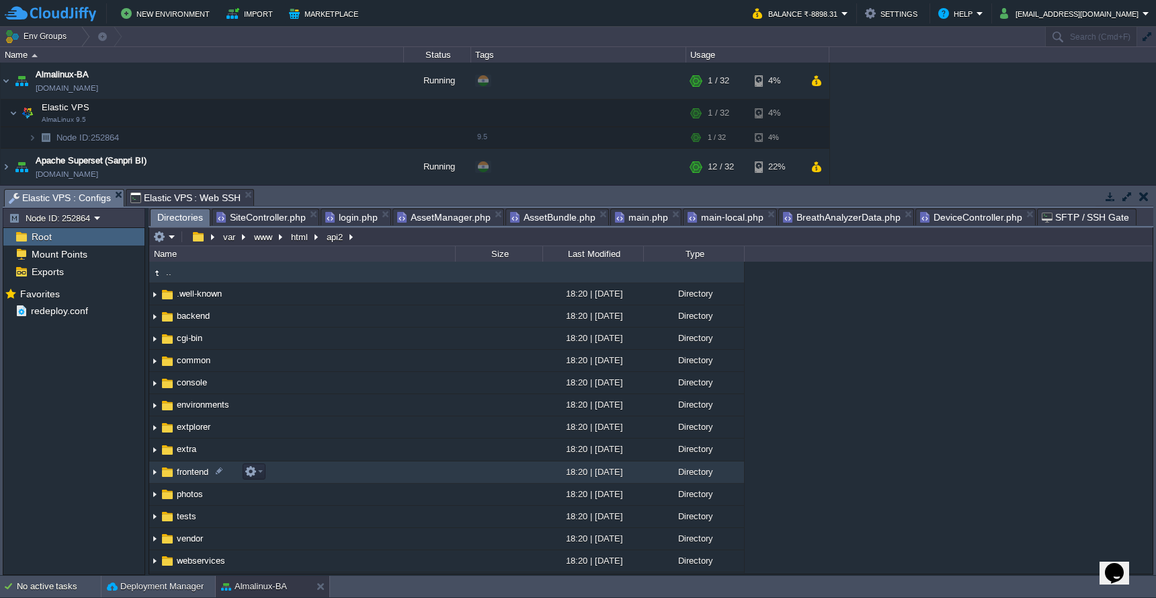
click at [357, 474] on td "frontend" at bounding box center [302, 472] width 306 height 22
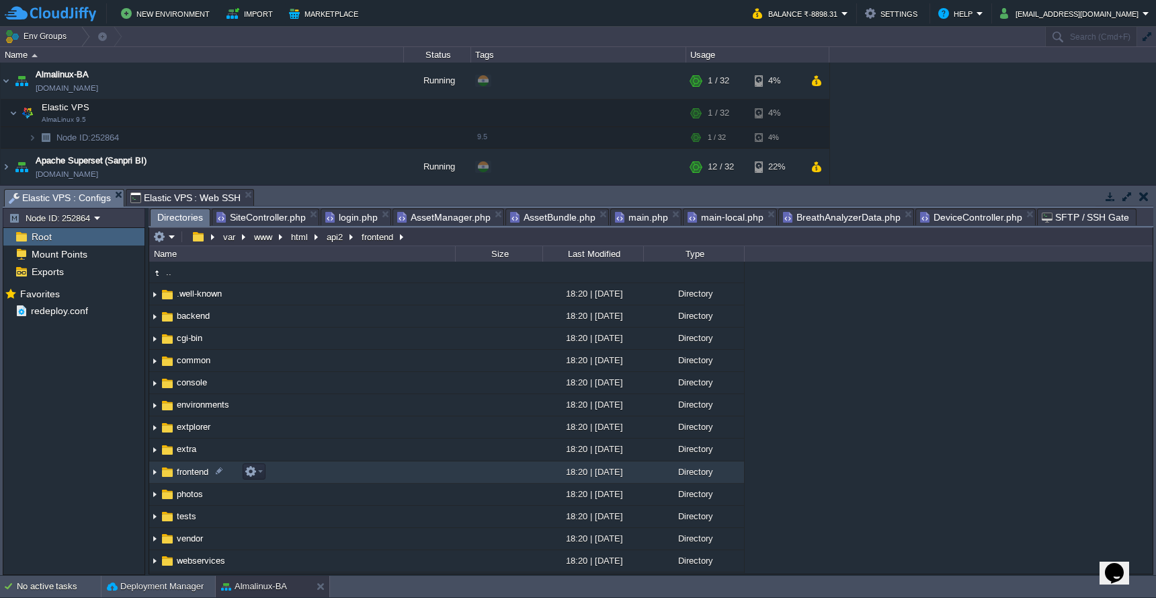
click at [357, 474] on td "frontend" at bounding box center [302, 472] width 306 height 22
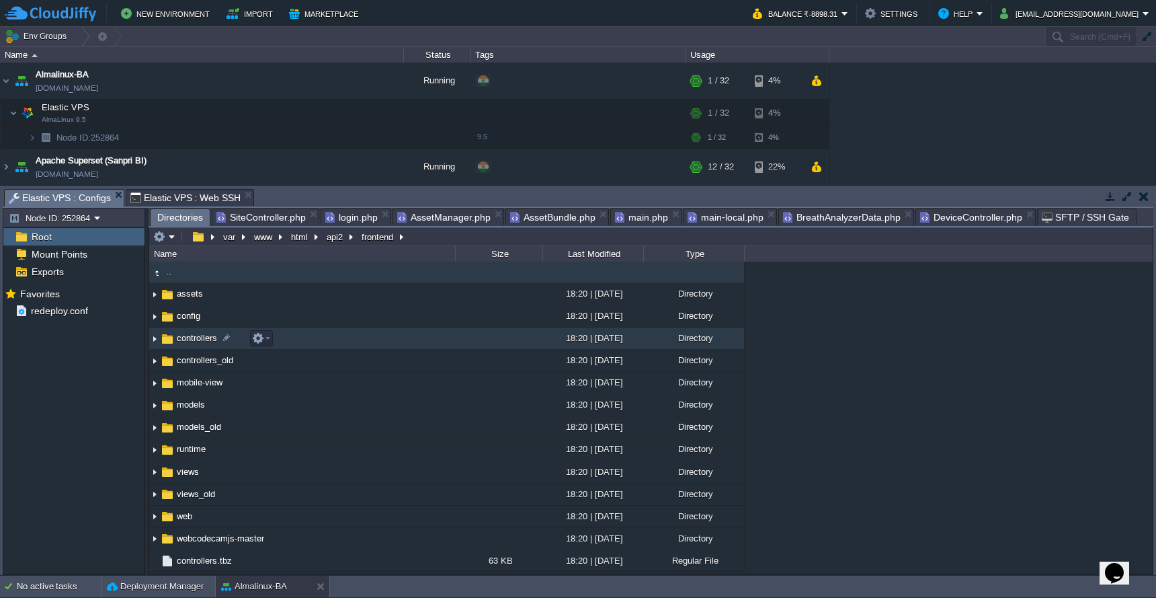
click at [405, 341] on td "controllers" at bounding box center [302, 338] width 306 height 22
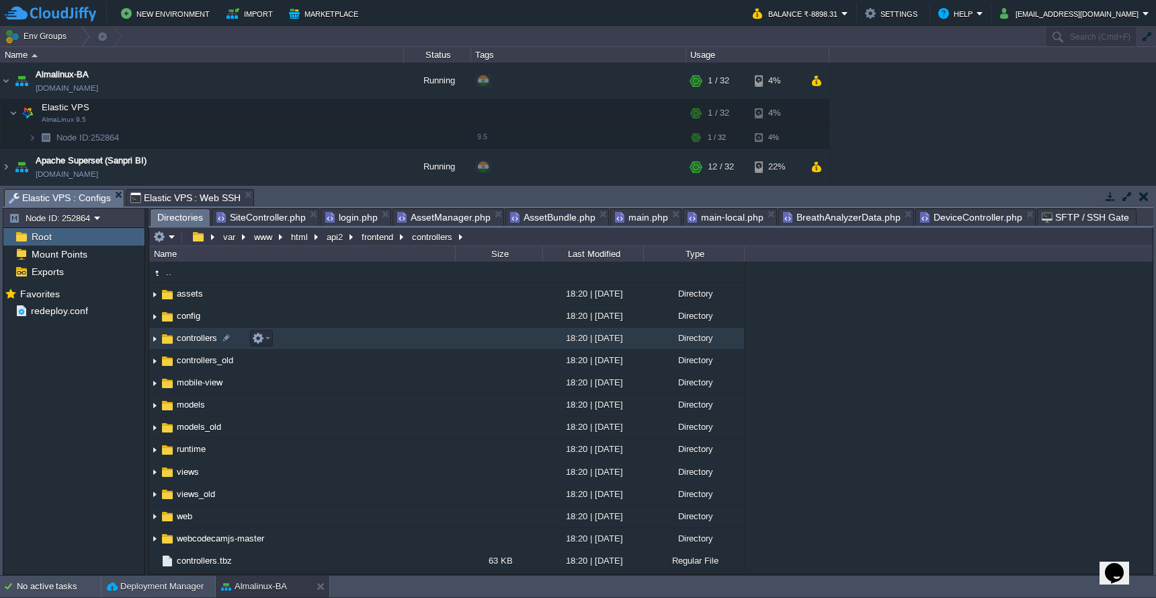
click at [405, 341] on td "controllers" at bounding box center [302, 338] width 306 height 22
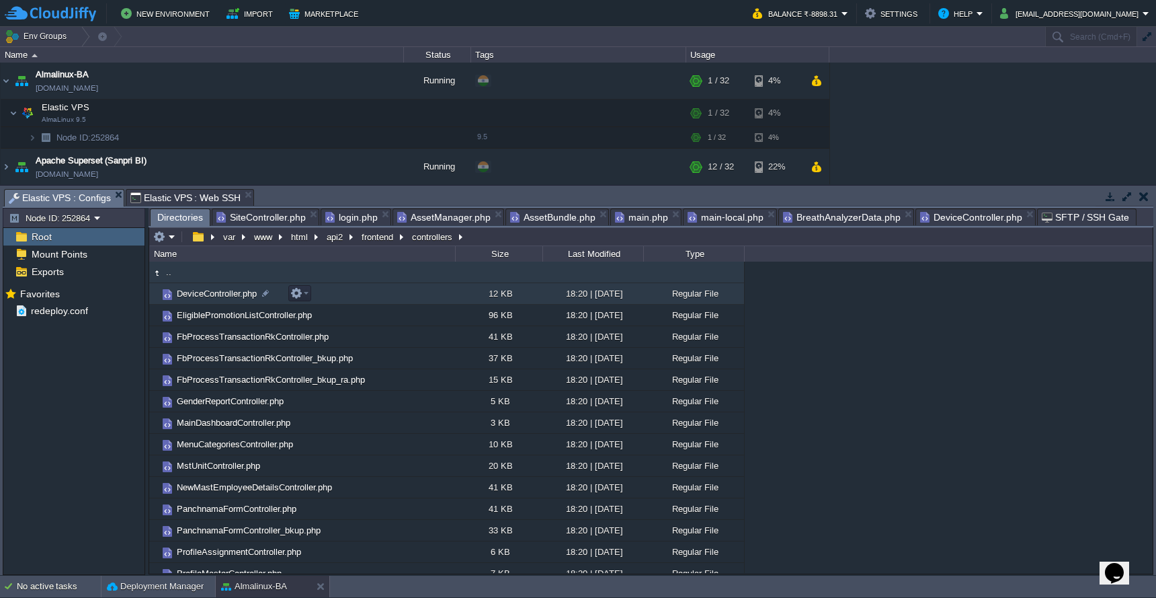
click at [418, 301] on td "DeviceController.php" at bounding box center [302, 294] width 306 height 22
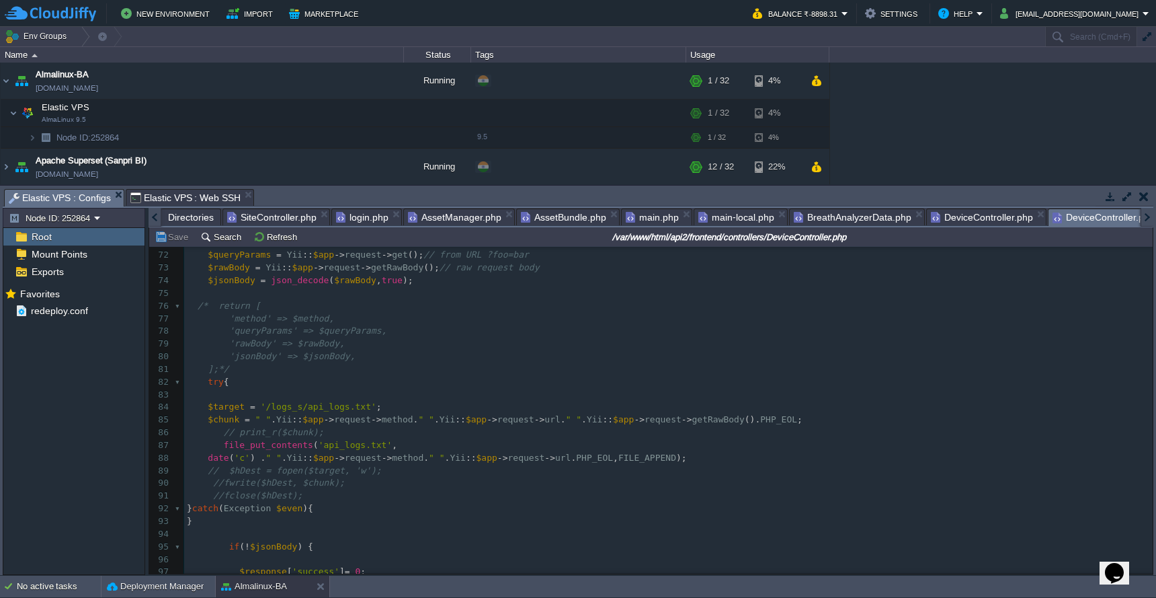
scroll to position [866, 0]
click at [210, 423] on div "399 <?php 61 ​ 62 //return [];//$behaviors; 63 } 64 ​ 65 66 67 public function …" at bounding box center [668, 414] width 969 height 608
click at [207, 440] on span at bounding box center [205, 445] width 37 height 10
type textarea "//"
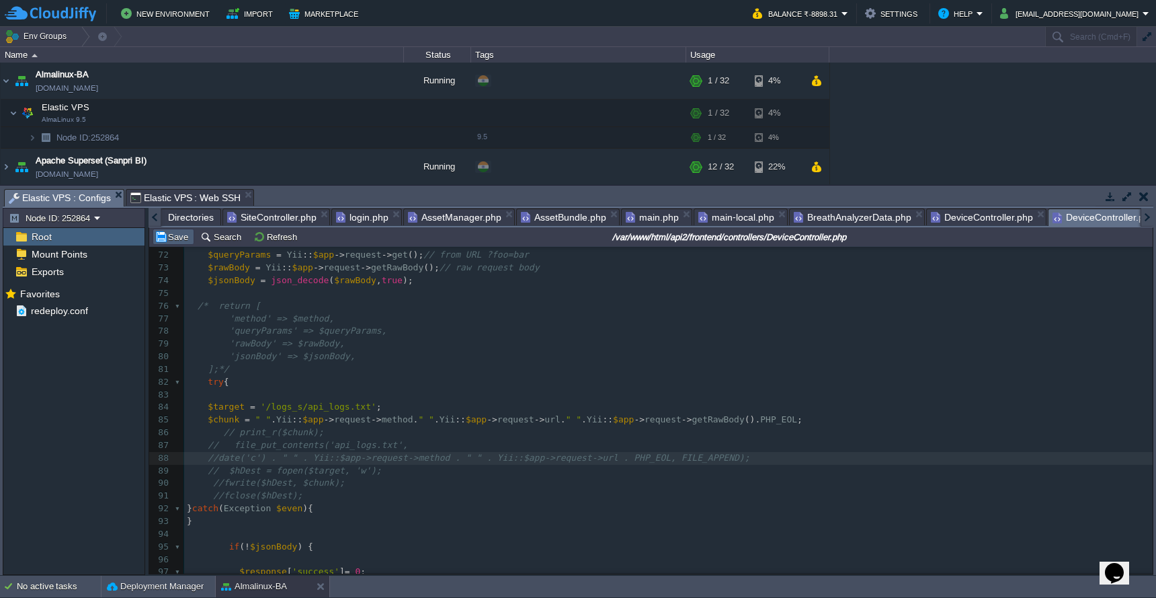
type textarea "//"
click at [170, 241] on button "Save" at bounding box center [174, 237] width 38 height 12
